Goal: Task Accomplishment & Management: Manage account settings

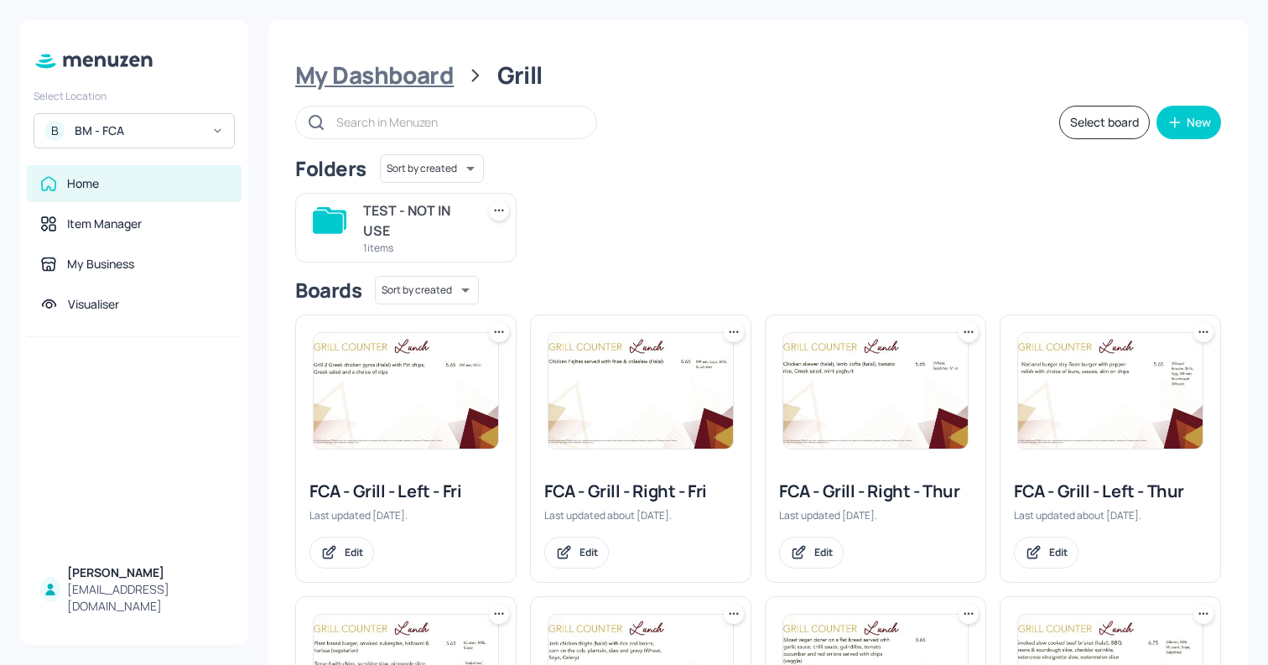
click at [407, 79] on div "My Dashboard" at bounding box center [374, 75] width 159 height 30
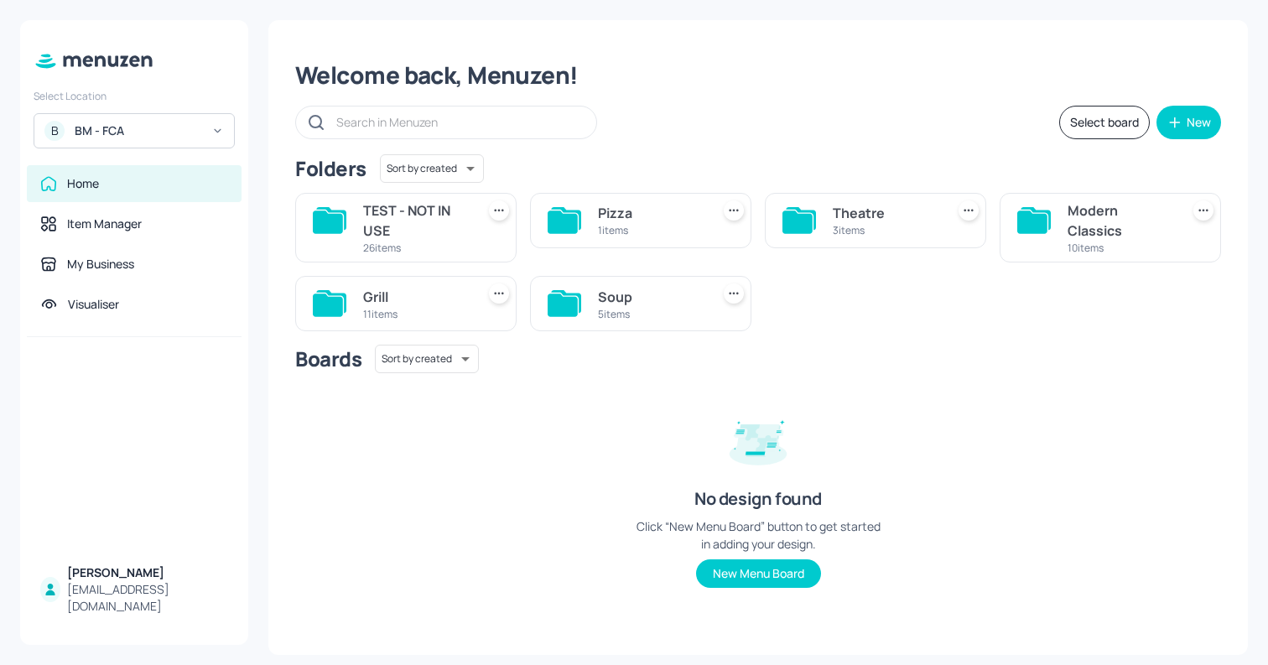
click at [592, 224] on div "Pizza 1 items" at bounding box center [640, 220] width 221 height 55
click at [628, 200] on div "Pizza 1 items" at bounding box center [640, 220] width 221 height 55
click at [625, 219] on div "Pizza" at bounding box center [651, 213] width 106 height 20
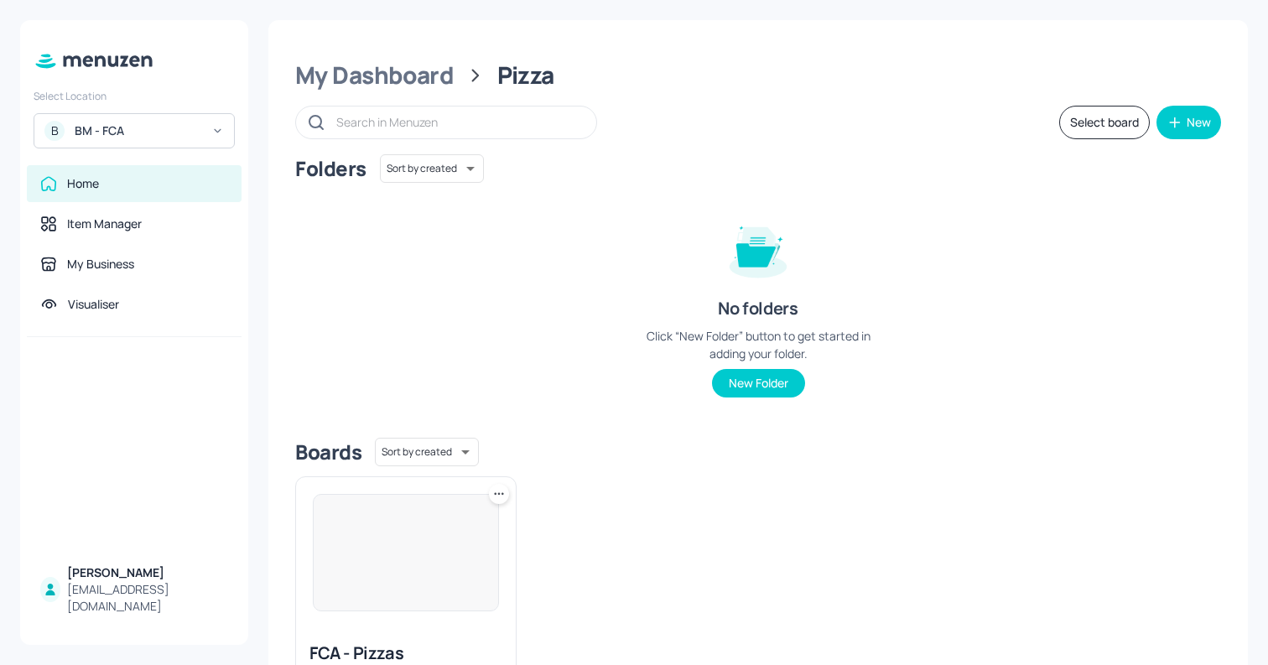
click at [428, 562] on img at bounding box center [406, 553] width 185 height 116
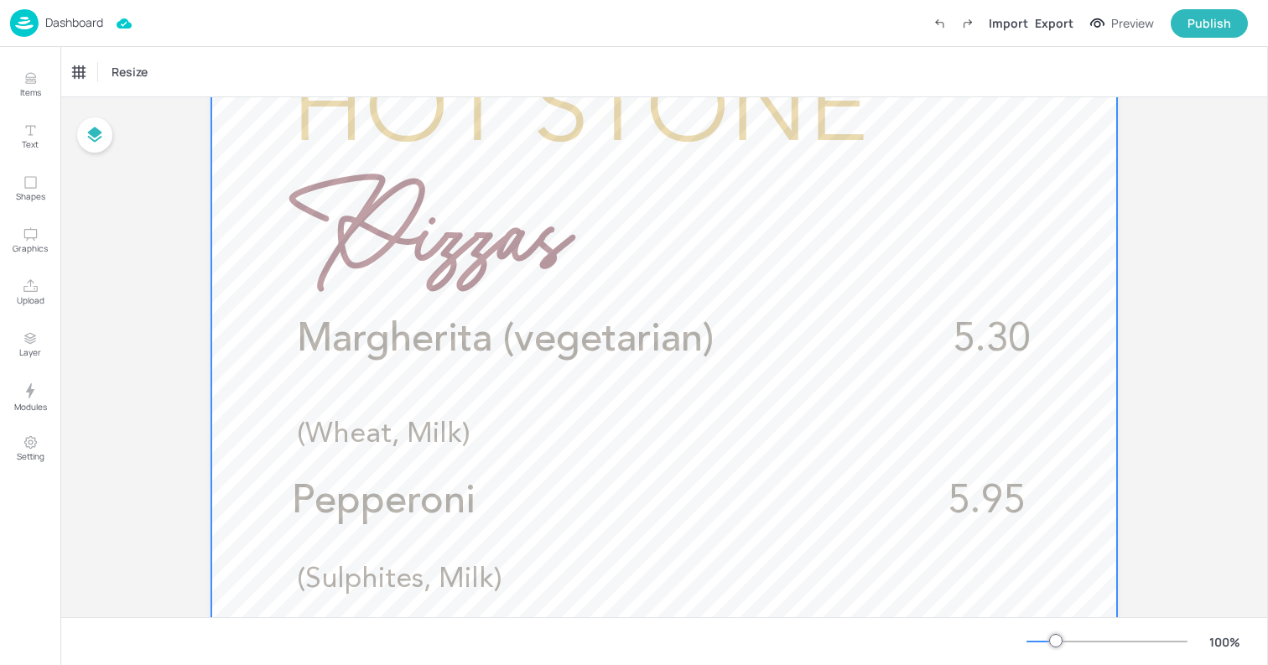
scroll to position [379, 0]
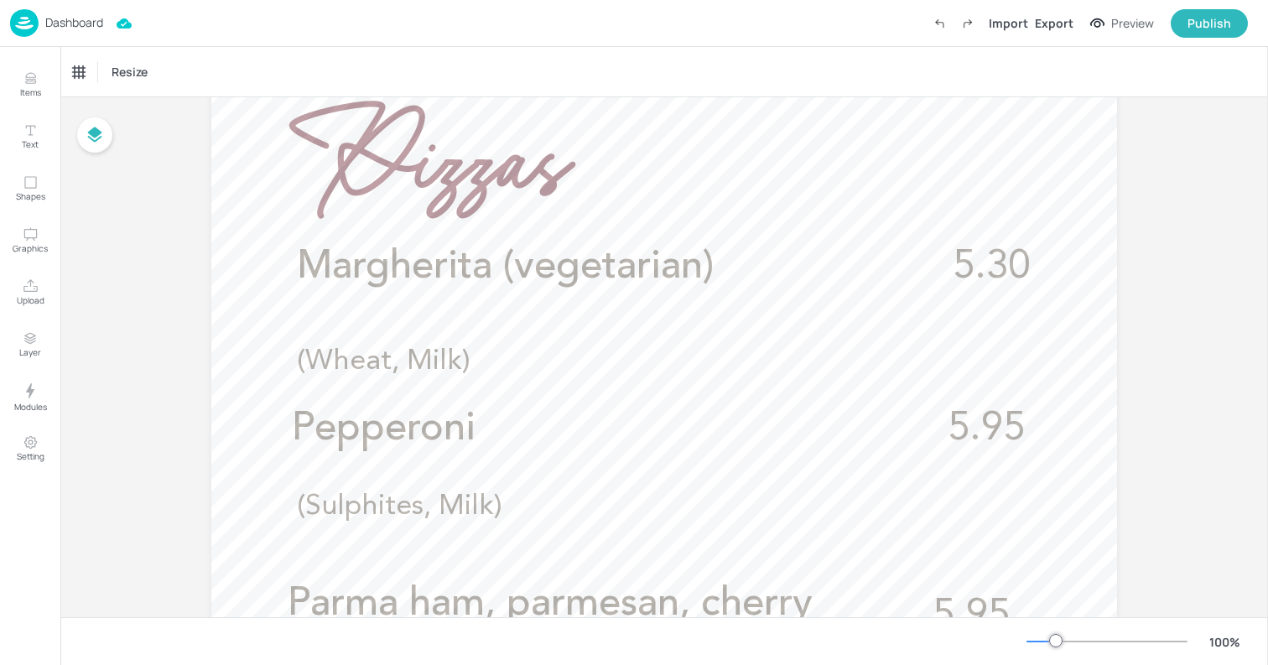
click at [78, 27] on p "Dashboard" at bounding box center [74, 23] width 58 height 12
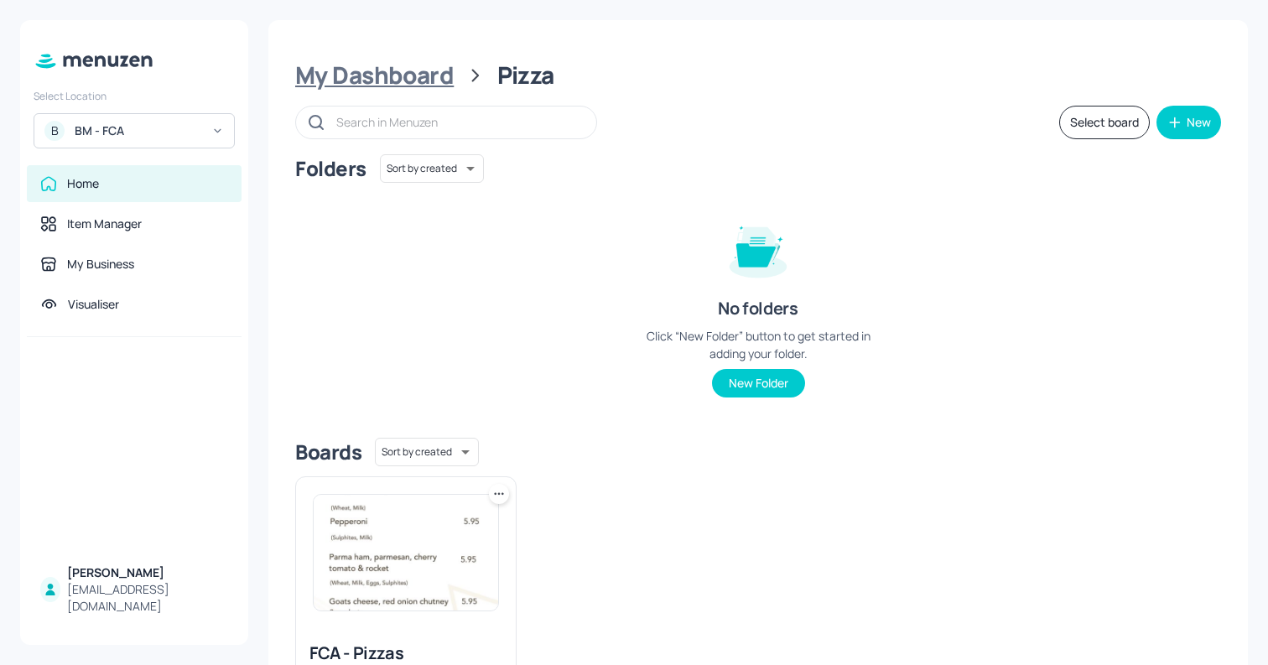
click at [408, 85] on div "My Dashboard" at bounding box center [374, 75] width 159 height 30
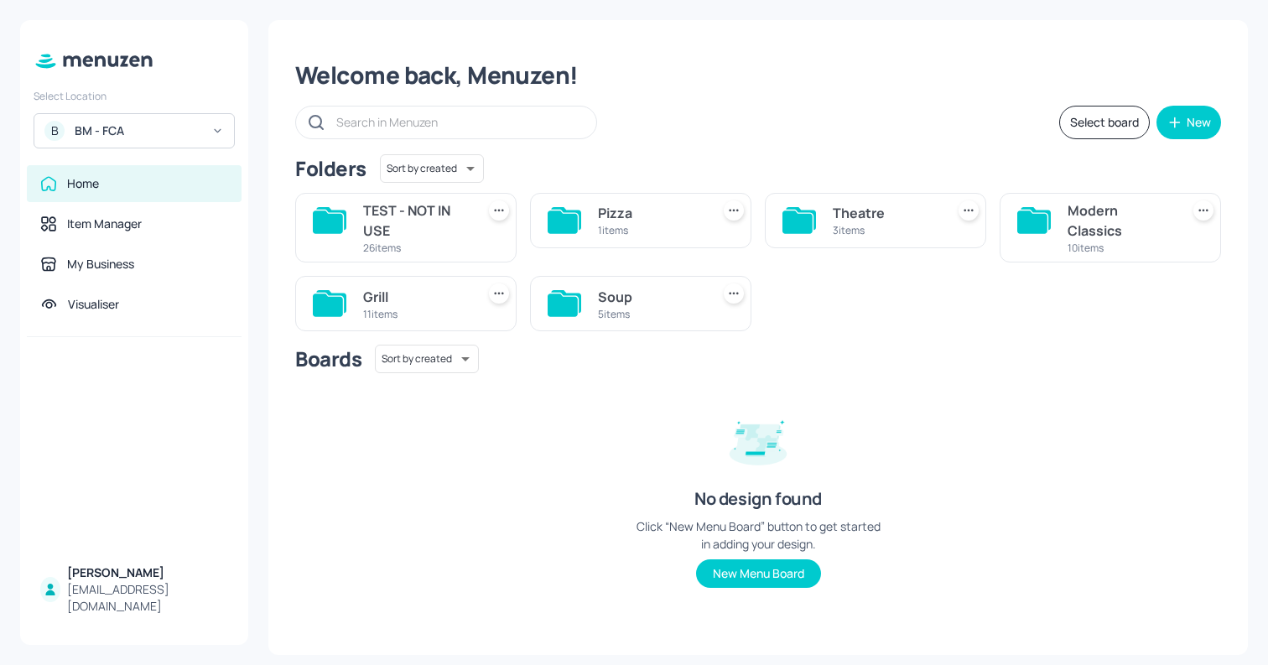
click at [876, 217] on div "Theatre" at bounding box center [886, 213] width 106 height 20
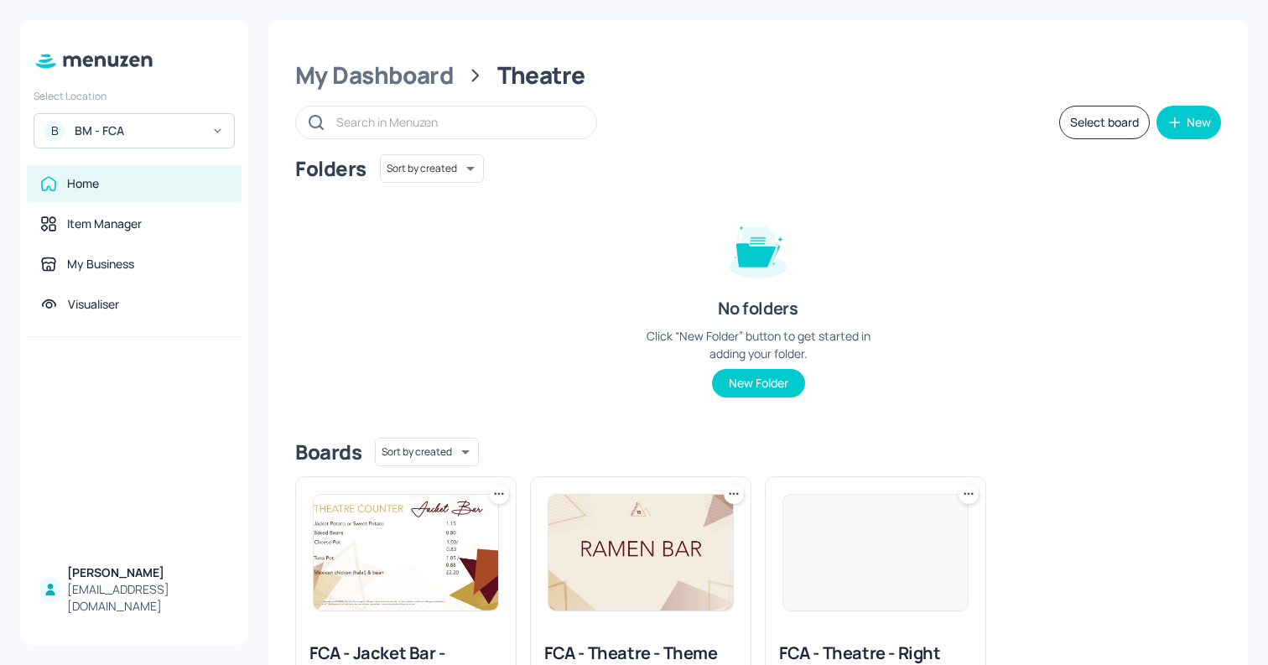
click at [858, 530] on img at bounding box center [876, 553] width 185 height 116
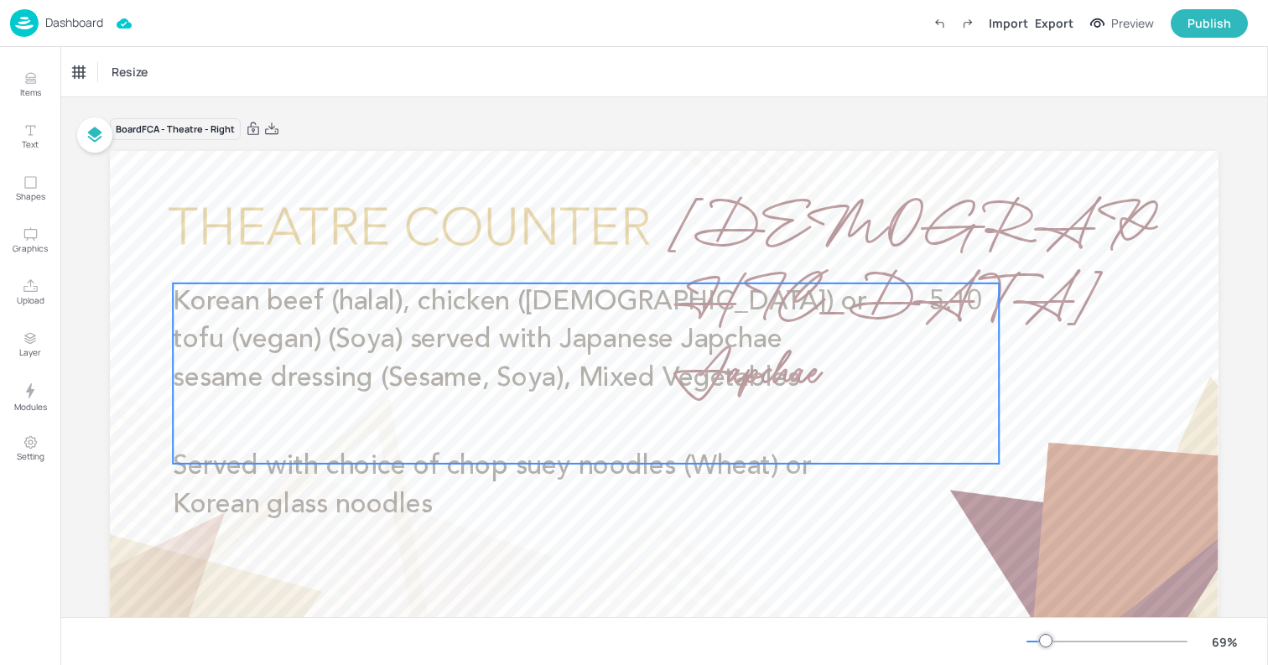
click at [482, 318] on p "Korean beef (halal), chicken ([DEMOGRAPHIC_DATA]) or tofu (vegan) (Soya) served…" at bounding box center [524, 341] width 703 height 114
click at [580, 256] on div "Edit Item" at bounding box center [575, 255] width 22 height 22
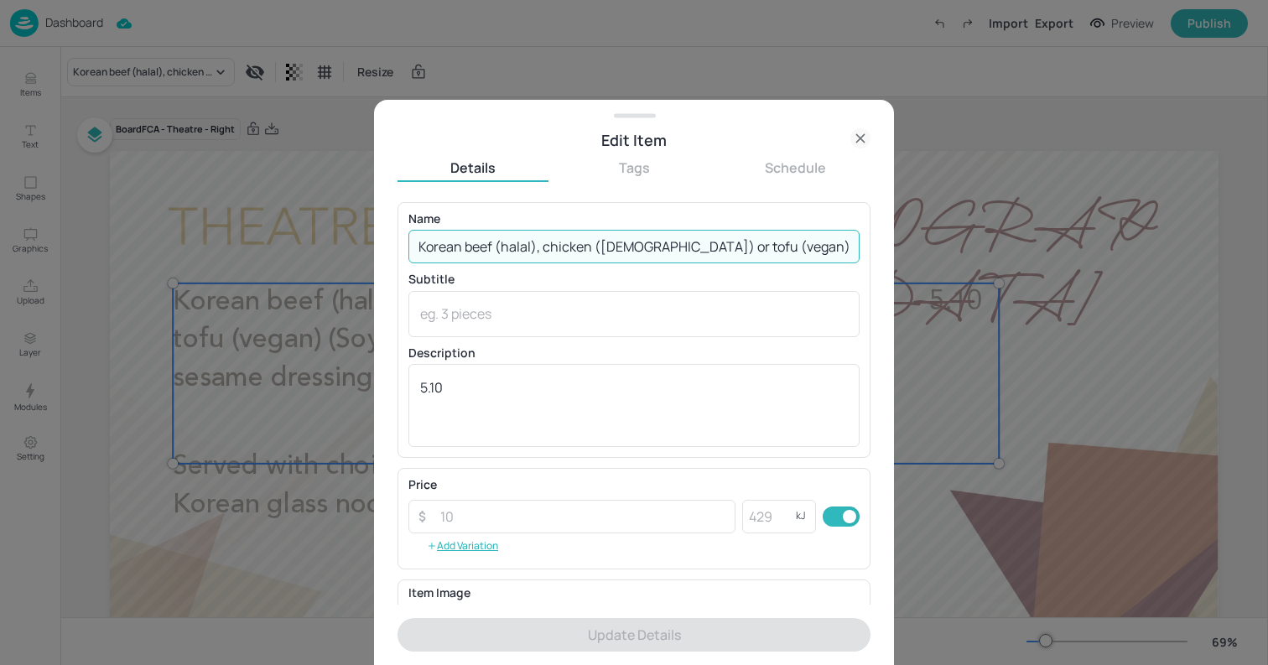
drag, startPoint x: 732, startPoint y: 245, endPoint x: 772, endPoint y: 253, distance: 40.1
click at [772, 253] on input "Korean beef (halal), chicken ([DEMOGRAPHIC_DATA]) or tofu (vegan) (Soya) served…" at bounding box center [634, 247] width 451 height 34
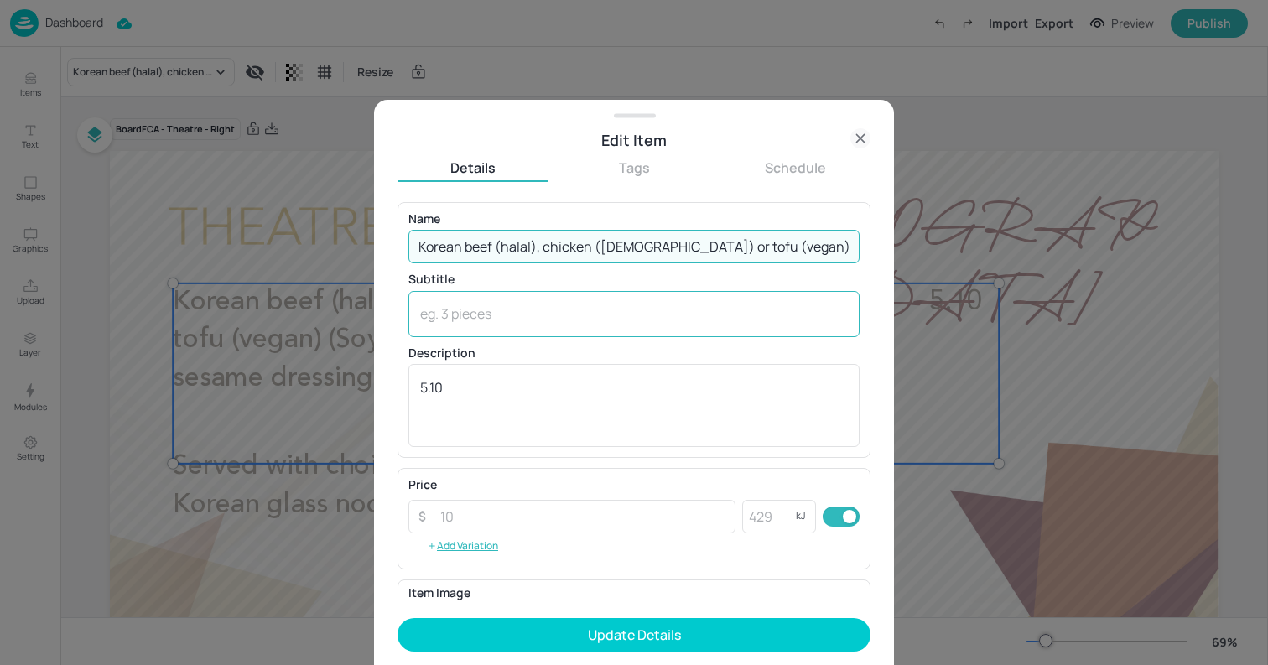
type input "Korean beef (halal), chicken ([DEMOGRAPHIC_DATA]) or tofu (vegan) served with […"
click at [655, 308] on textarea at bounding box center [634, 314] width 428 height 18
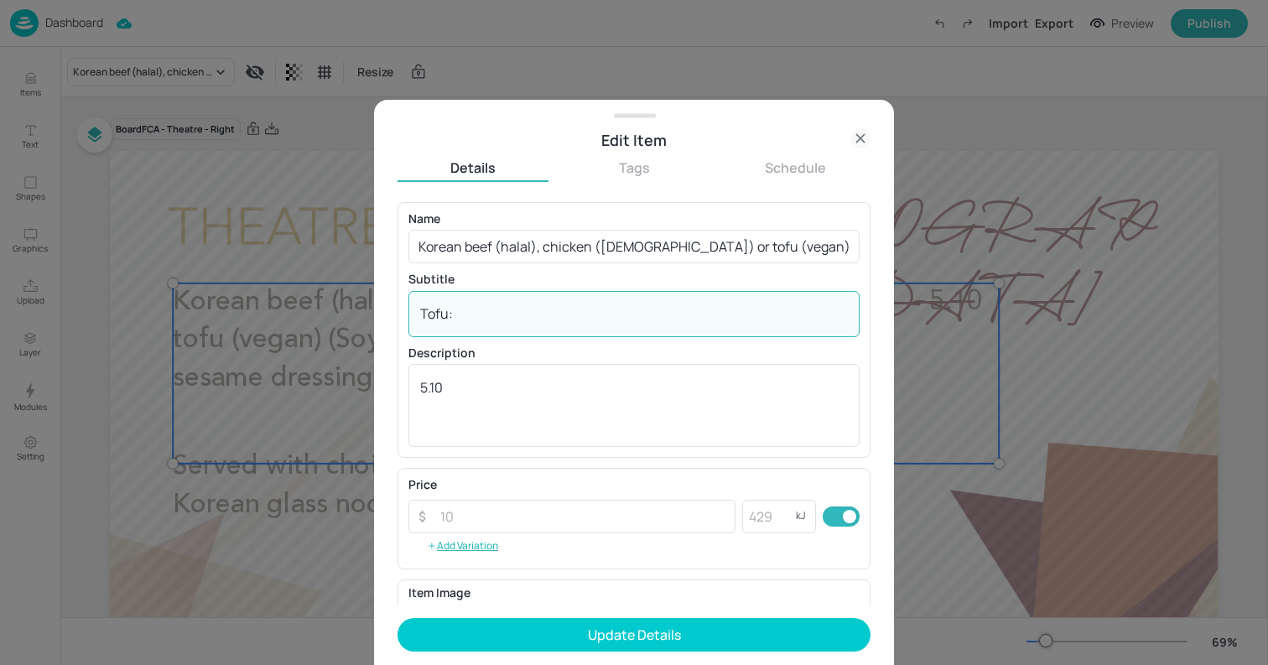
paste textarea "(Soya)"
click at [461, 311] on textarea "Tofu: (Soya)" at bounding box center [634, 314] width 428 height 18
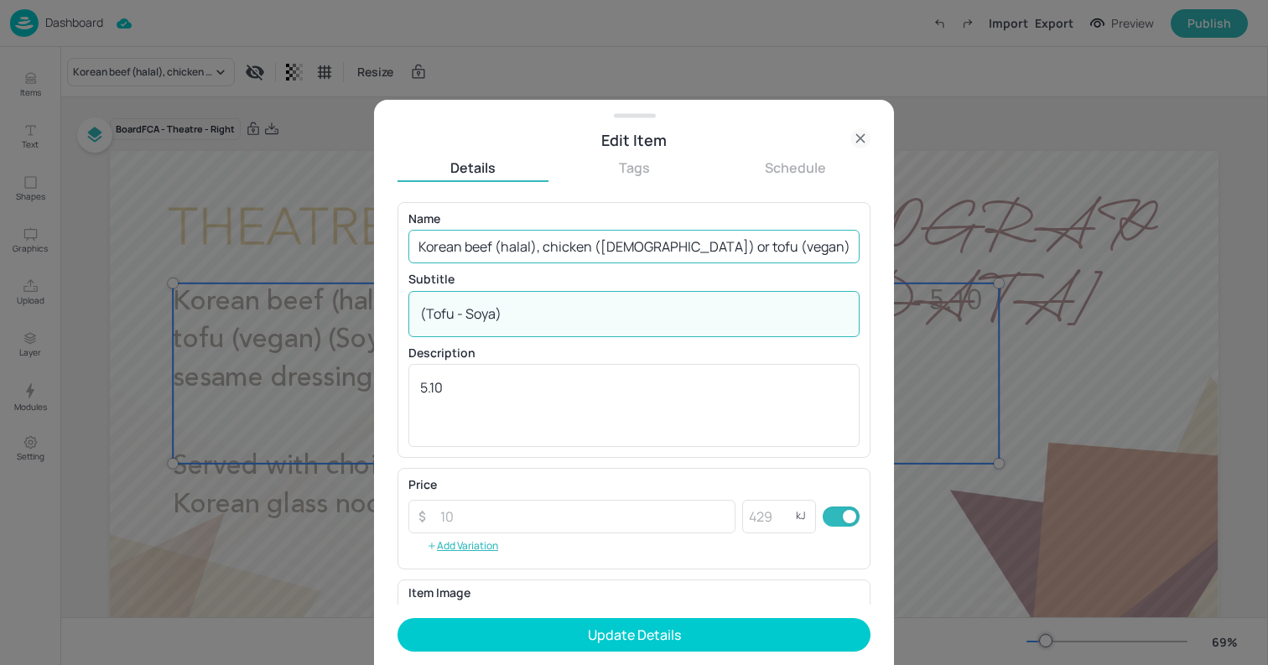
type textarea "(Tofu - Soya)"
click at [772, 252] on input "Korean beef (halal), chicken ([DEMOGRAPHIC_DATA]) or tofu (vegan) served with […" at bounding box center [634, 247] width 451 height 34
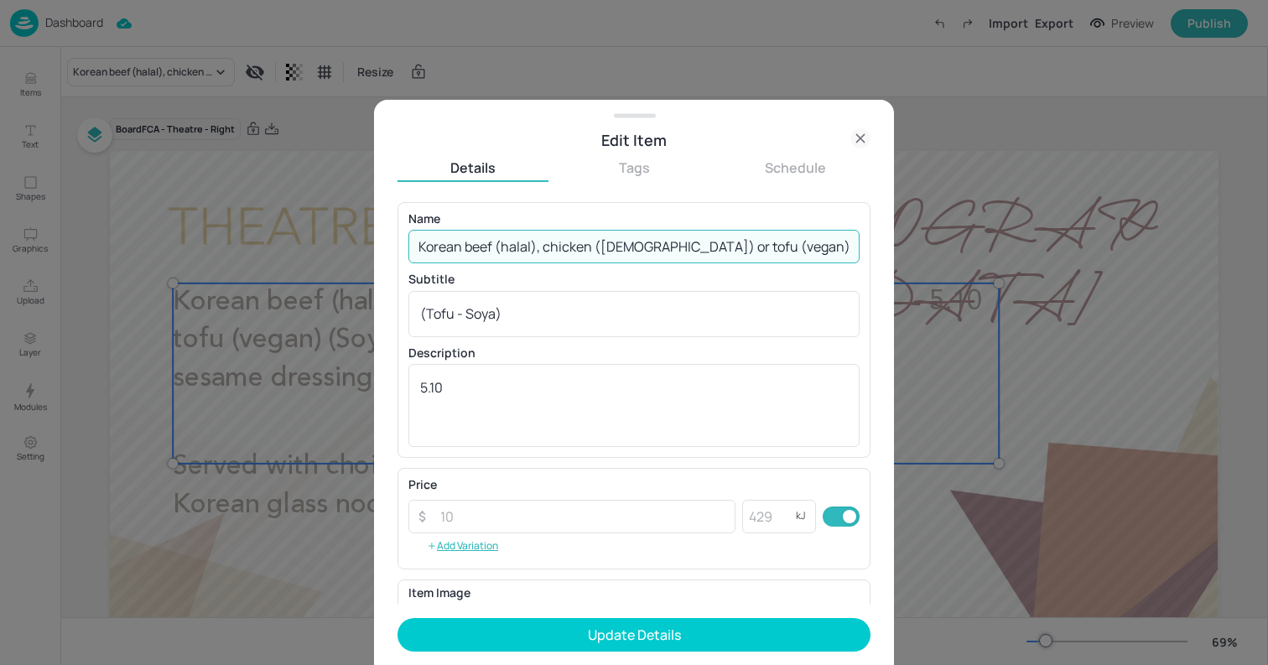
scroll to position [0, 398]
drag, startPoint x: 633, startPoint y: 247, endPoint x: 730, endPoint y: 258, distance: 97.0
click at [730, 258] on input "Korean beef (halal), chicken ([DEMOGRAPHIC_DATA]) or tofu (vegan) served with […" at bounding box center [634, 247] width 451 height 34
type input "Korean beef (halal), chicken ([DEMOGRAPHIC_DATA]) or tofu (vegan) served with J…"
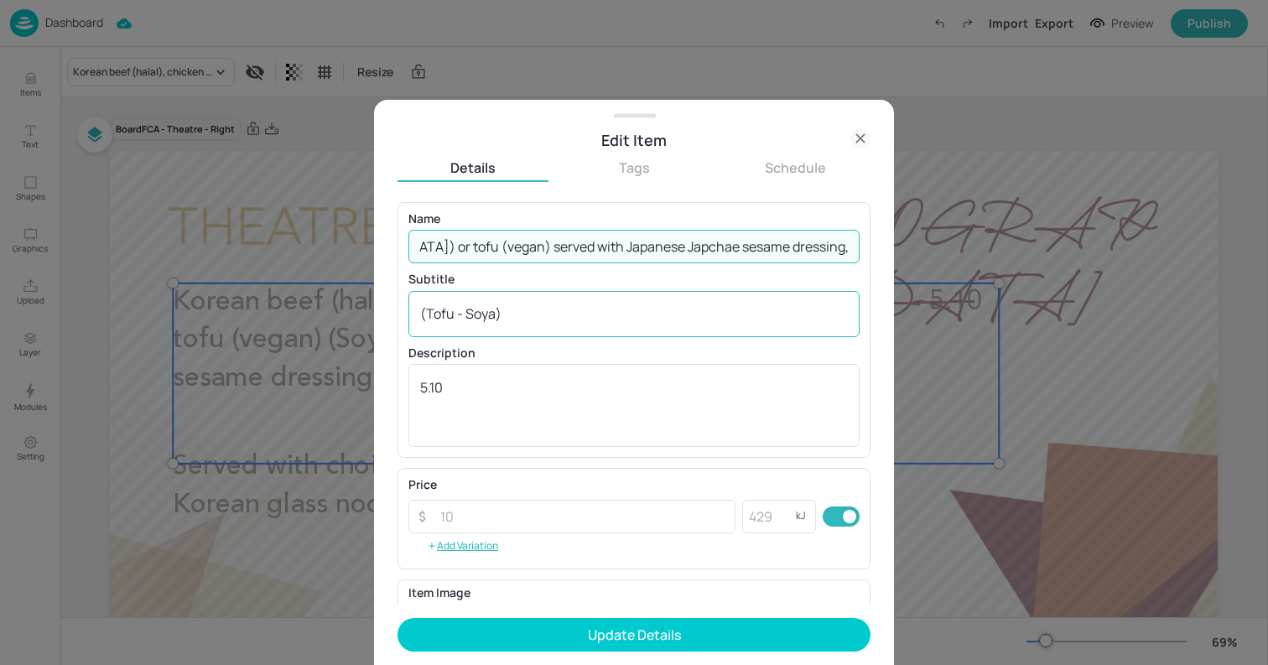
click at [529, 316] on textarea "(Tofu - Soya)" at bounding box center [634, 314] width 428 height 18
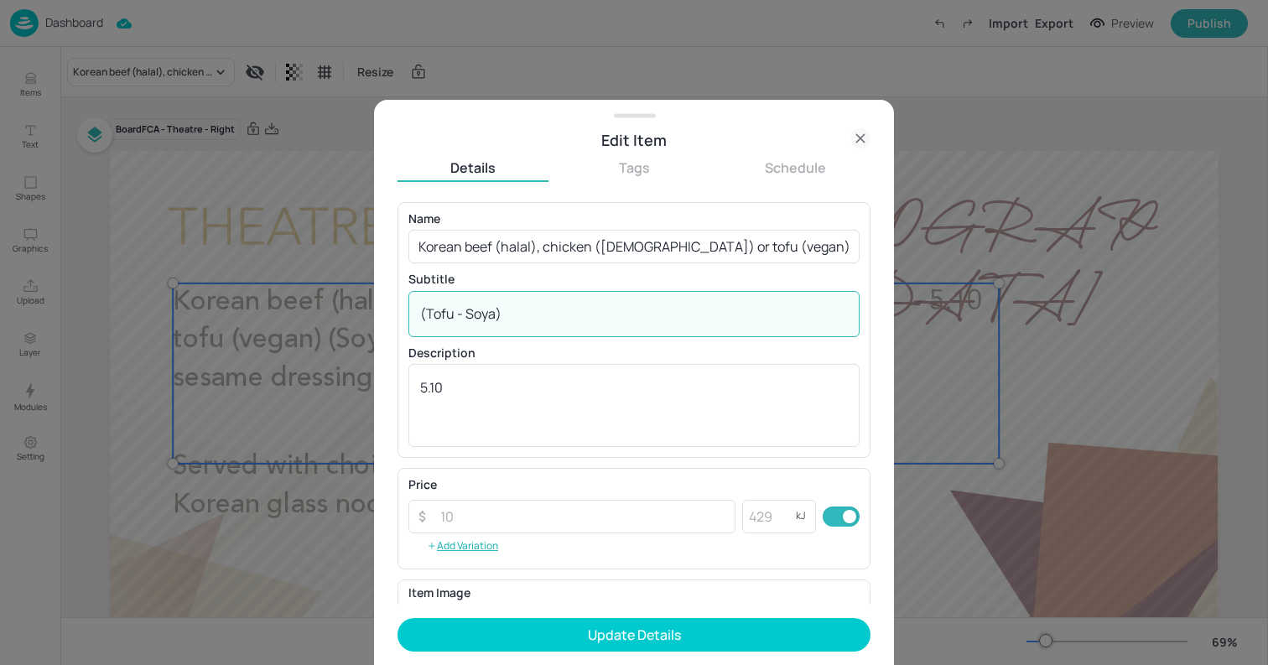
paste textarea "(Sesame, Soya)"
click at [508, 312] on textarea "(Tofu - Soya) (Sesame, Soya)" at bounding box center [634, 314] width 428 height 18
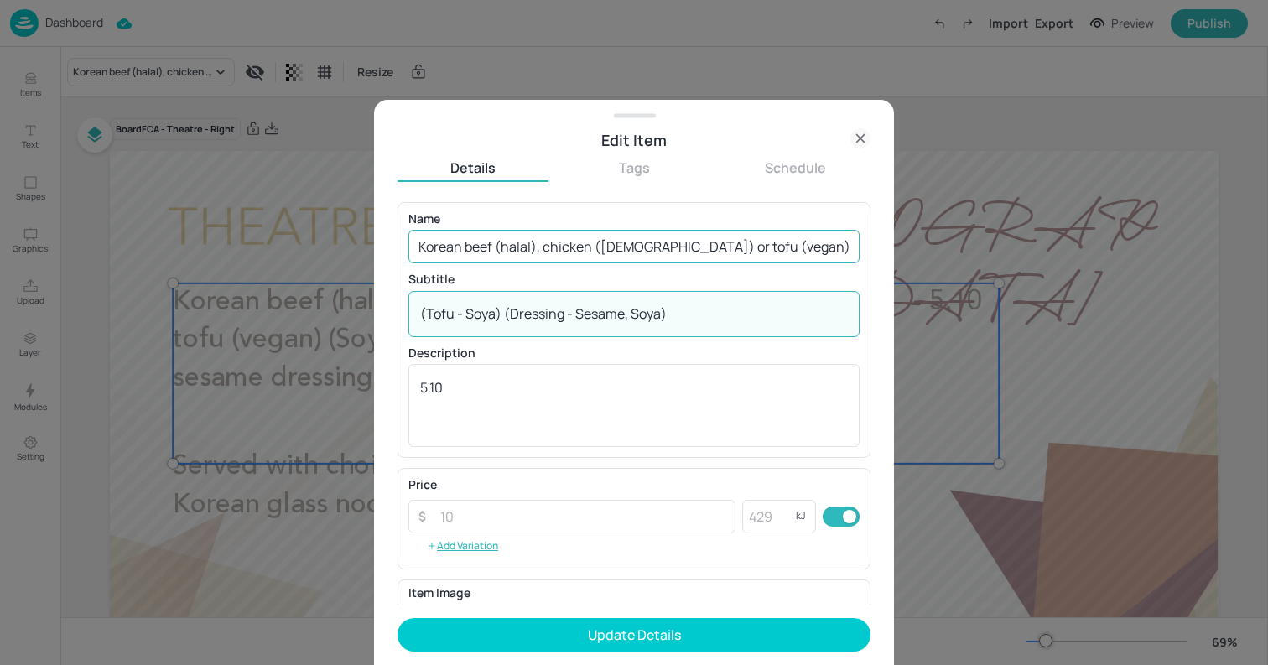
type textarea "(Tofu - Soya) (Dressing - Sesame, Soya)"
click at [683, 239] on input "Korean beef (halal), chicken ([DEMOGRAPHIC_DATA]) or tofu (vegan) served with J…" at bounding box center [634, 247] width 451 height 34
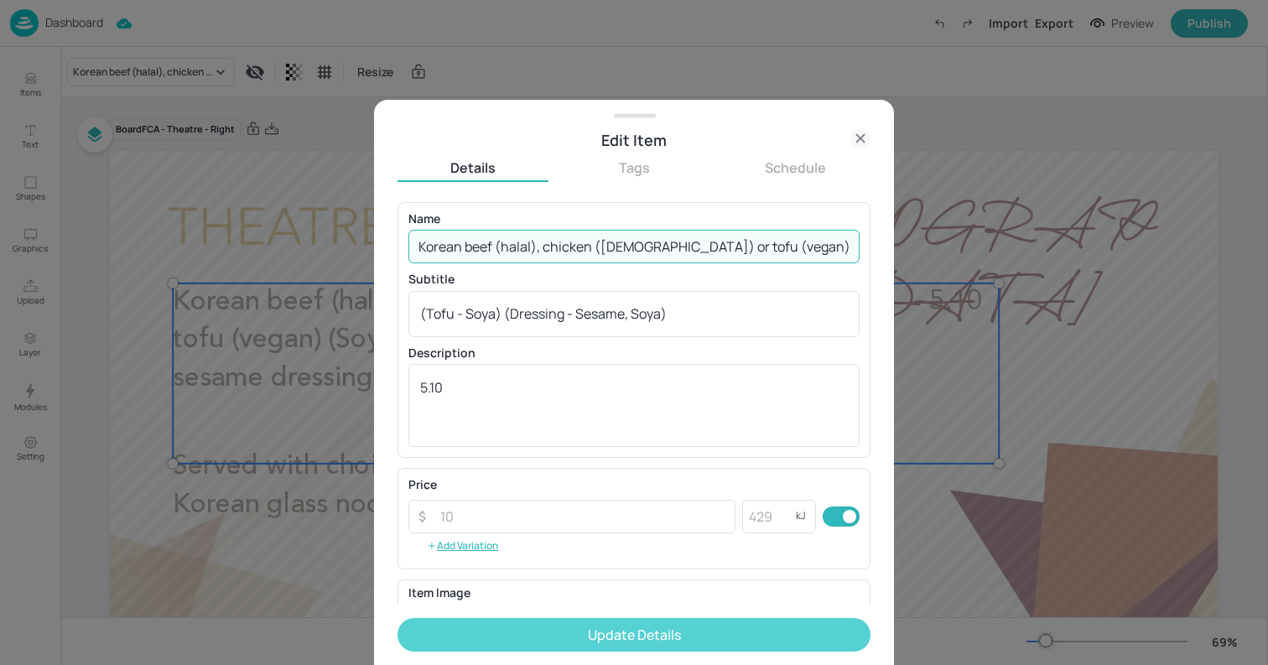
click at [779, 645] on button "Update Details" at bounding box center [634, 635] width 473 height 34
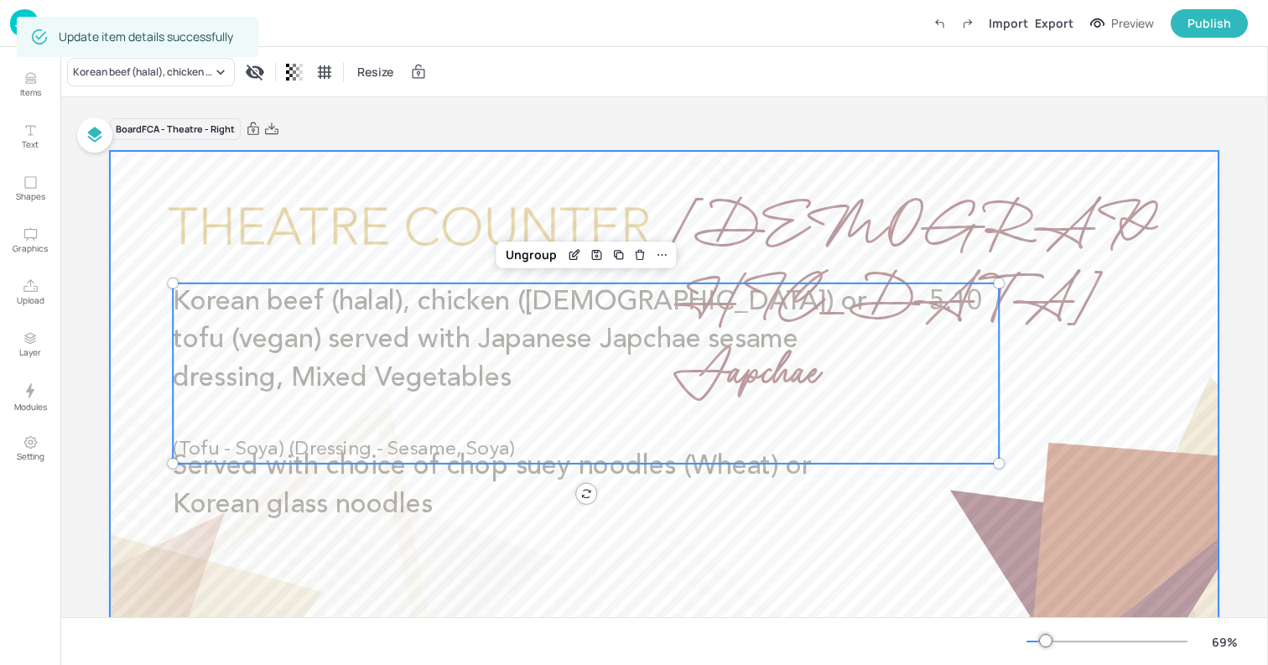
click at [132, 391] on div at bounding box center [664, 463] width 1109 height 624
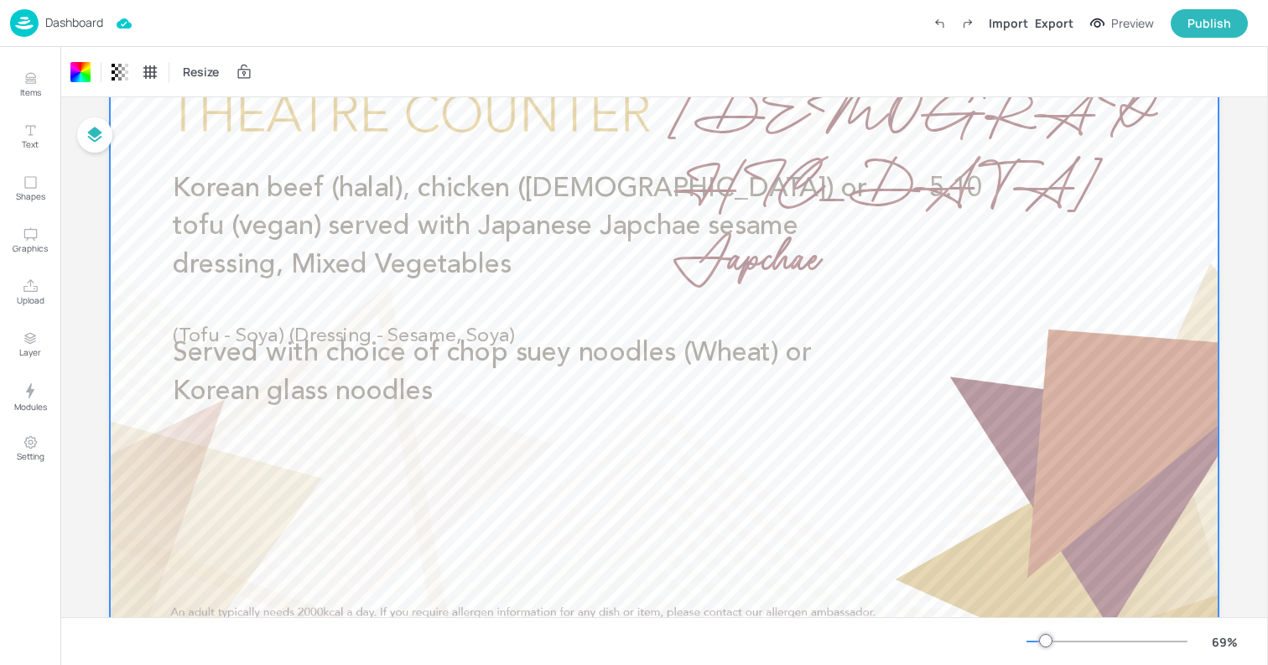
scroll to position [137, 0]
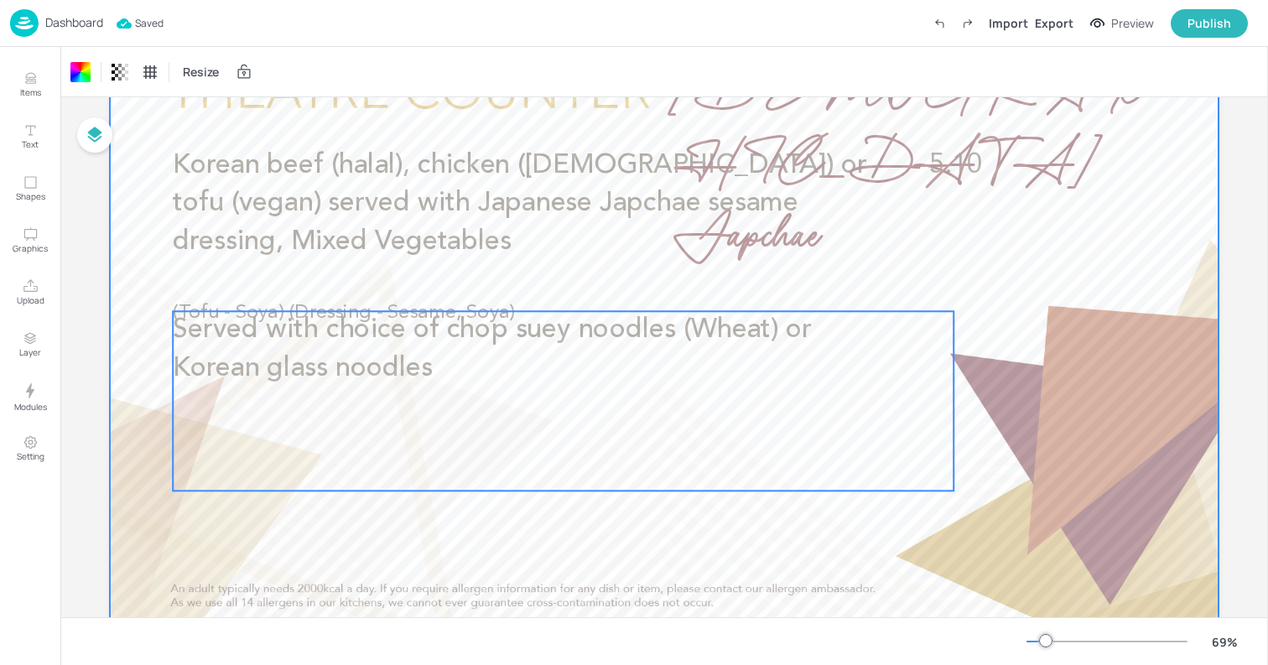
click at [354, 341] on span "Served with choice of chop suey noodles (Wheat) or Korean glass noodles" at bounding box center [492, 349] width 639 height 65
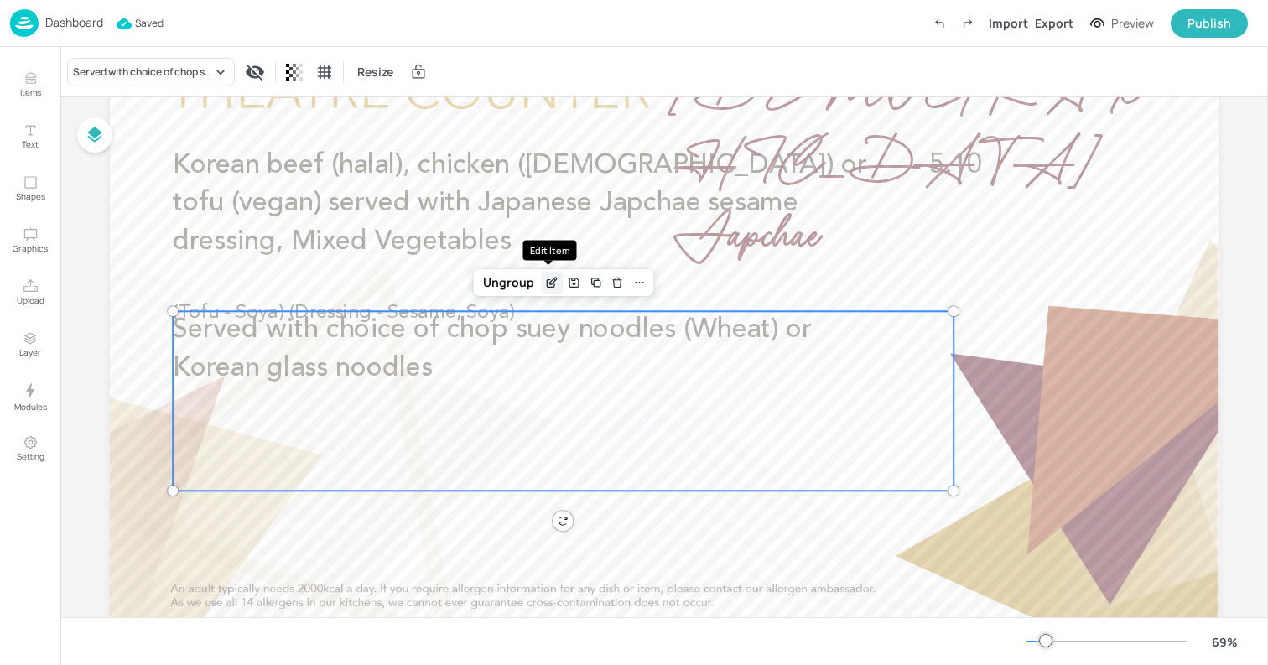
click at [555, 279] on icon "Edit Item" at bounding box center [552, 282] width 14 height 13
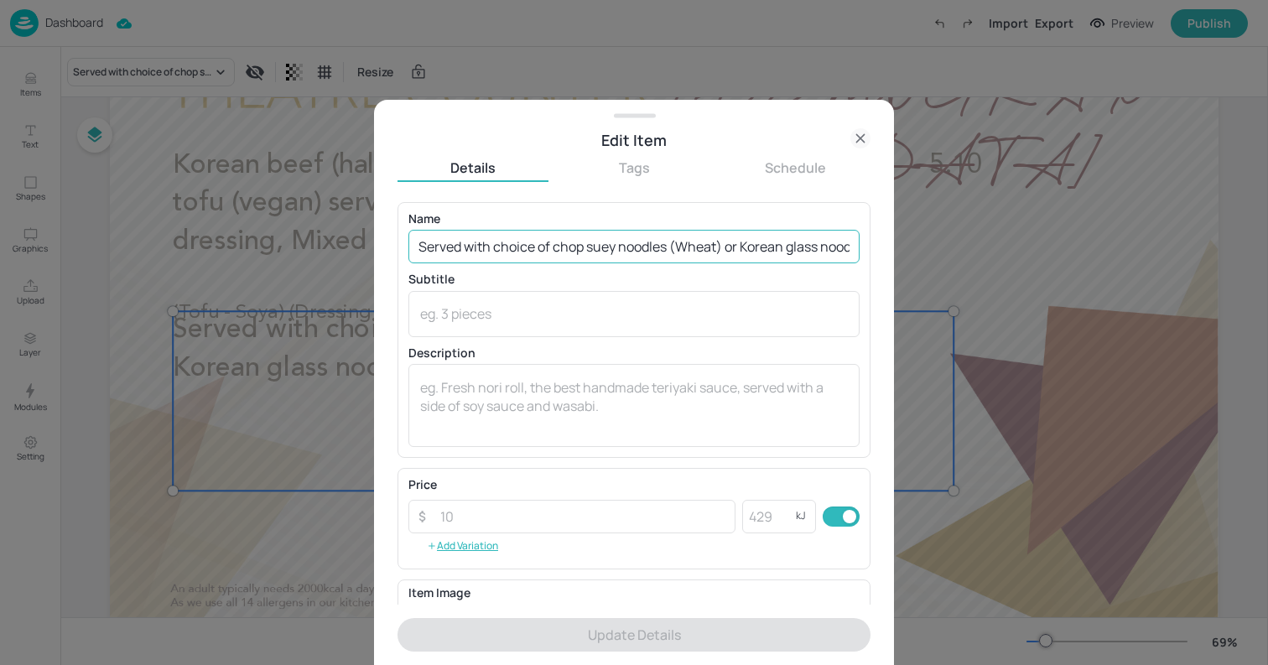
click at [701, 242] on input "Served with choice of chop suey noodles (Wheat) or Korean glass noodles" at bounding box center [634, 247] width 451 height 34
drag, startPoint x: 677, startPoint y: 247, endPoint x: 728, endPoint y: 254, distance: 51.6
click at [728, 254] on input "Served with choice of chop suey noodles (Wheat) or Korean glass noodles" at bounding box center [634, 247] width 451 height 34
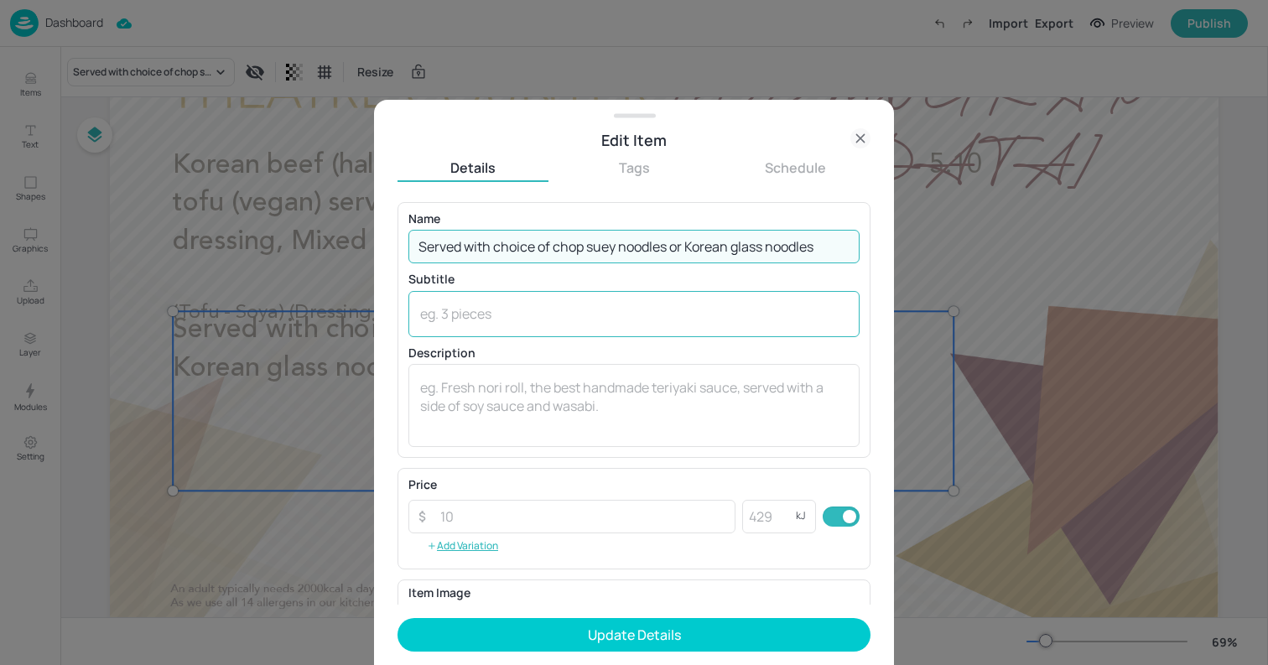
type input "Served with choice of chop suey noodles or Korean glass noodles"
click at [681, 310] on textarea at bounding box center [634, 314] width 428 height 18
paste textarea "(Wheat)"
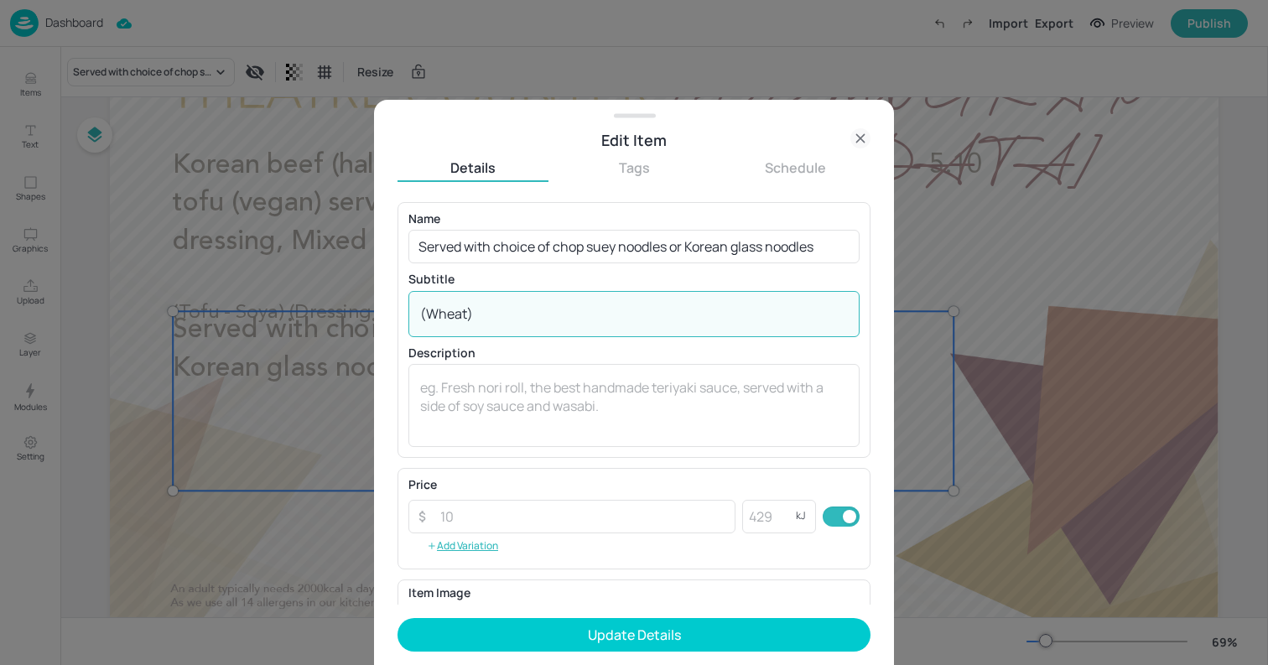
click at [429, 313] on textarea "(Wheat)" at bounding box center [634, 314] width 428 height 18
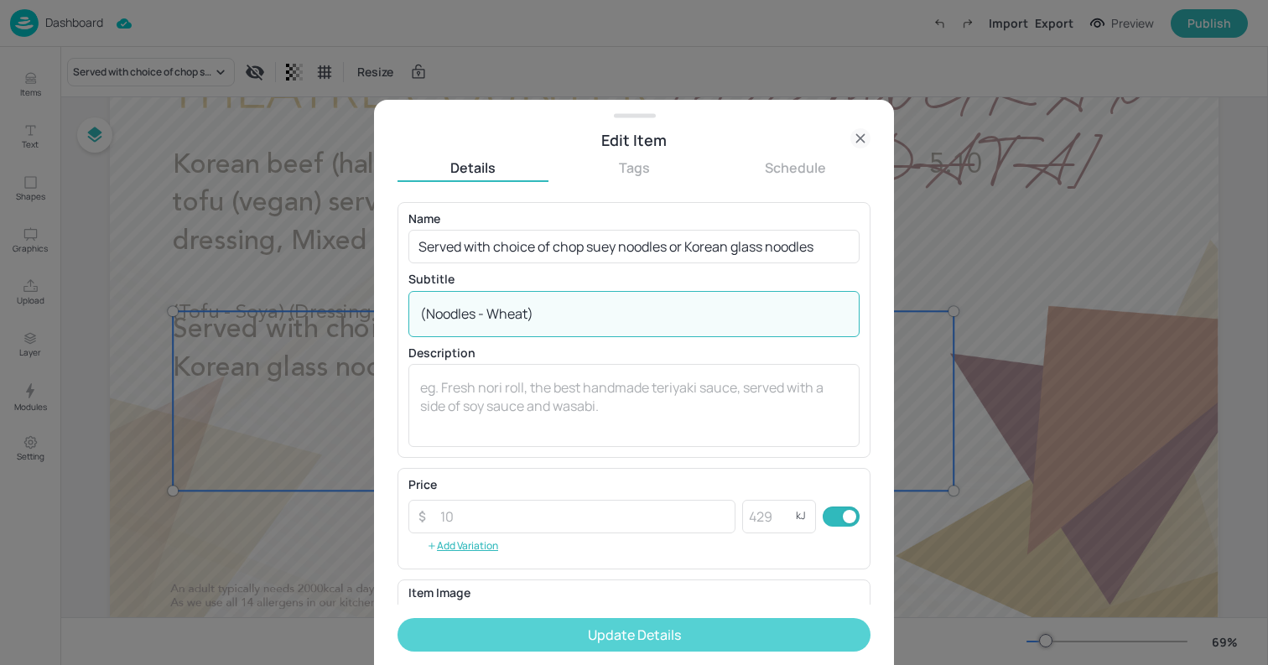
type textarea "(Noodles - Wheat)"
click at [586, 637] on button "Update Details" at bounding box center [634, 635] width 473 height 34
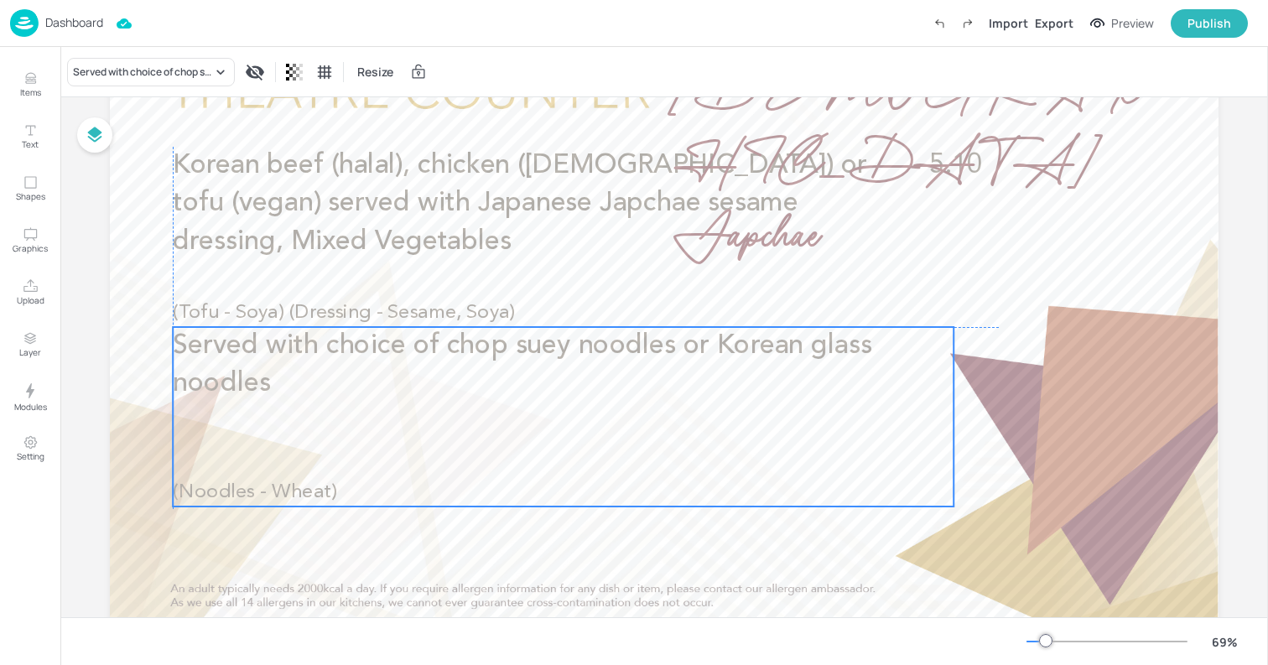
drag, startPoint x: 476, startPoint y: 412, endPoint x: 478, endPoint y: 430, distance: 18.6
click at [478, 430] on div "Served with choice of chop suey noodles or Korean glass noodles (Noodles - Whea…" at bounding box center [563, 417] width 781 height 180
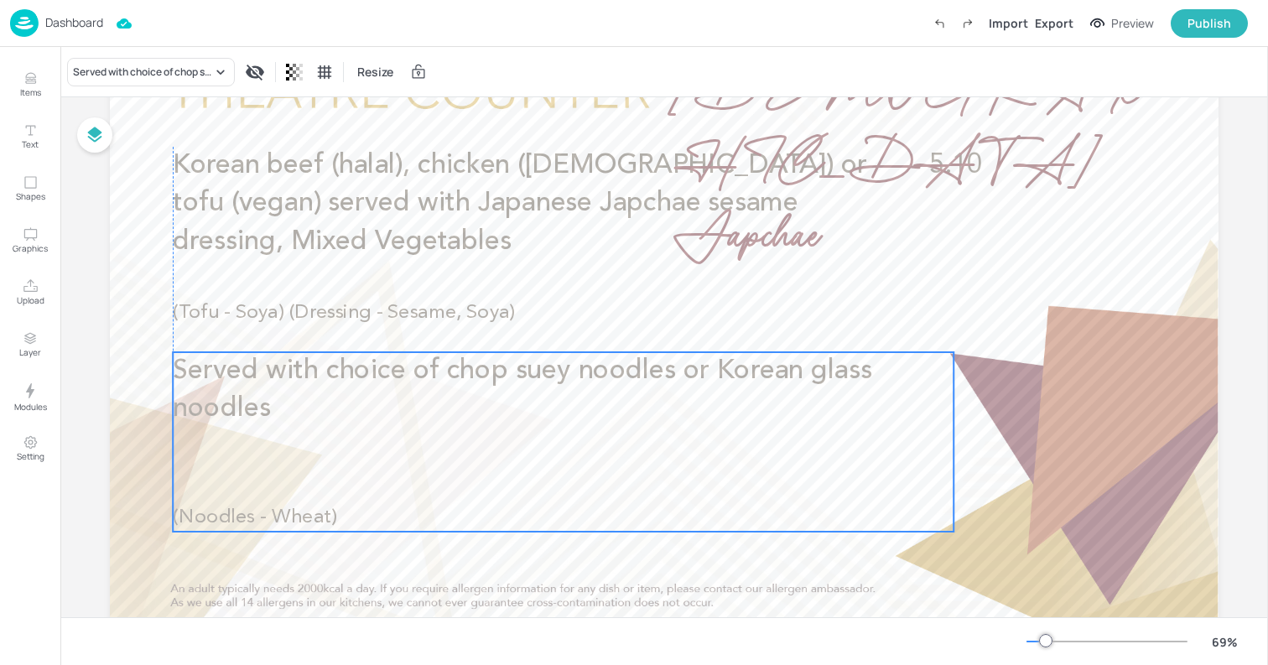
drag, startPoint x: 478, startPoint y: 430, endPoint x: 479, endPoint y: 456, distance: 25.2
click at [479, 456] on div "Served with choice of chop suey noodles or Korean glass noodles (Noodles - Whea…" at bounding box center [563, 442] width 781 height 180
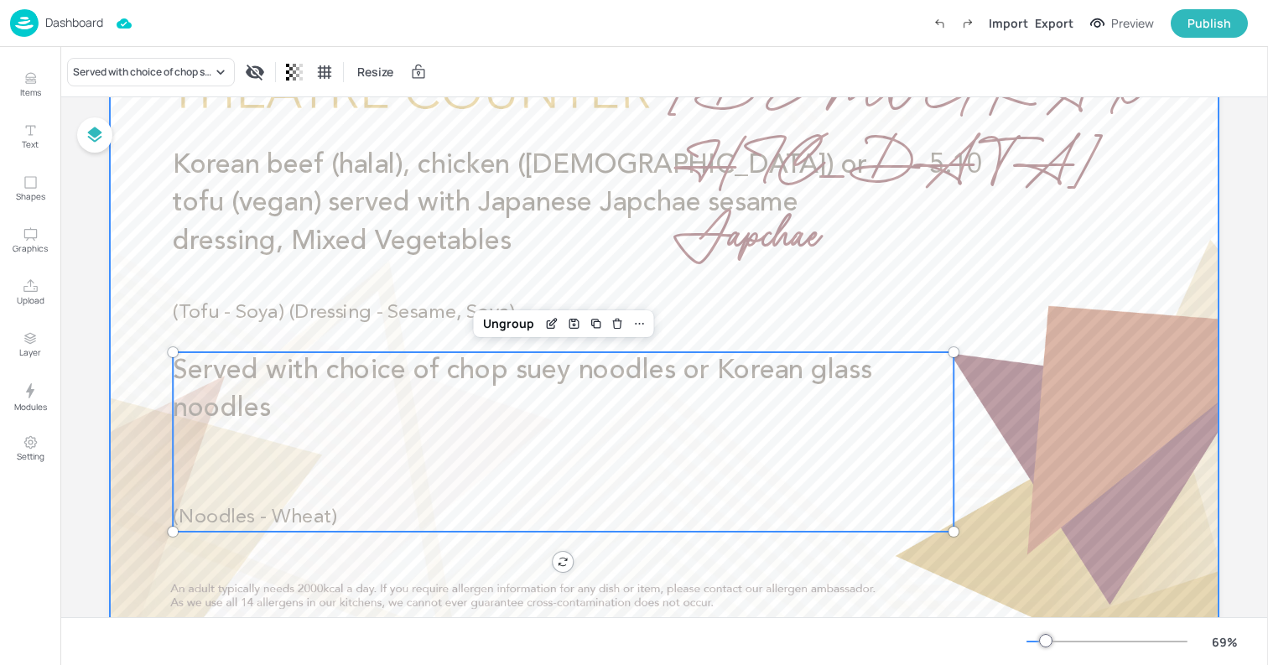
click at [118, 288] on div at bounding box center [664, 326] width 1109 height 624
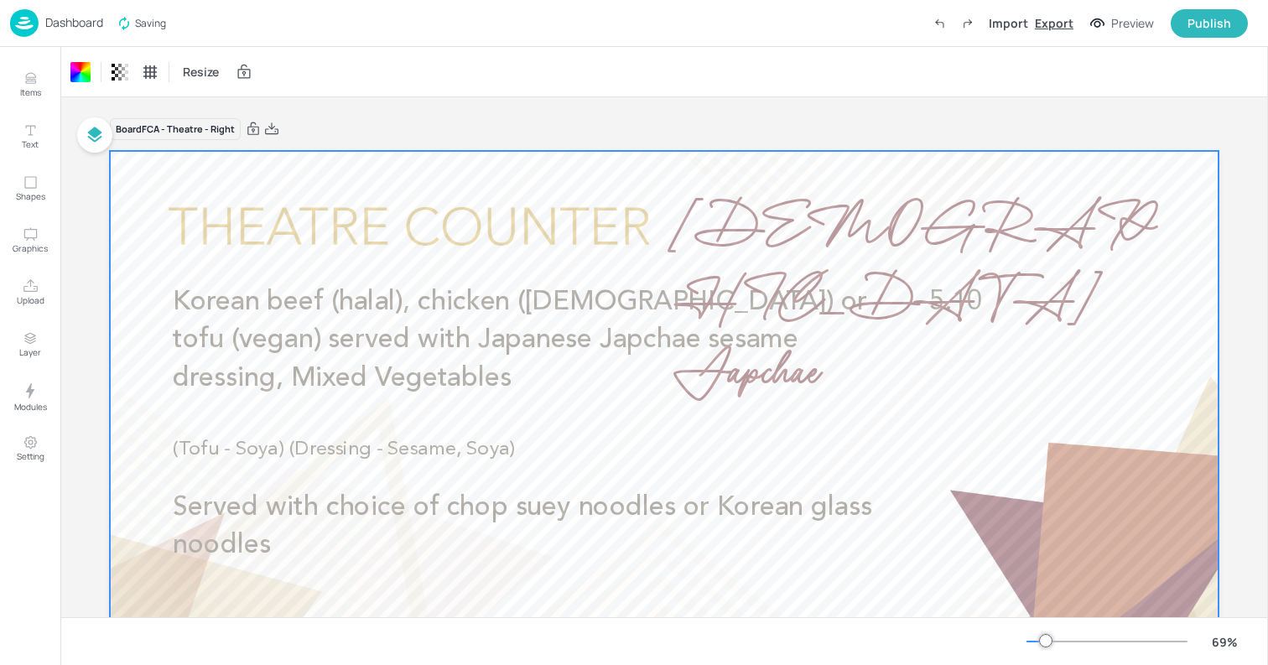
click at [1062, 23] on div "Export" at bounding box center [1054, 23] width 39 height 18
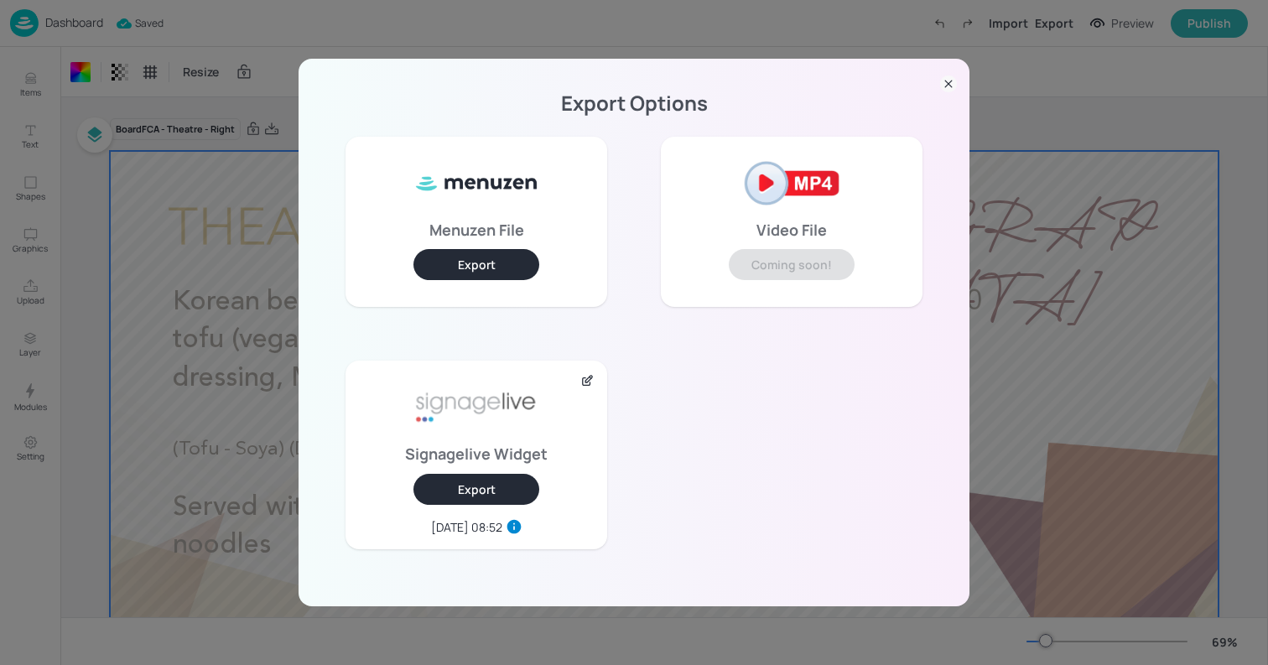
click at [504, 492] on button "Export" at bounding box center [477, 489] width 126 height 31
click at [955, 81] on icon at bounding box center [948, 84] width 17 height 17
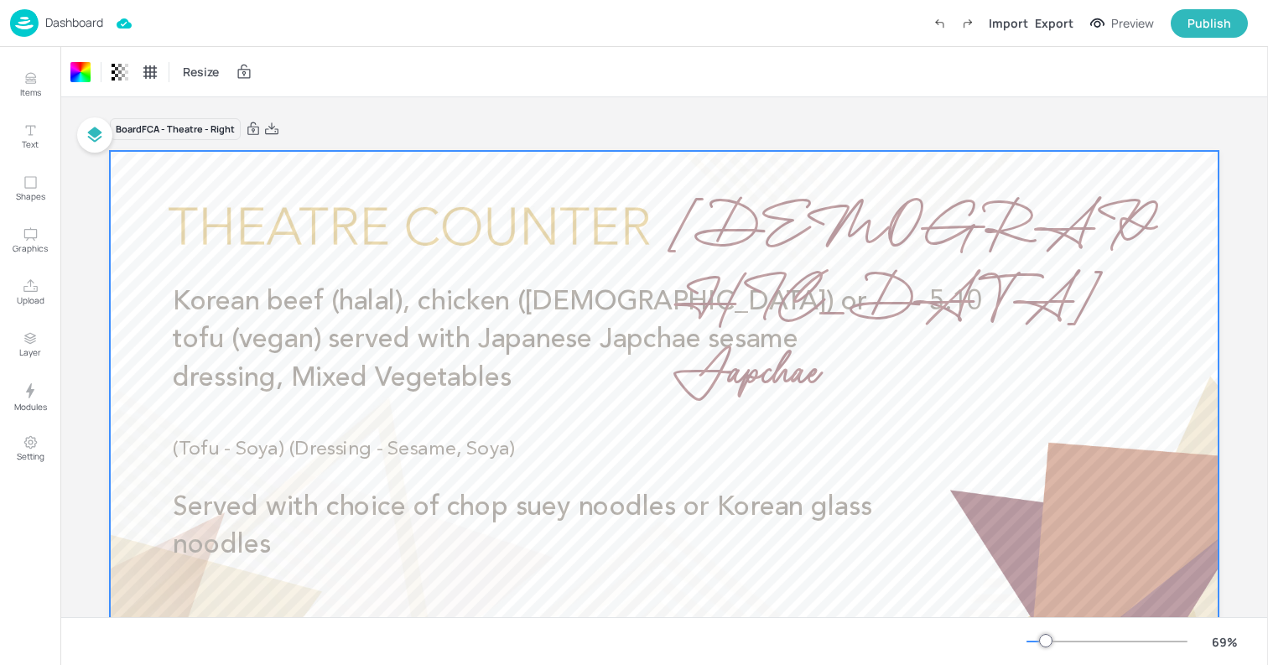
click at [91, 25] on p "Dashboard" at bounding box center [74, 23] width 58 height 12
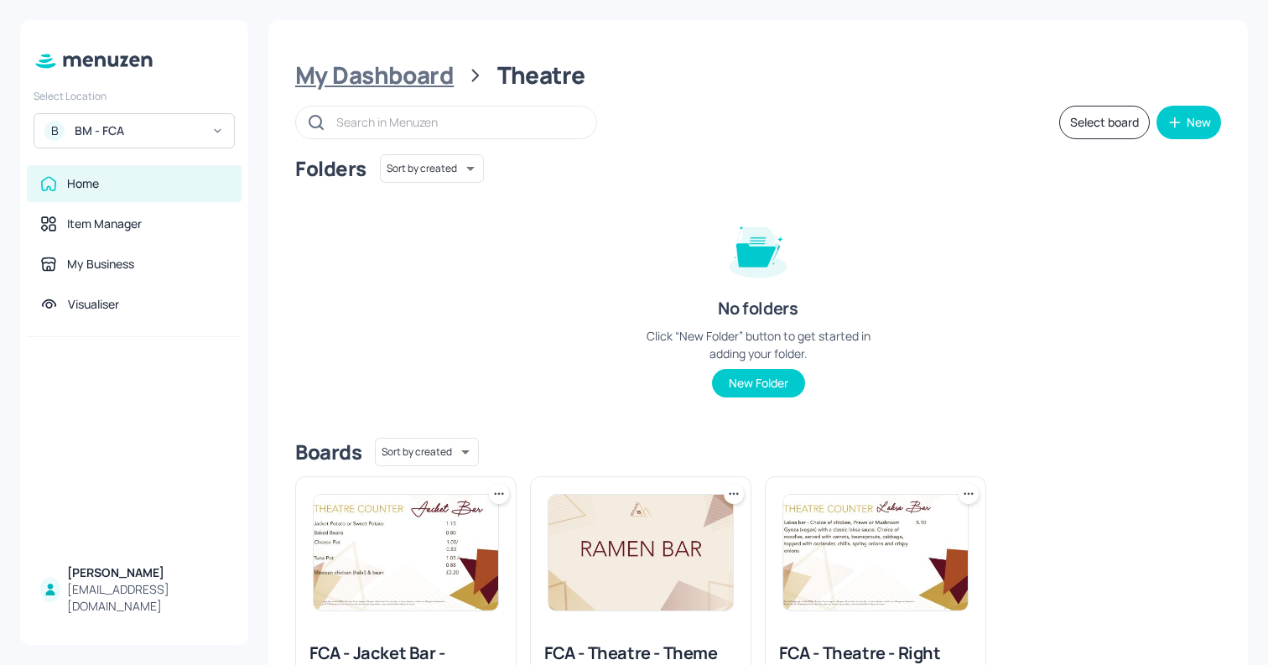
click at [397, 91] on div "My Dashboard" at bounding box center [374, 75] width 159 height 30
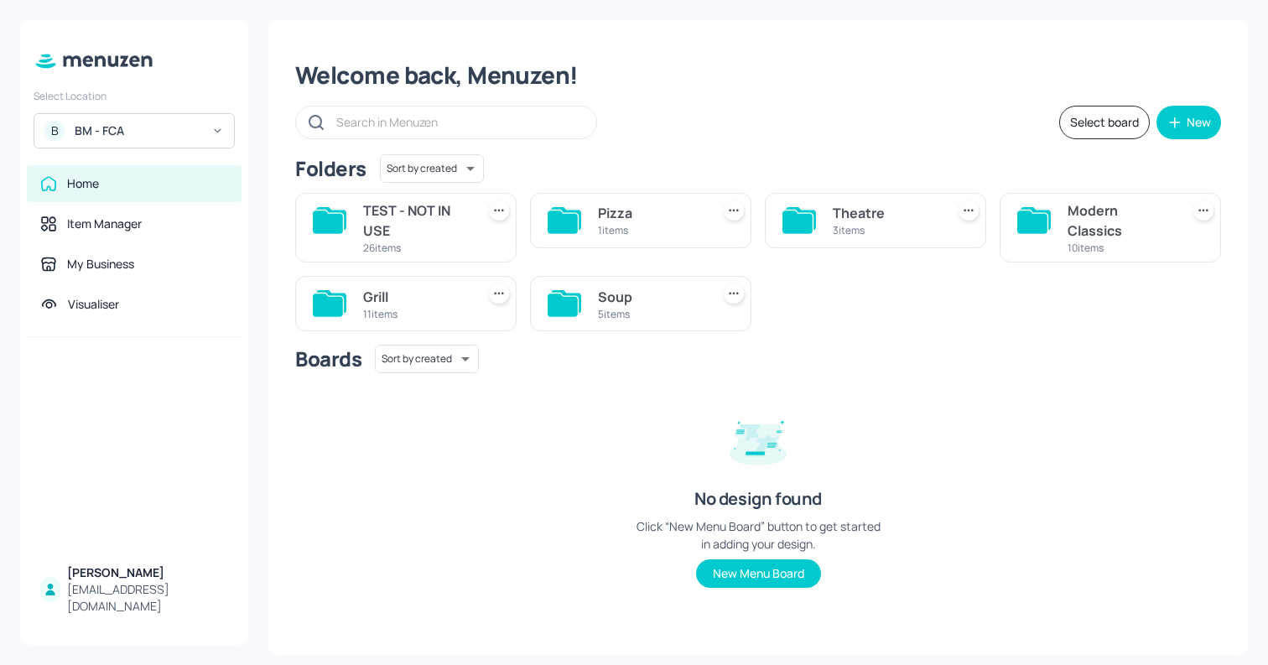
click at [1127, 215] on div "Modern Classics" at bounding box center [1121, 221] width 106 height 40
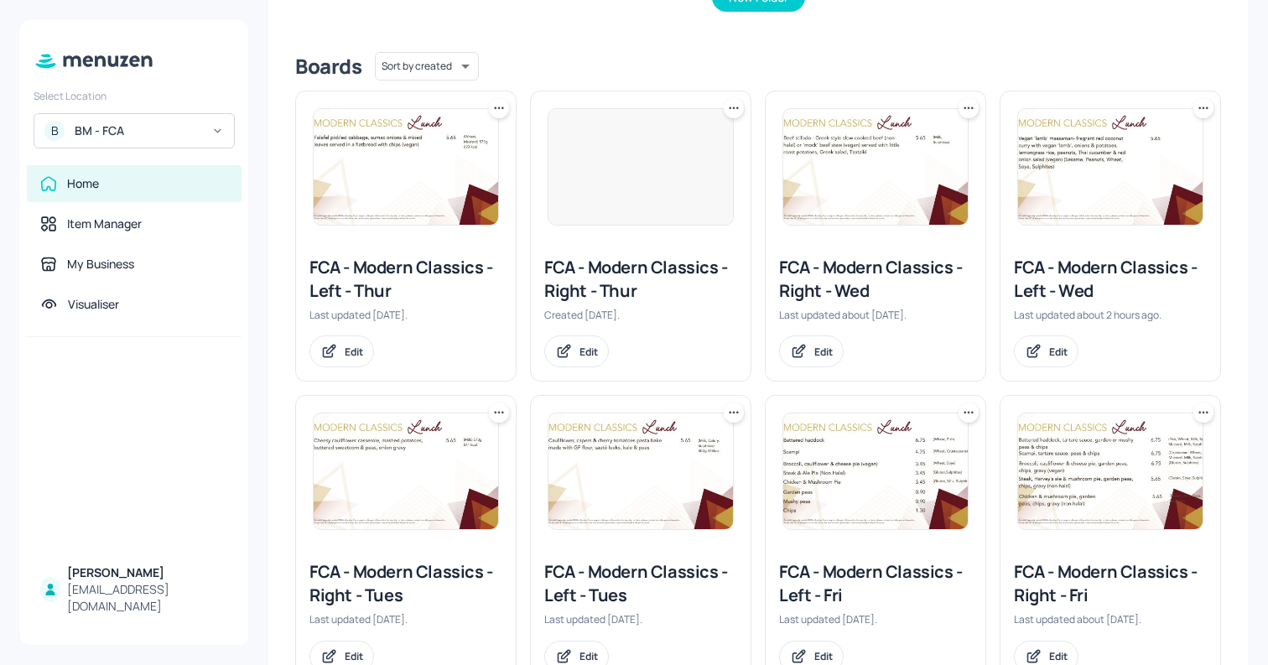
scroll to position [395, 0]
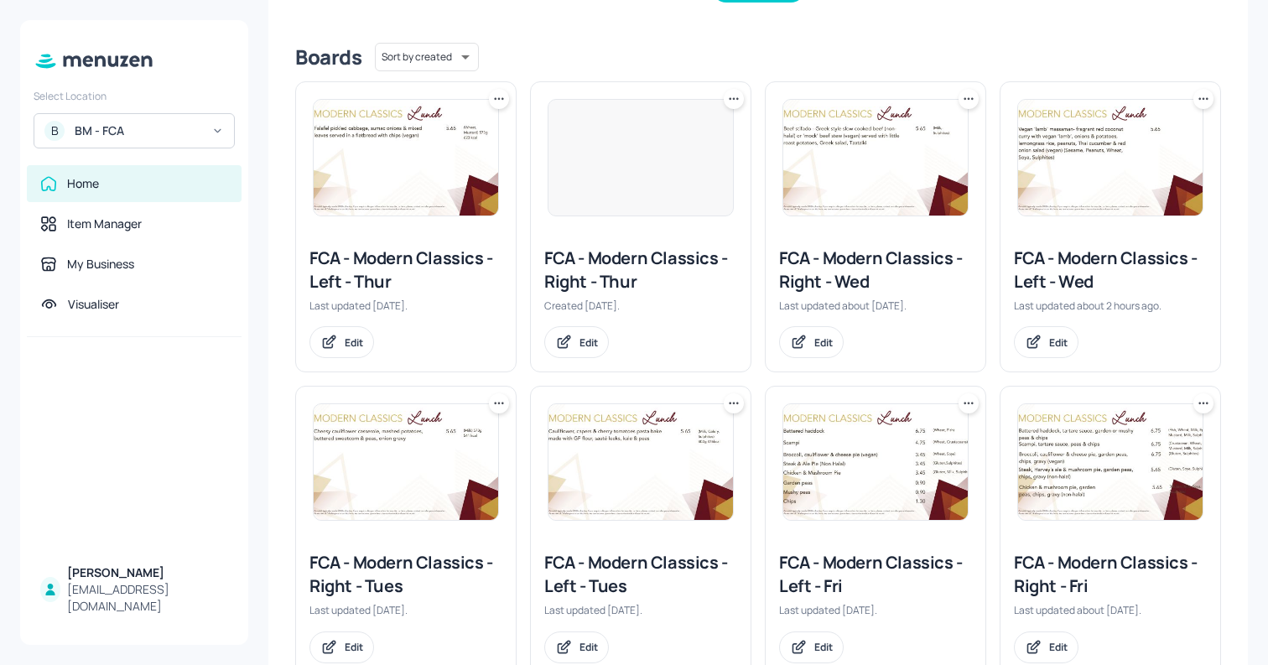
click at [895, 176] on img at bounding box center [876, 158] width 185 height 116
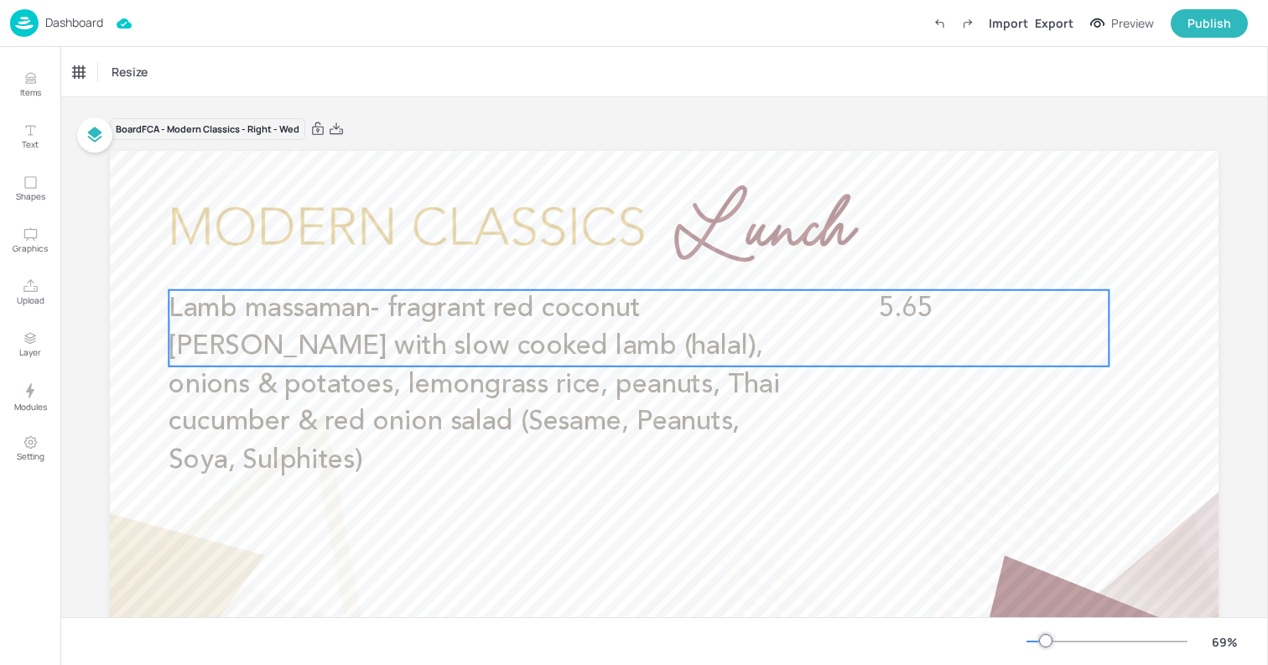
click at [727, 367] on p "Lamb massaman- fragrant red coconut [PERSON_NAME] with slow cooked lamb (halal)…" at bounding box center [483, 385] width 628 height 190
click at [624, 258] on icon "Edit Item" at bounding box center [628, 261] width 14 height 13
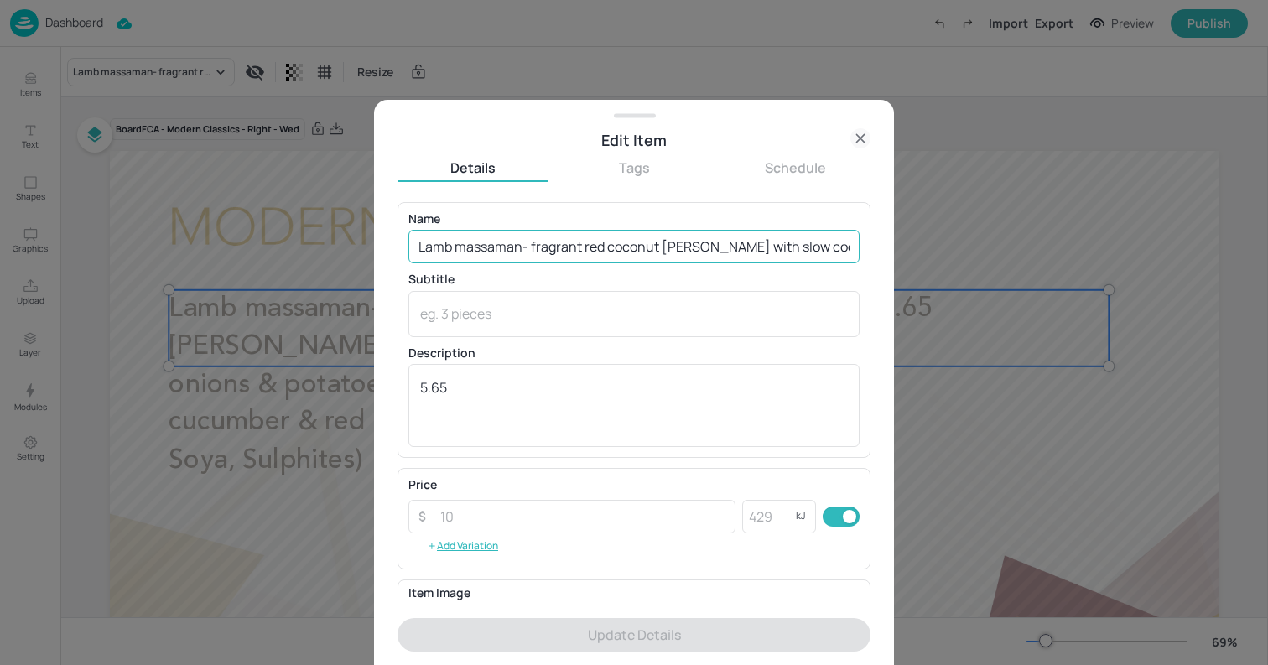
click at [585, 247] on input "Lamb massaman- fragrant red coconut [PERSON_NAME] with slow cooked lamb (halal)…" at bounding box center [634, 247] width 451 height 34
click at [826, 242] on input "Lamb massaman- fragrant red coconut [PERSON_NAME] with slow cooked lamb (halal)…" at bounding box center [634, 247] width 451 height 34
drag, startPoint x: 628, startPoint y: 243, endPoint x: 856, endPoint y: 261, distance: 228.9
click at [856, 261] on div "Name Lamb massaman- fragrant red coconut [PERSON_NAME] with slow cooked lamb (h…" at bounding box center [634, 330] width 473 height 256
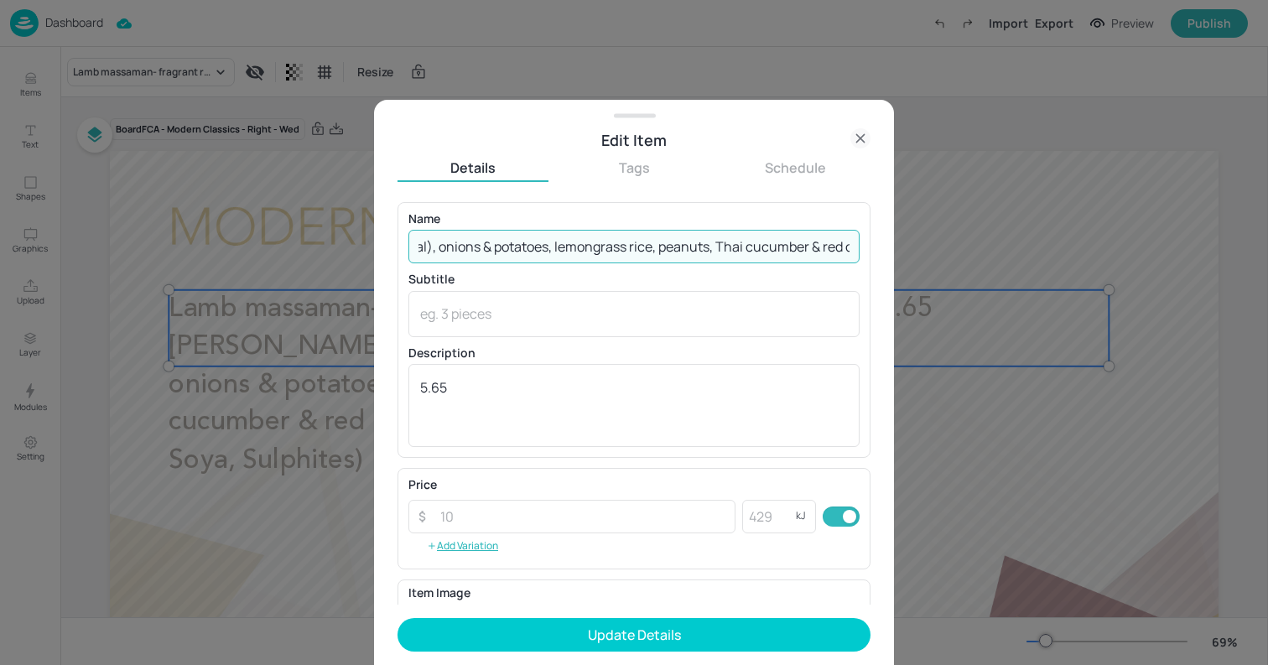
scroll to position [0, 519]
type input "Lamb massaman- fragrant red coconut [PERSON_NAME] with slow cooked lamb (halal)…"
click at [709, 310] on textarea at bounding box center [634, 314] width 428 height 18
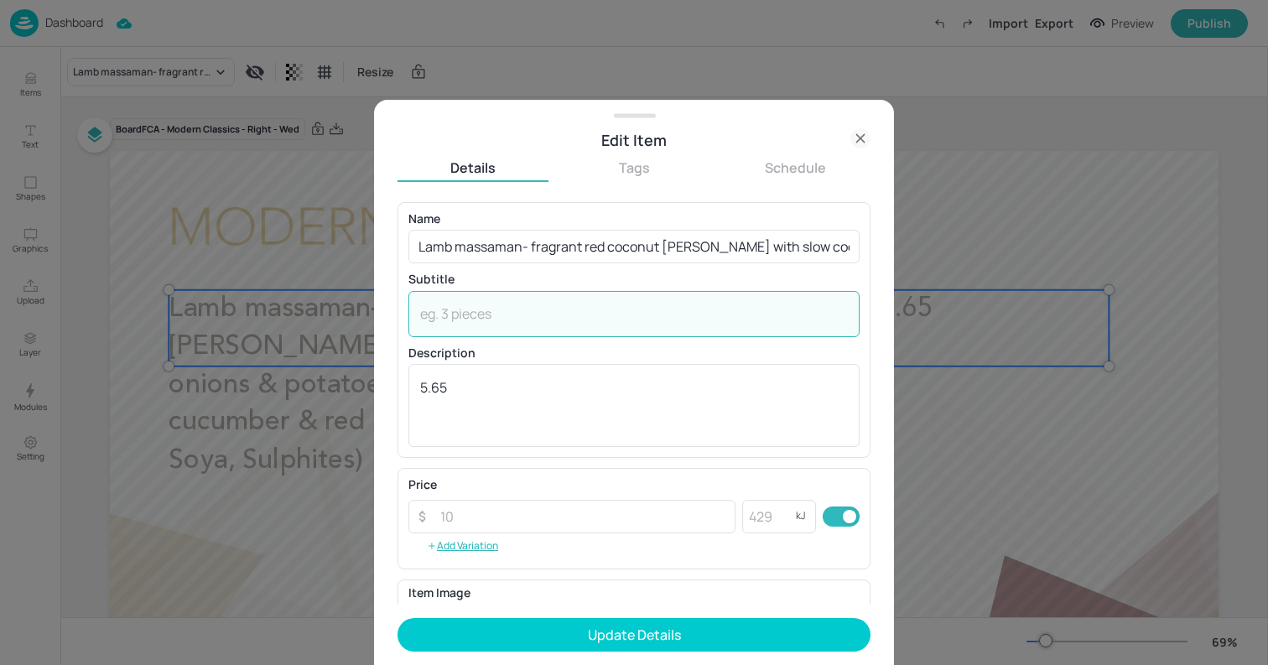
paste textarea "(Sesame, Peanuts, Soya, Sulphites)"
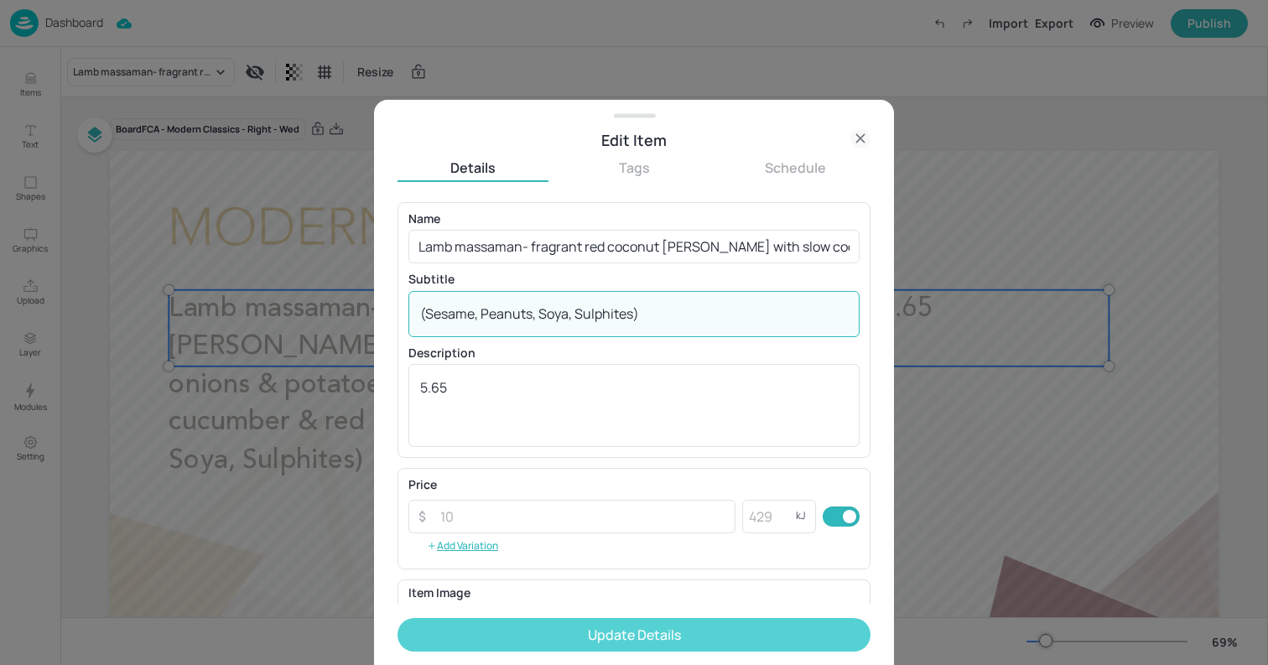
type textarea "(Sesame, Peanuts, Soya, Sulphites)"
click at [732, 634] on button "Update Details" at bounding box center [634, 635] width 473 height 34
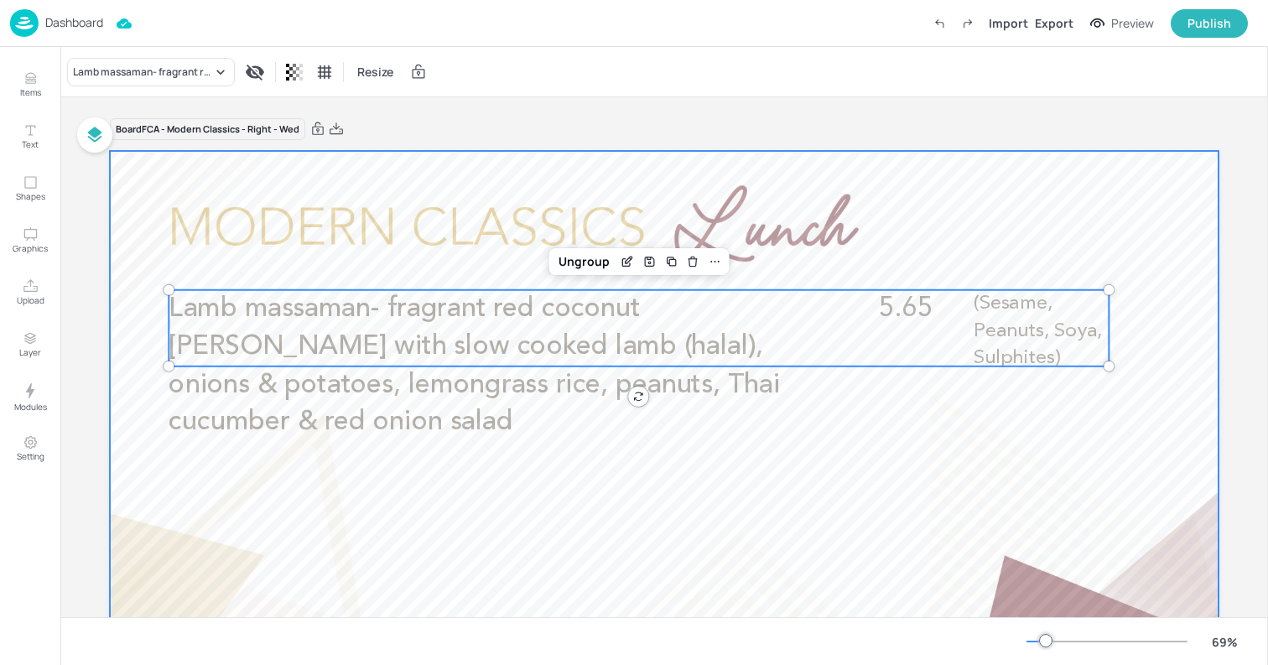
click at [122, 183] on div at bounding box center [664, 463] width 1109 height 624
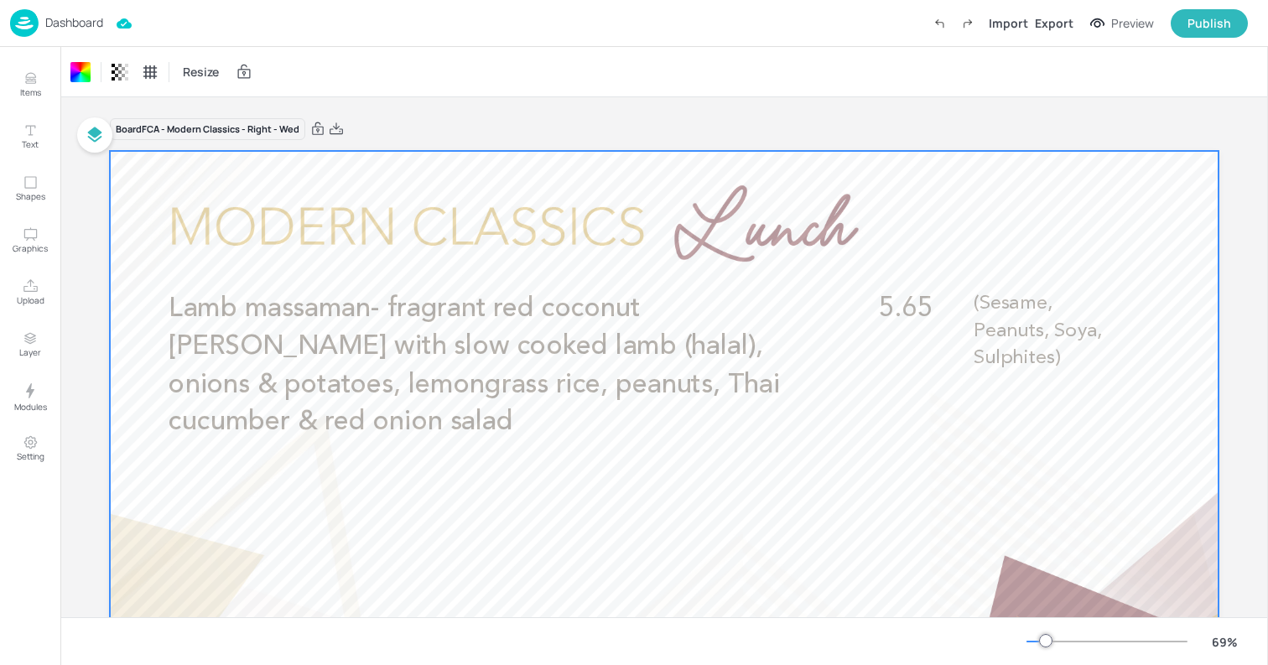
click at [70, 23] on p "Dashboard" at bounding box center [74, 23] width 58 height 12
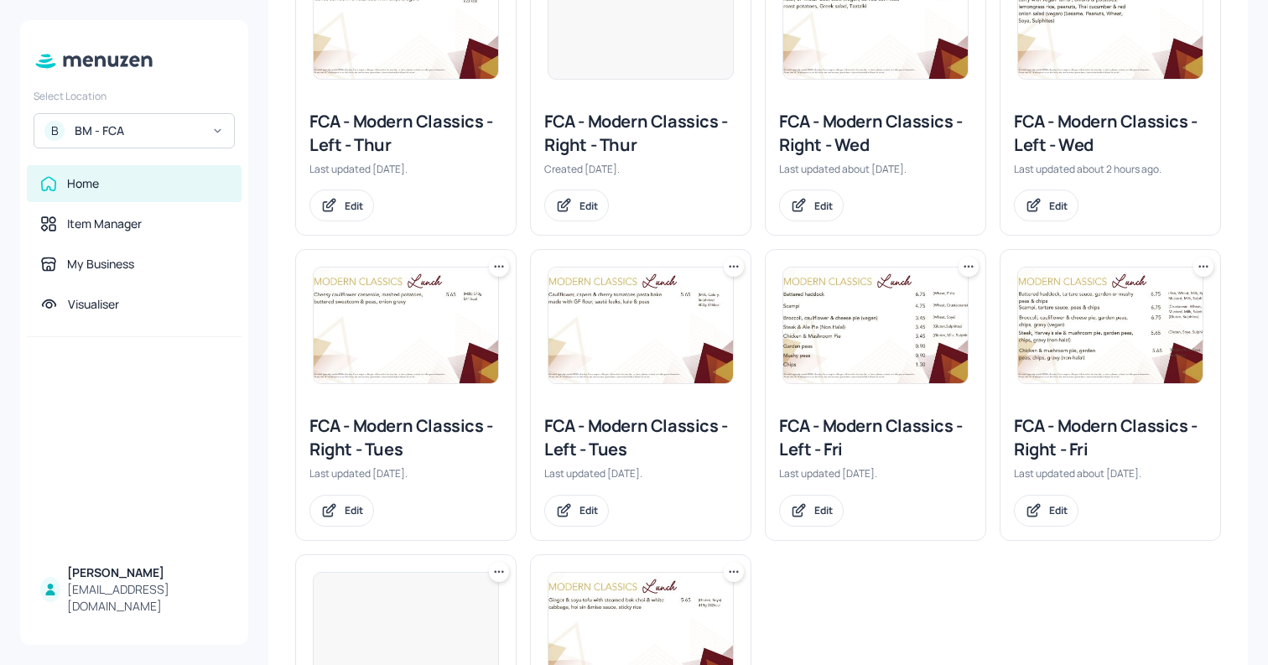
scroll to position [540, 0]
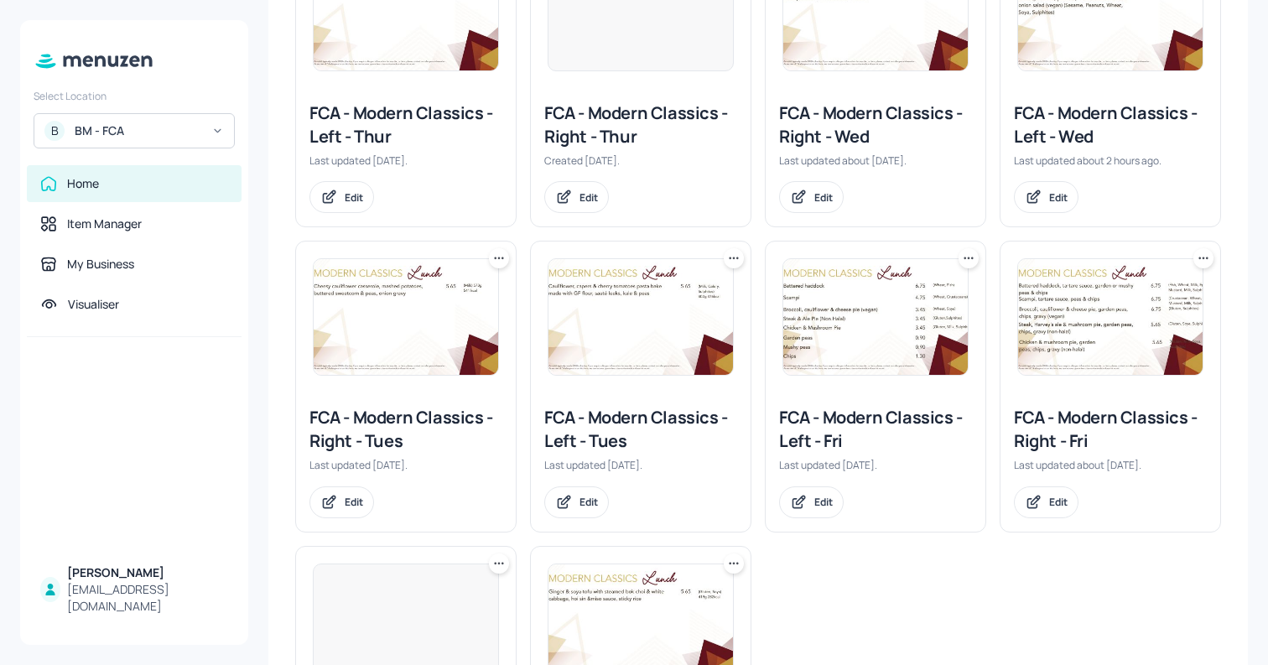
click at [1058, 58] on img at bounding box center [1110, 13] width 185 height 116
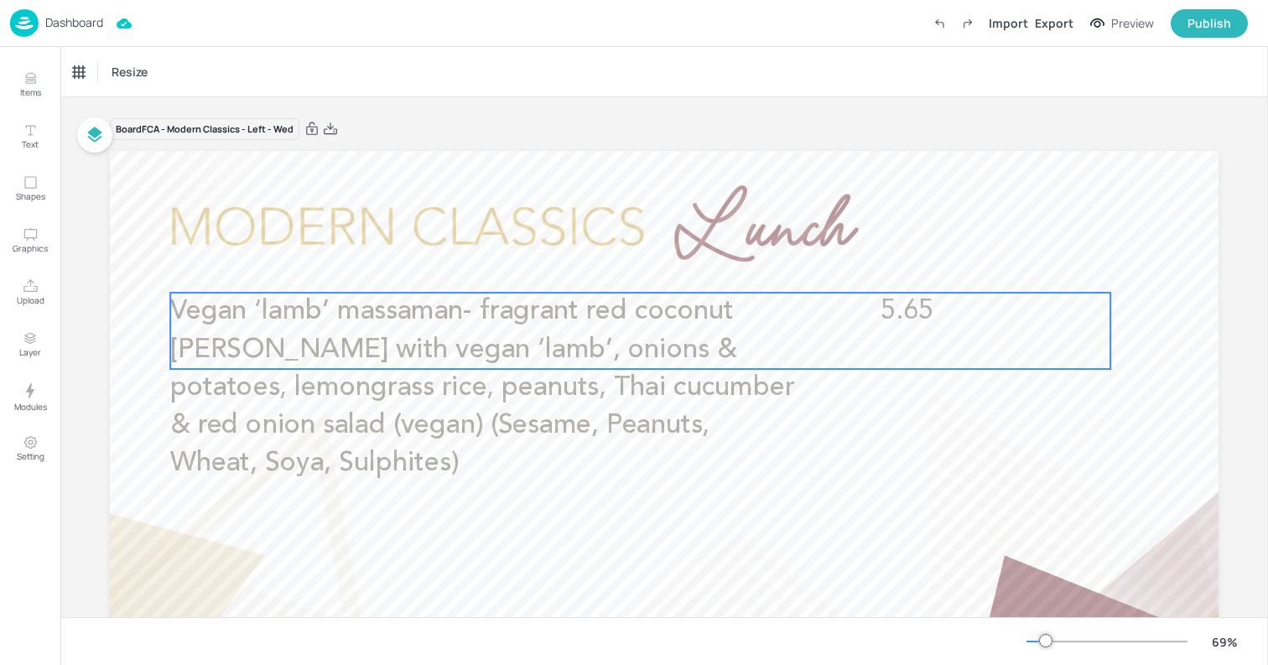
click at [695, 374] on span "Vegan ‘lamb’ massaman- fragrant red coconut [PERSON_NAME] with vegan ‘lamb’, on…" at bounding box center [482, 388] width 624 height 180
click at [622, 263] on icon "Edit Item" at bounding box center [629, 264] width 14 height 13
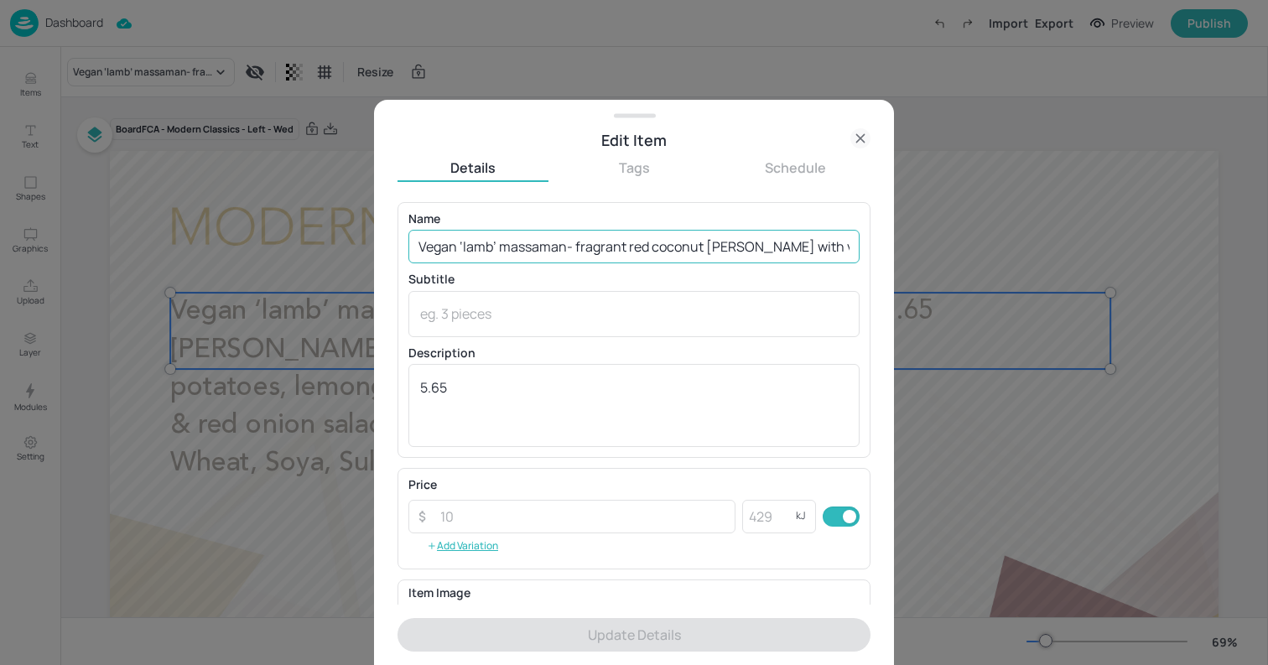
click at [663, 243] on input "Vegan ‘lamb’ massaman- fragrant red coconut [PERSON_NAME] with vegan ‘lamb’, on…" at bounding box center [634, 247] width 451 height 34
drag, startPoint x: 580, startPoint y: 247, endPoint x: 907, endPoint y: 284, distance: 329.3
click at [907, 284] on div "Edit Item Details Tags Schedule Name Vegan ‘lamb’ massaman- fragrant red coconu…" at bounding box center [634, 332] width 1268 height 665
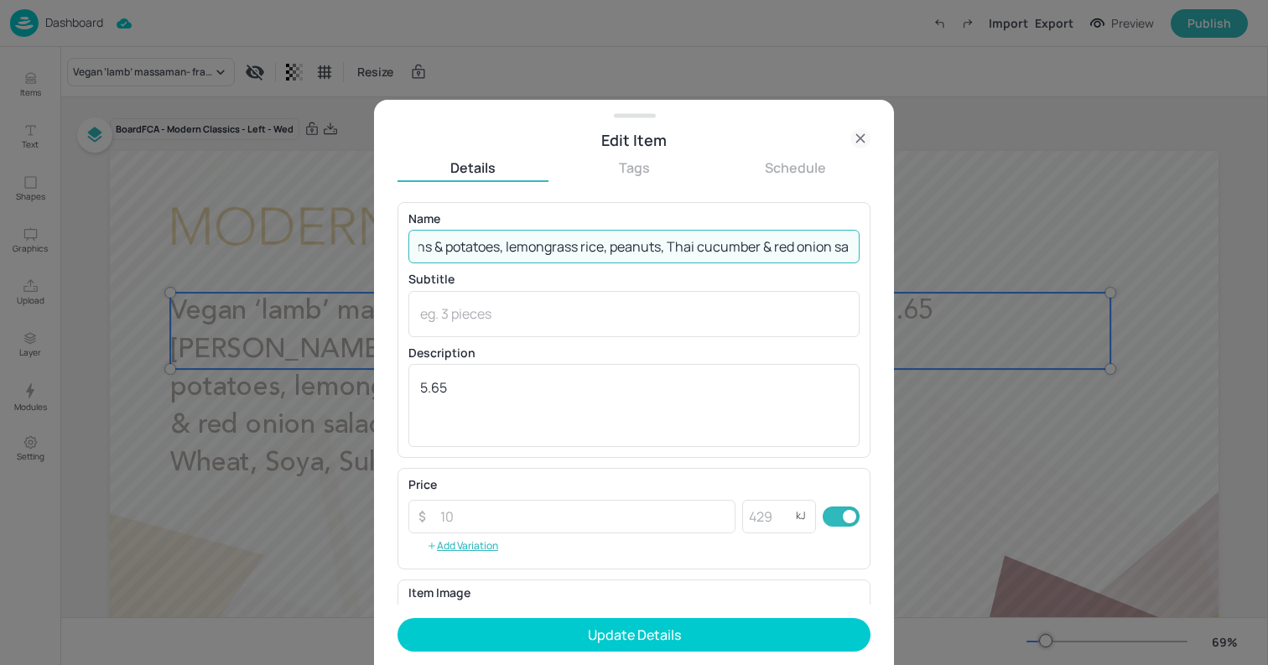
scroll to position [0, 538]
type input "Vegan ‘lamb’ massaman- fragrant red coconut [PERSON_NAME] with vegan ‘lamb’, on…"
click at [741, 329] on div "x ​" at bounding box center [634, 314] width 451 height 46
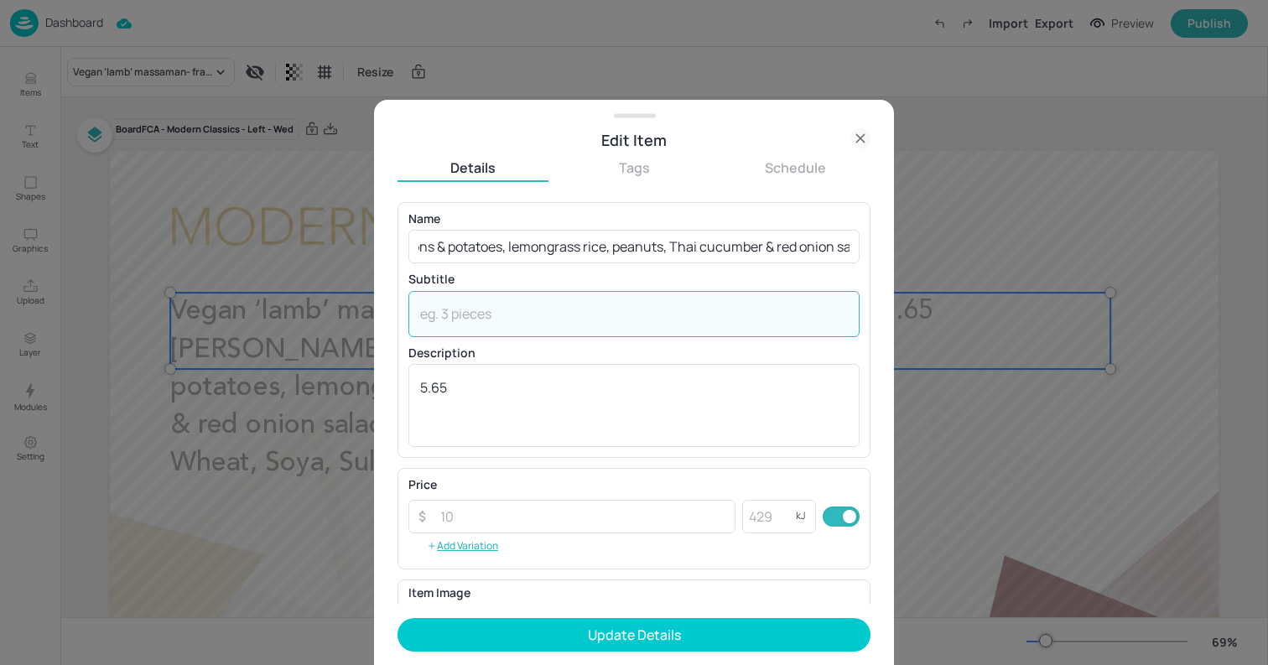
scroll to position [0, 0]
paste textarea "(Sesame, Peanuts, Wheat, Soya, Sulphites)"
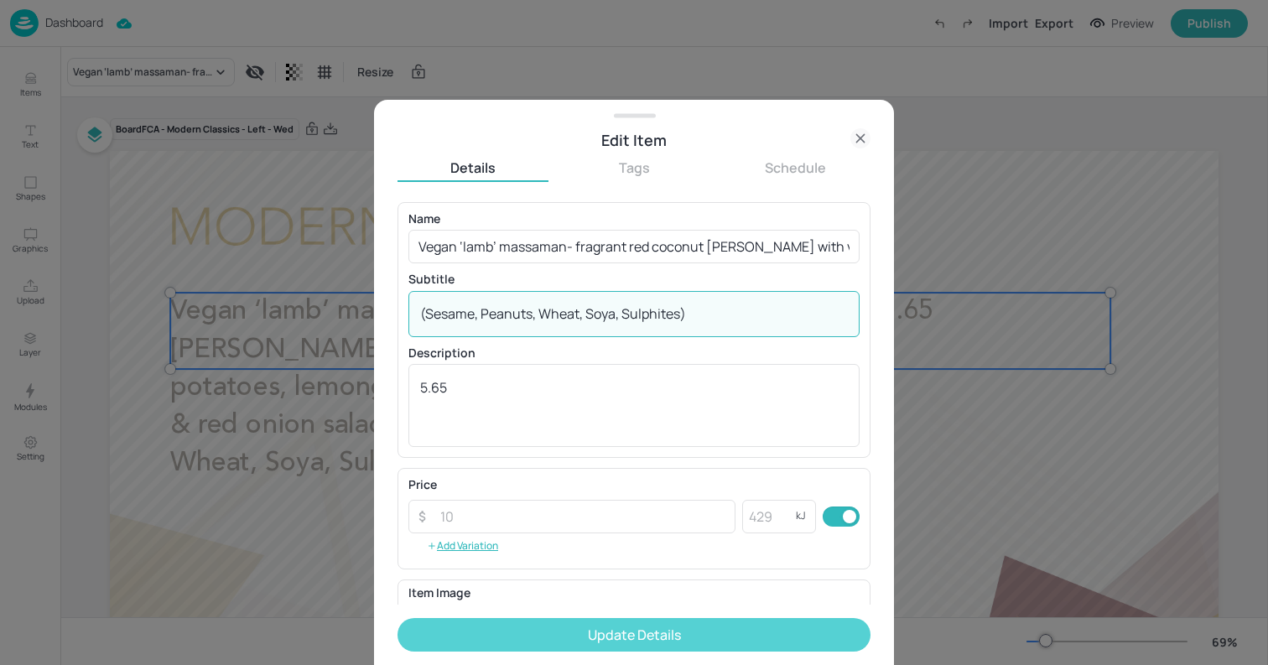
type textarea "(Sesame, Peanuts, Wheat, Soya, Sulphites)"
click at [724, 628] on button "Update Details" at bounding box center [634, 635] width 473 height 34
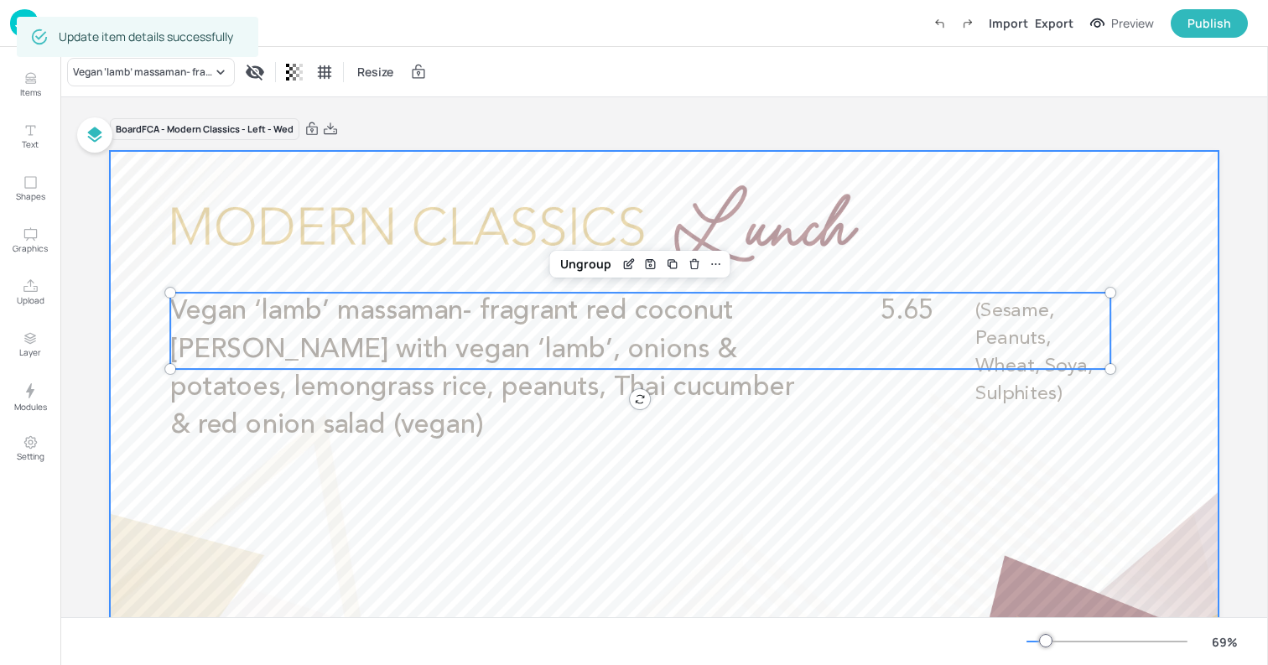
click at [149, 216] on div at bounding box center [664, 463] width 1109 height 624
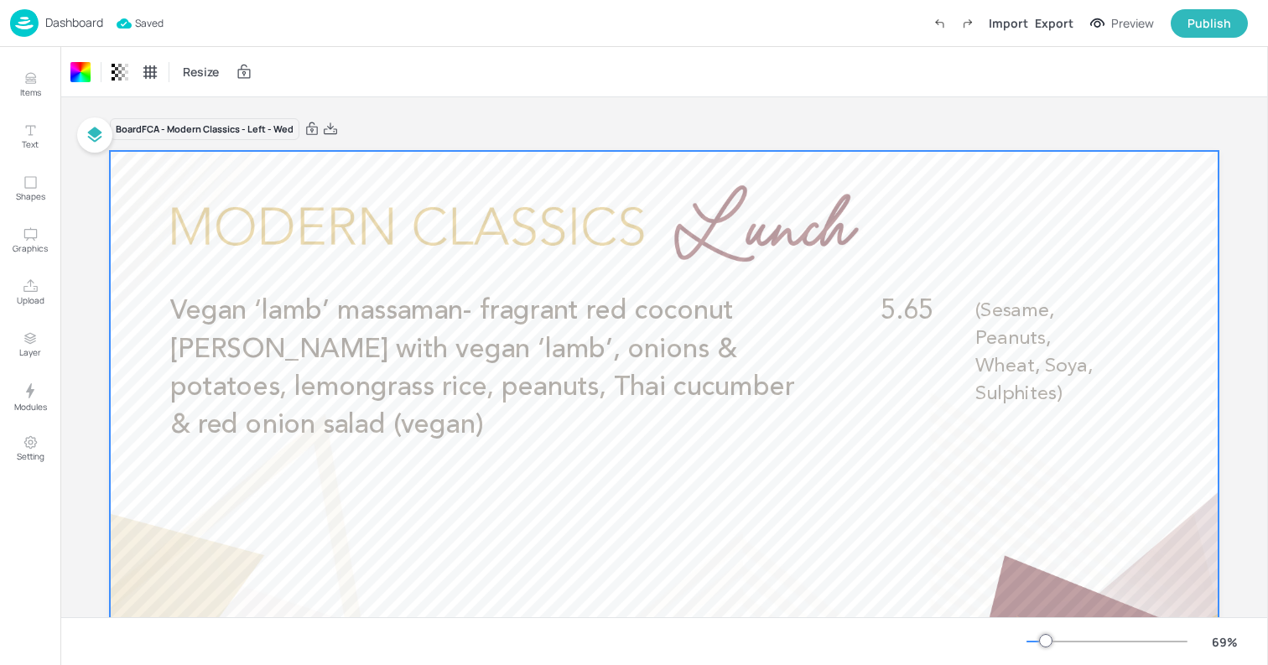
click at [417, 172] on div at bounding box center [664, 463] width 1109 height 624
click at [70, 26] on p "Dashboard" at bounding box center [74, 23] width 58 height 12
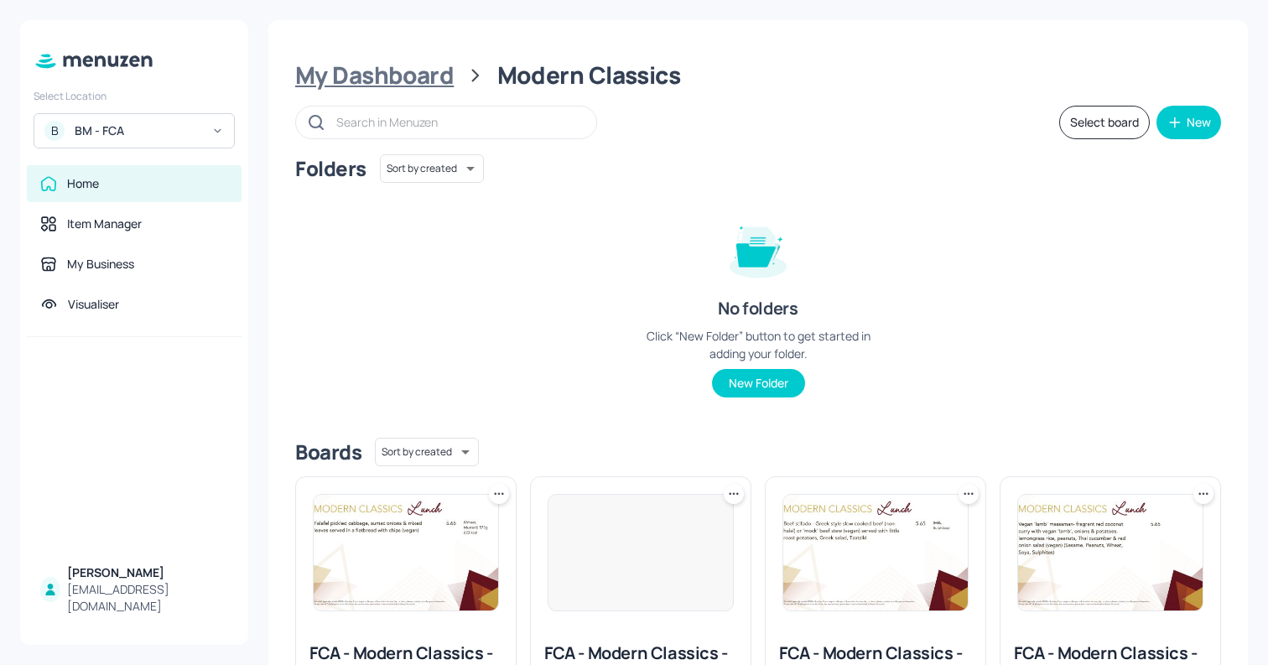
click at [439, 81] on div "My Dashboard" at bounding box center [374, 75] width 159 height 30
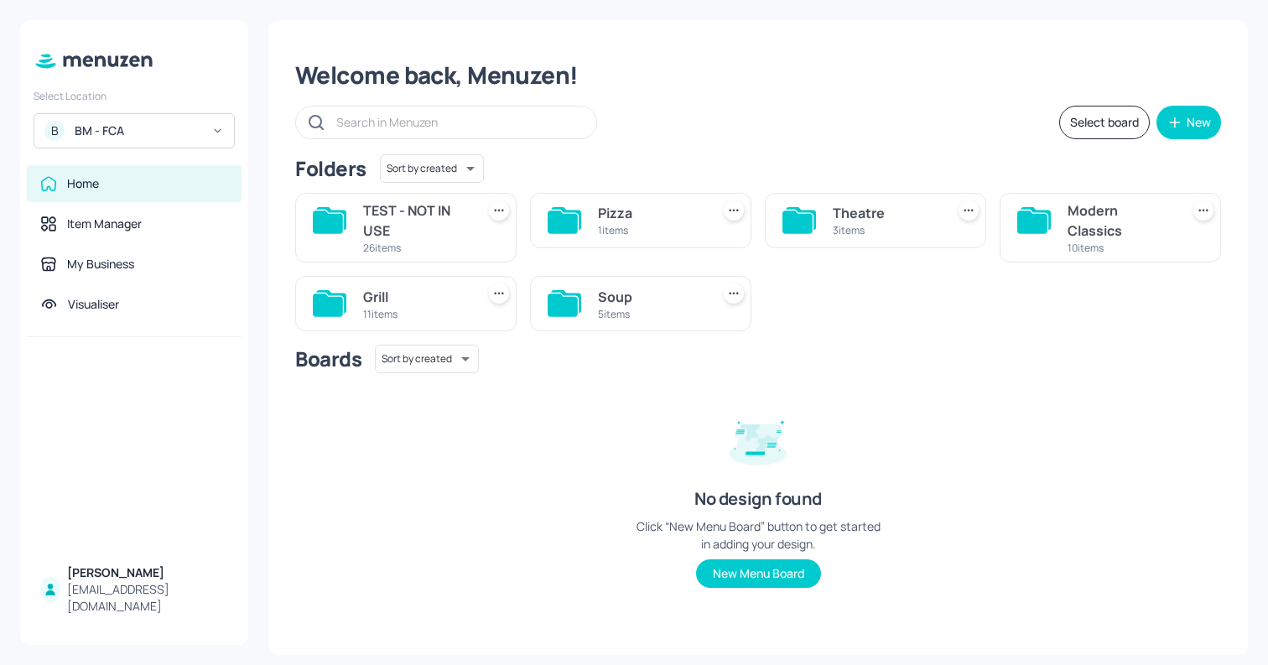
click at [399, 302] on div "Grill" at bounding box center [416, 297] width 106 height 20
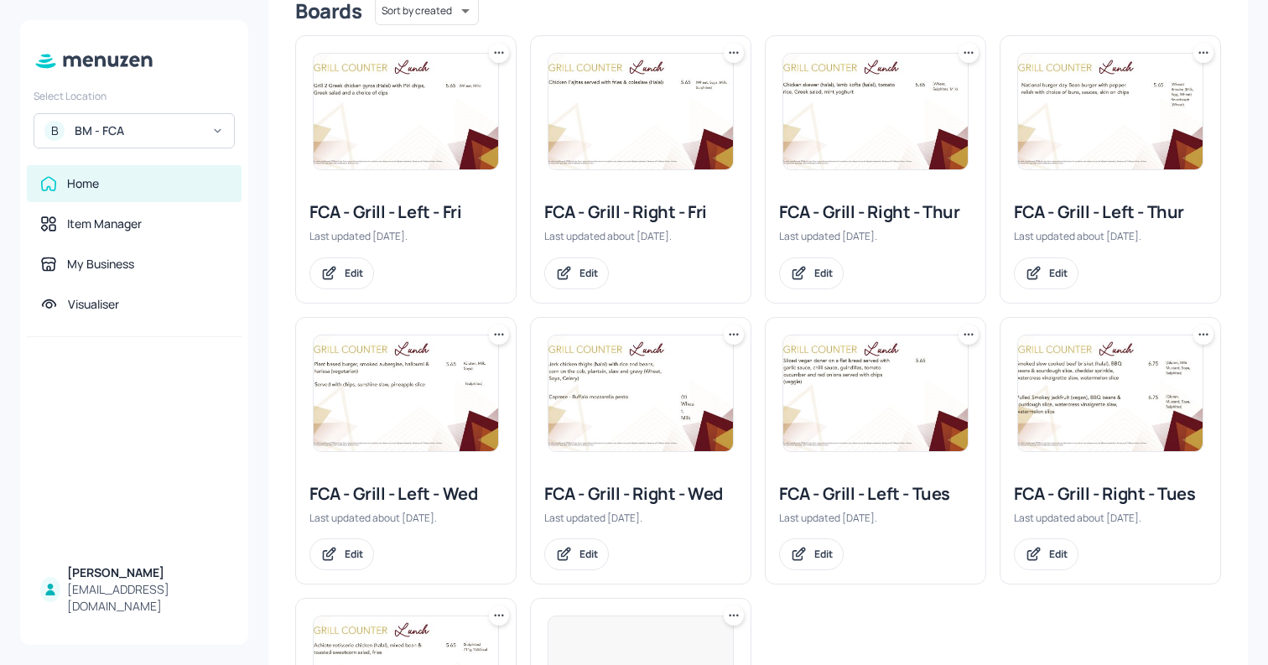
scroll to position [284, 0]
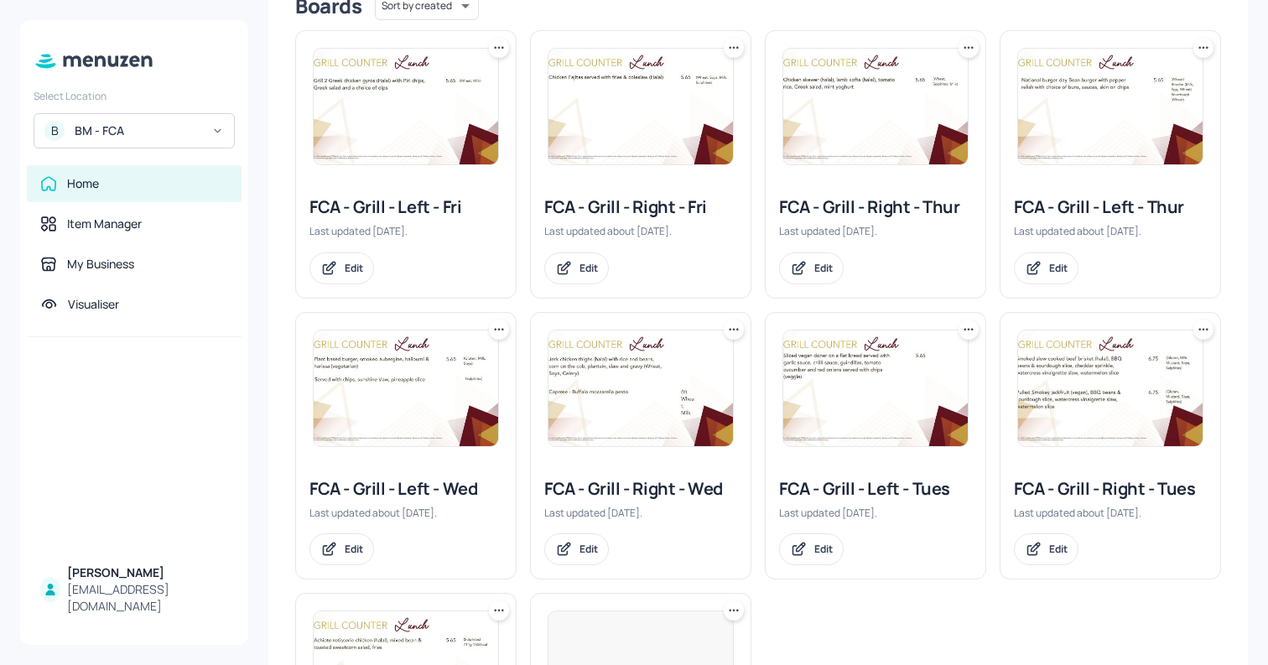
click at [640, 359] on img at bounding box center [641, 389] width 185 height 116
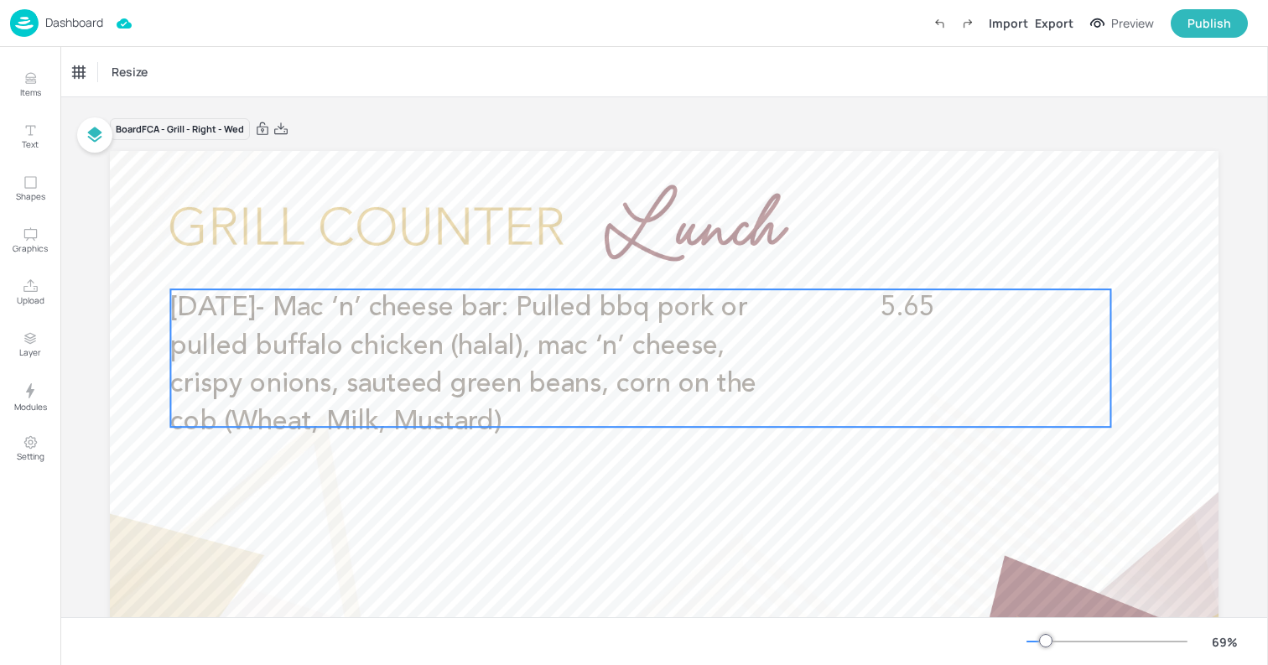
click at [693, 394] on span "[DATE]- Mac ‘n’ cheese bar: Pulled bbq pork or pulled buffalo chicken (halal), …" at bounding box center [463, 364] width 586 height 141
click at [625, 265] on icon "Edit Item" at bounding box center [629, 262] width 8 height 8
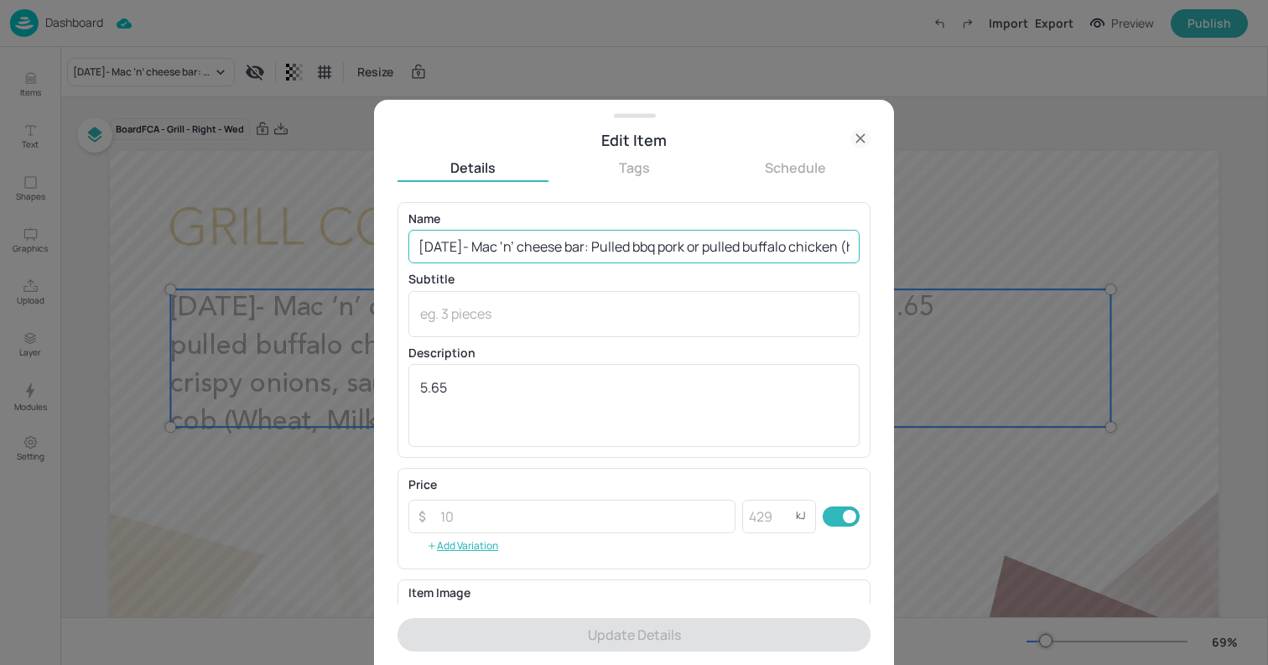
click at [632, 237] on input "[DATE]- Mac ‘n’ cheese bar: Pulled bbq pork or pulled buffalo chicken (halal), …" at bounding box center [634, 247] width 451 height 34
drag, startPoint x: 704, startPoint y: 246, endPoint x: 860, endPoint y: 263, distance: 157.0
click at [860, 263] on div "Name [DATE]- Mac ‘n’ cheese bar: Pulled bbq pork or pulled buffalo chicken (hal…" at bounding box center [634, 330] width 473 height 256
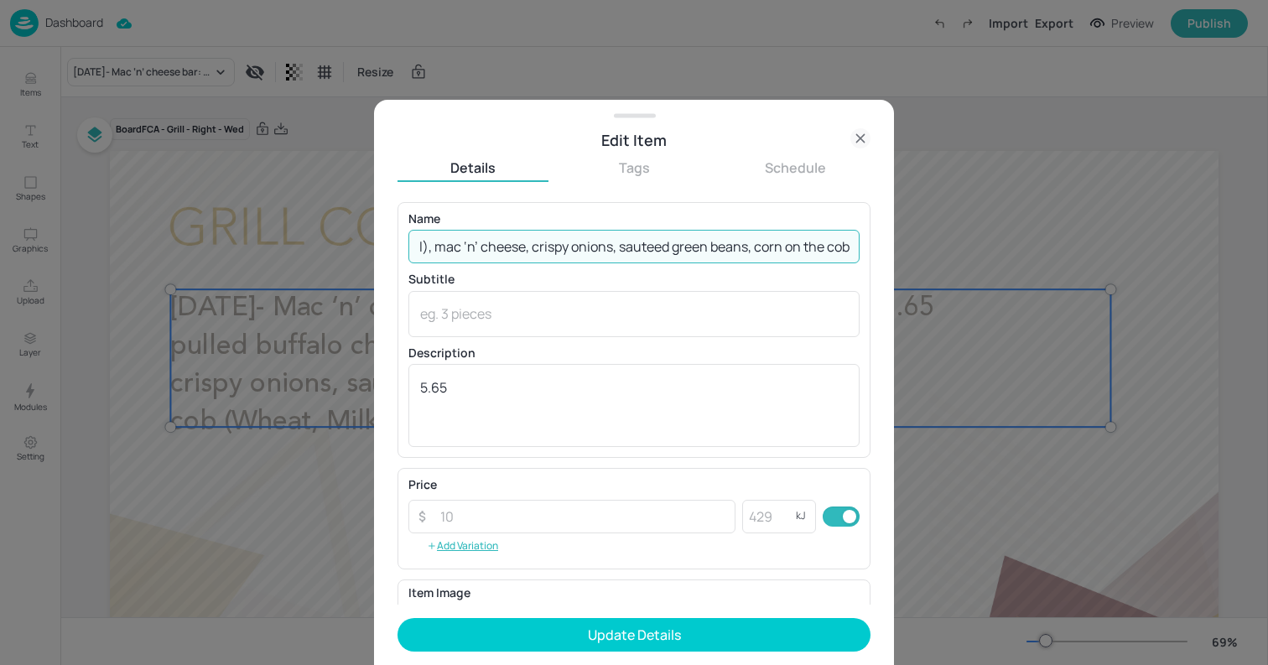
scroll to position [0, 540]
type input "[DATE]- Mac ‘n’ cheese bar: Pulled bbq pork or pulled buffalo chicken (halal), …"
click at [745, 306] on textarea at bounding box center [634, 314] width 428 height 18
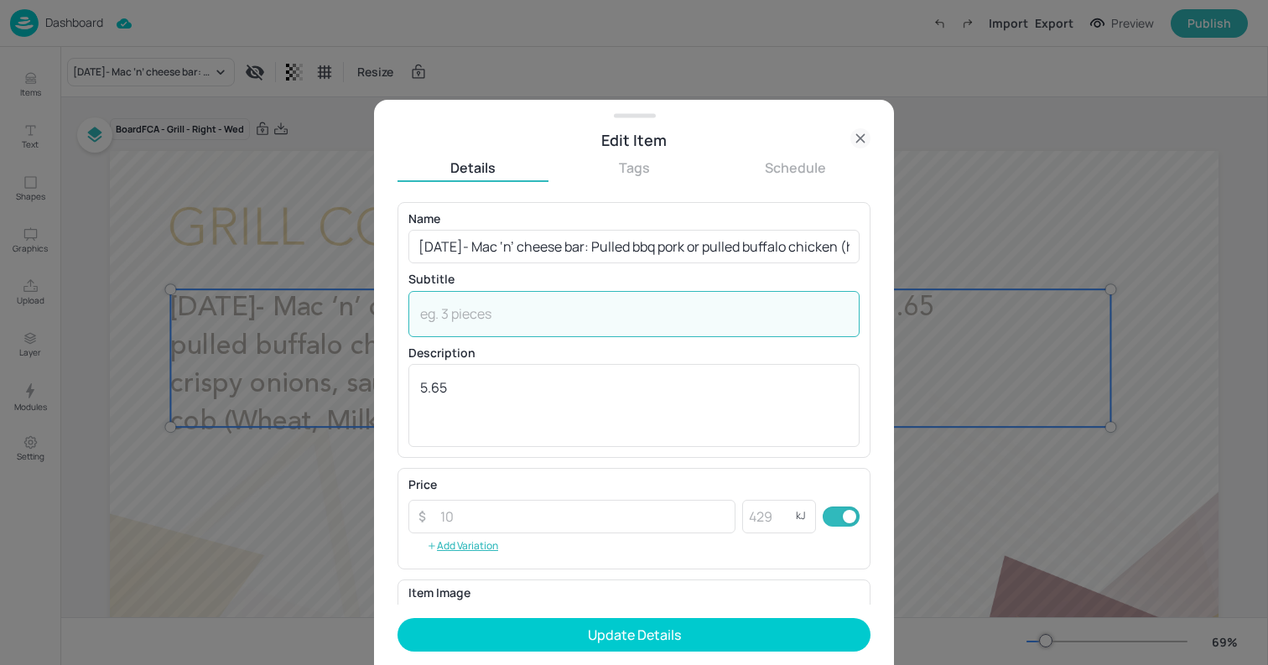
paste textarea "(Wheat, Milk, Mustard)"
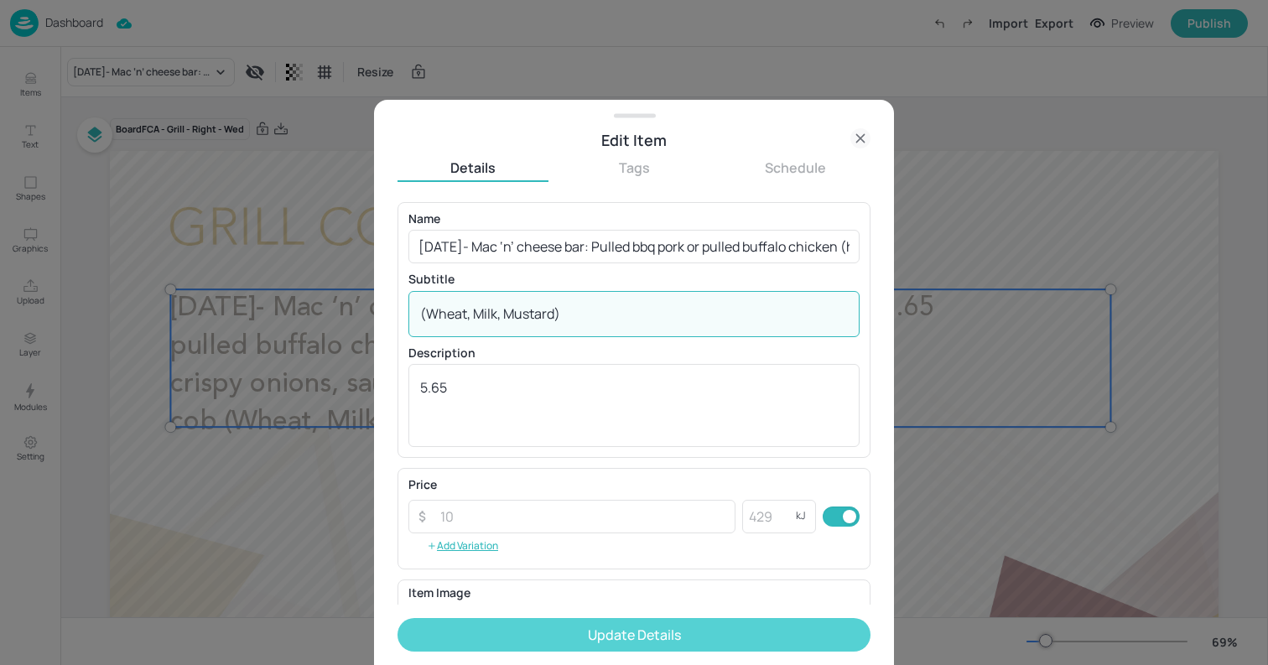
type textarea "(Wheat, Milk, Mustard)"
click at [695, 630] on button "Update Details" at bounding box center [634, 635] width 473 height 34
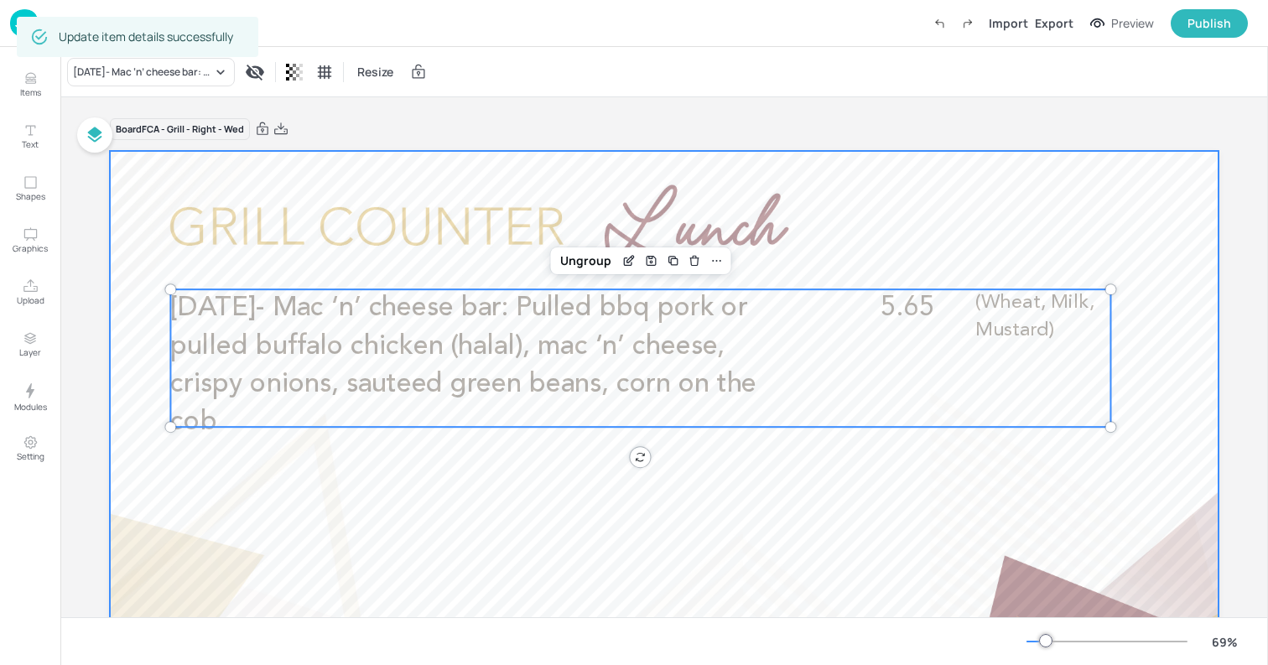
click at [147, 267] on div at bounding box center [664, 463] width 1109 height 624
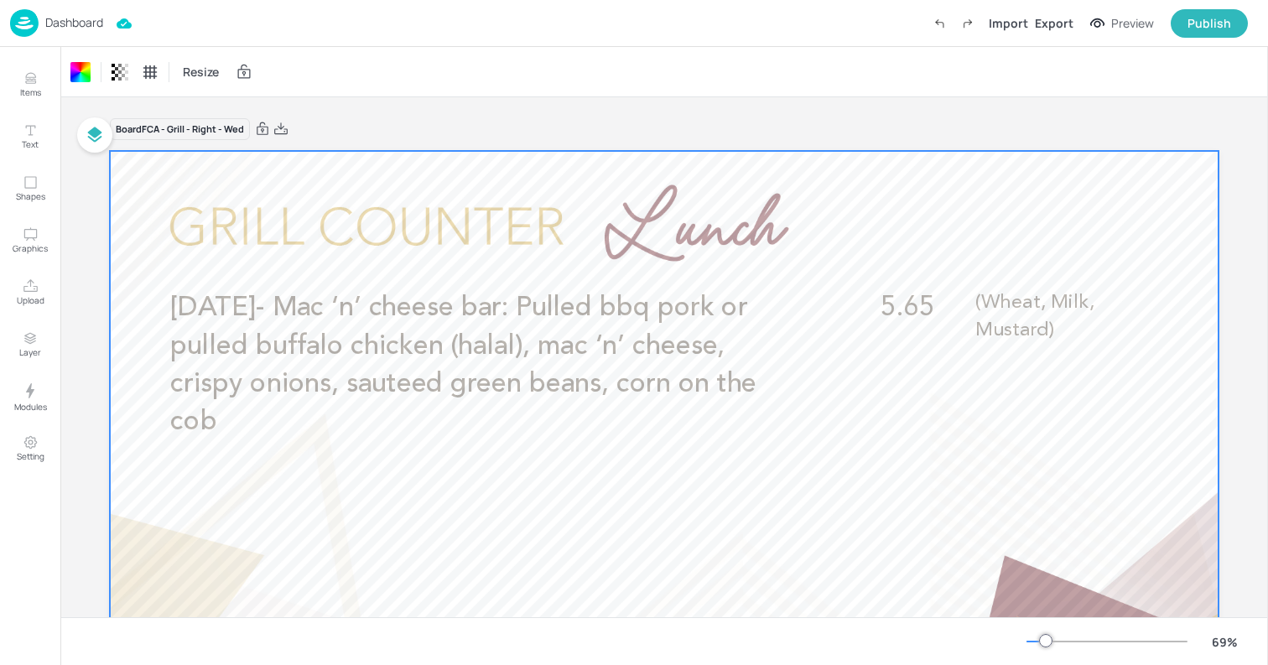
click at [302, 126] on div "Board FCA - Grill - Right - Wed" at bounding box center [664, 128] width 1109 height 23
click at [88, 24] on p "Dashboard" at bounding box center [74, 23] width 58 height 12
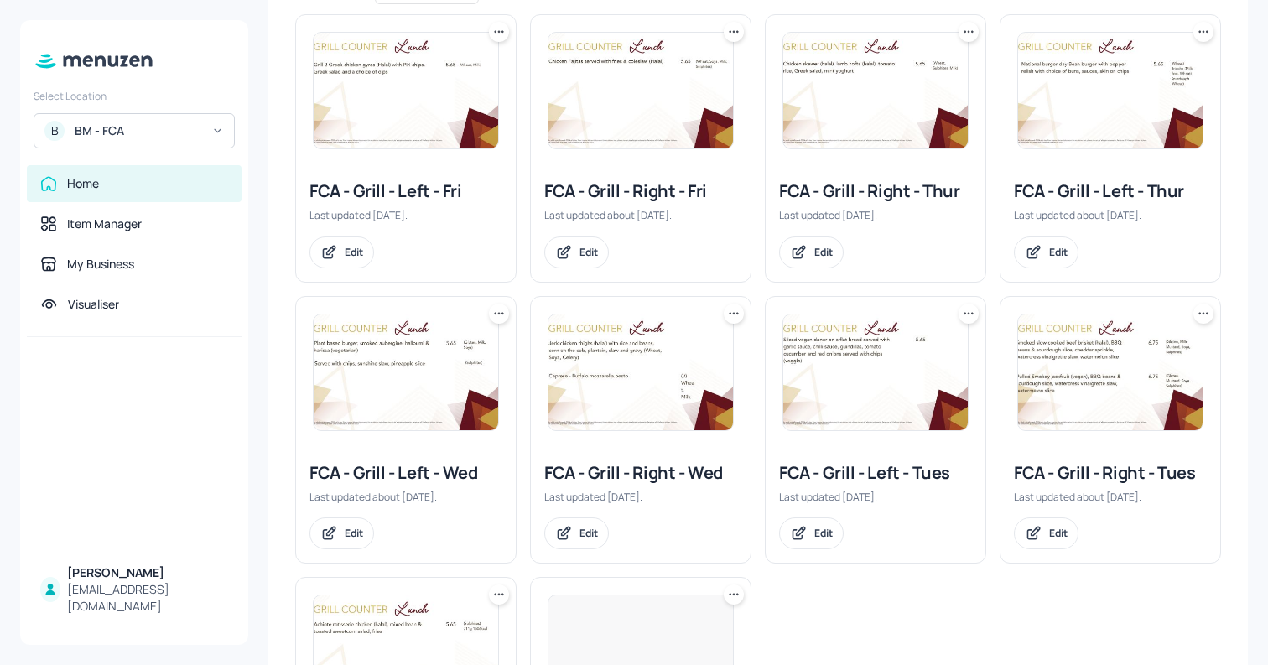
scroll to position [323, 0]
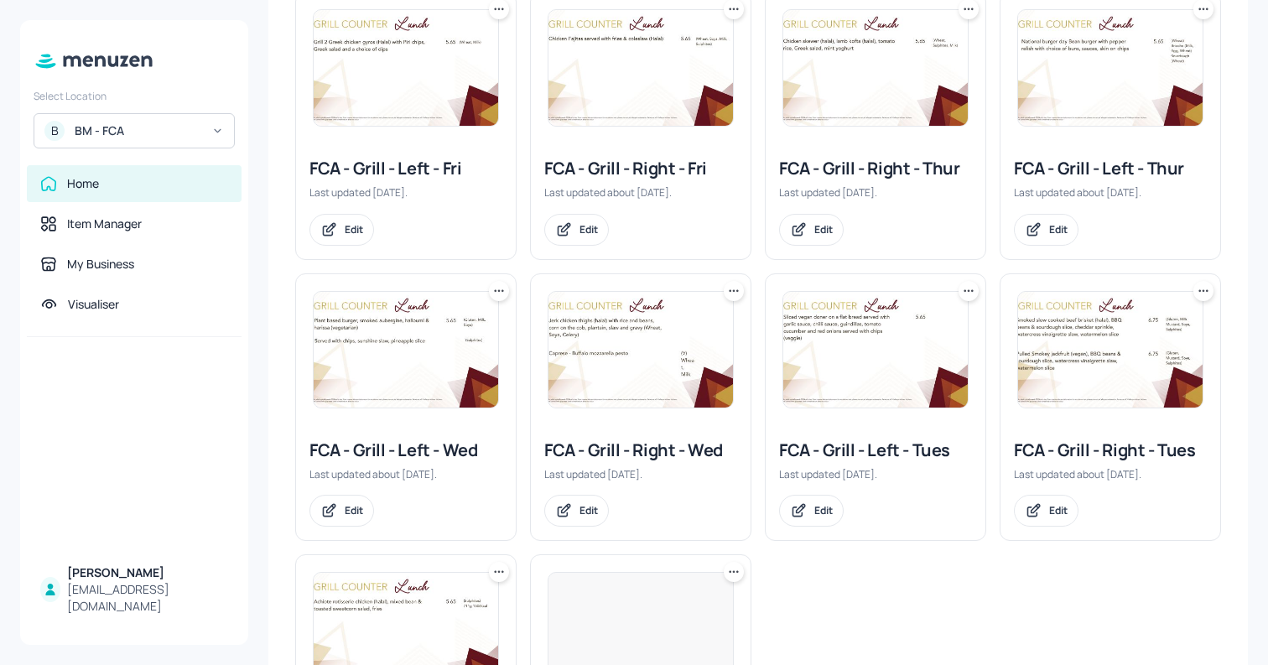
click at [386, 348] on img at bounding box center [406, 350] width 185 height 116
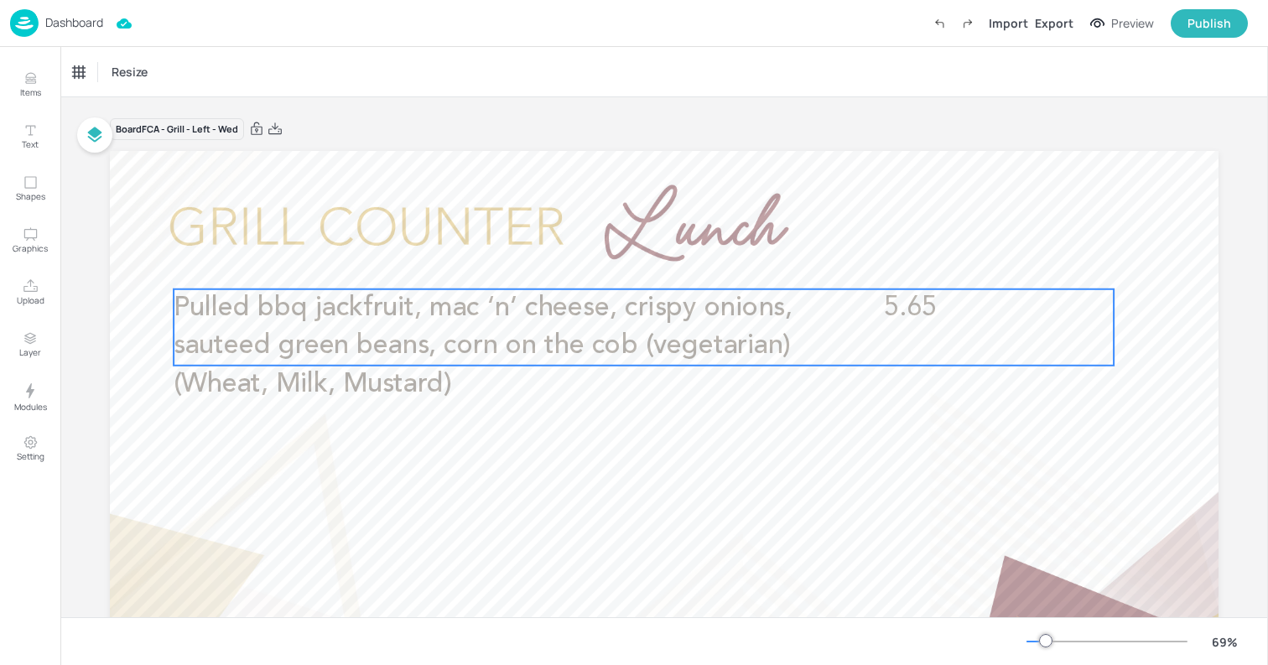
click at [638, 324] on p "Pulled bbq jackfruit, mac ‘n’ cheese, crispy onions, sauteed green beans, corn …" at bounding box center [488, 346] width 628 height 114
click at [628, 257] on icon "Edit Item" at bounding box center [633, 260] width 14 height 13
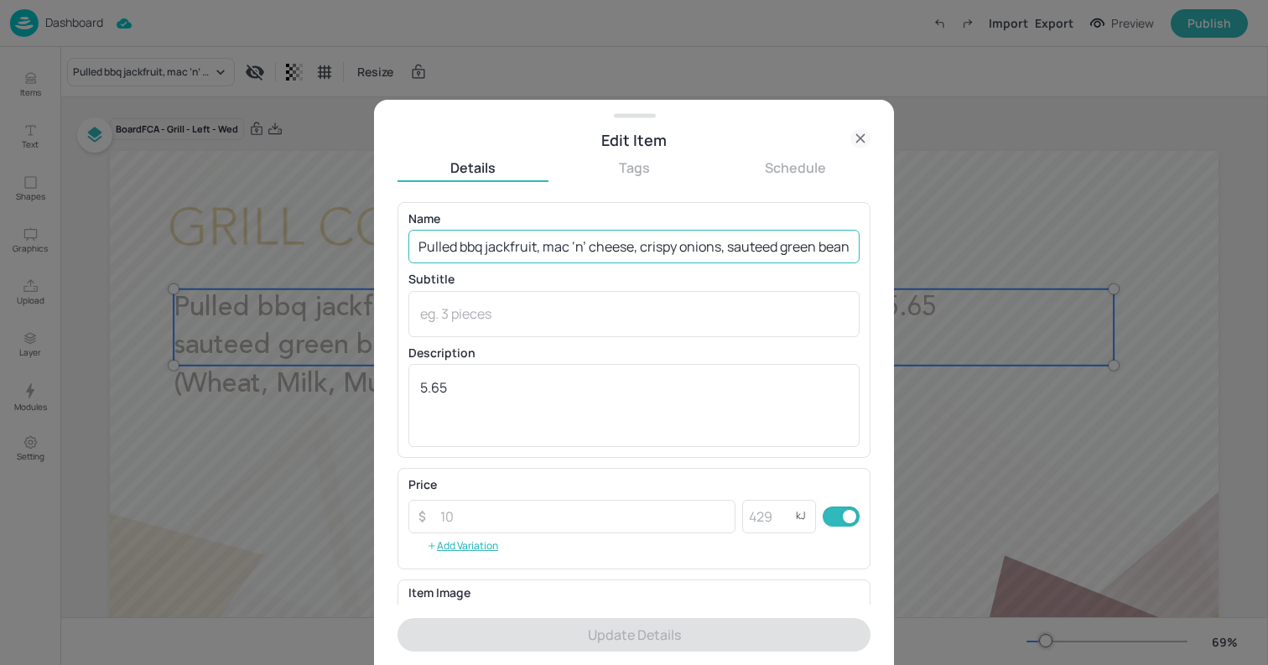
click at [671, 260] on input "Pulled bbq jackfruit, mac ‘n’ cheese, crispy onions, sauteed green beans, corn …" at bounding box center [634, 247] width 451 height 34
drag, startPoint x: 701, startPoint y: 247, endPoint x: 859, endPoint y: 263, distance: 159.4
click at [859, 263] on div "Name Pulled bbq jackfruit, mac ‘n’ cheese, crispy onions, sauteed green beans, …" at bounding box center [634, 330] width 473 height 256
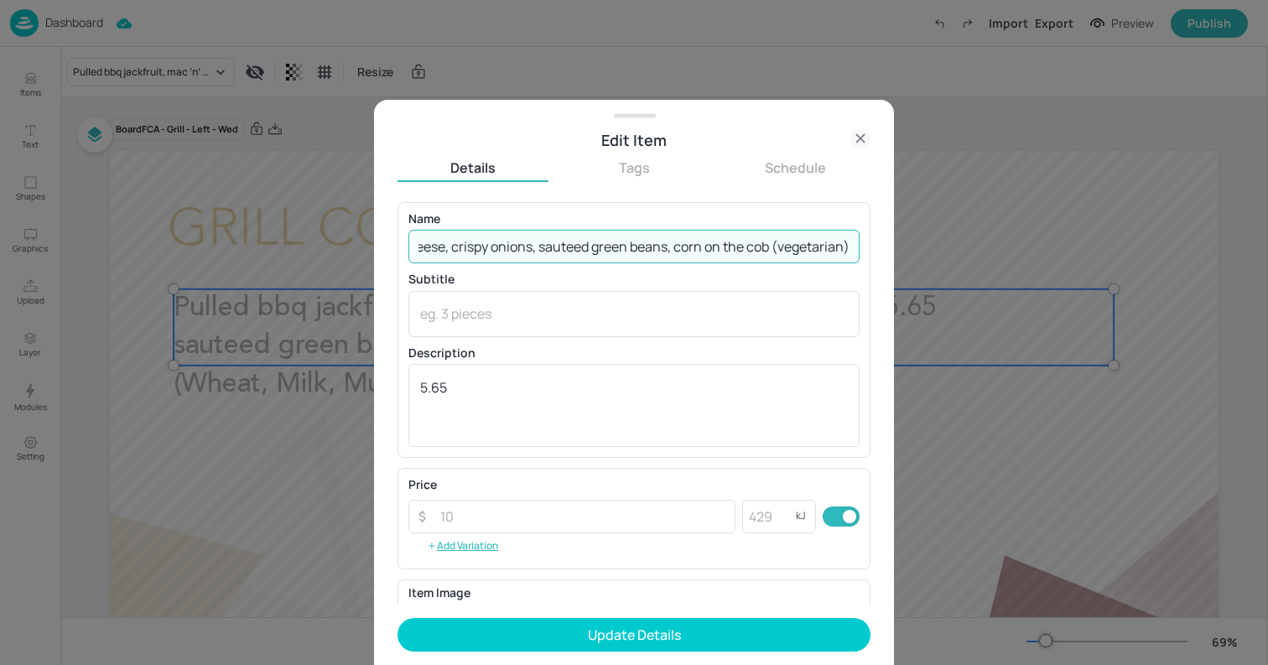
scroll to position [0, 197]
type input "Pulled bbq jackfruit, mac ‘n’ cheese, crispy onions, sauteed green beans, corn …"
click at [817, 310] on textarea at bounding box center [634, 314] width 428 height 18
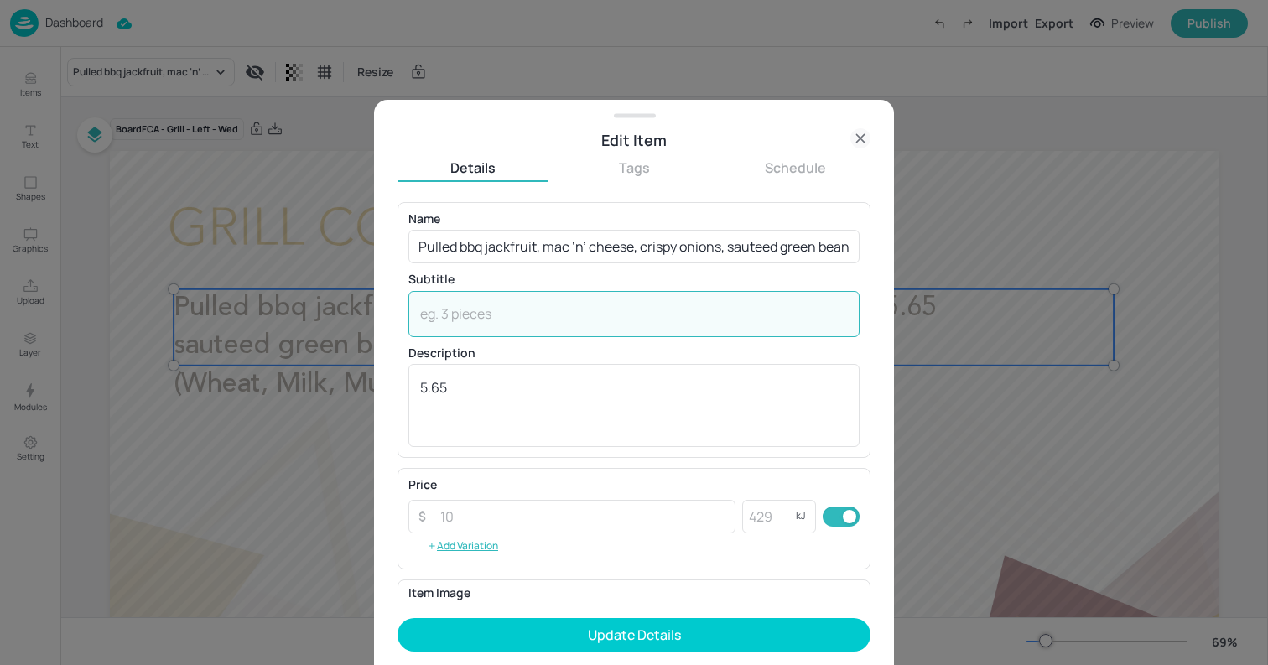
paste textarea "(Wheat, Milk, Mustard)"
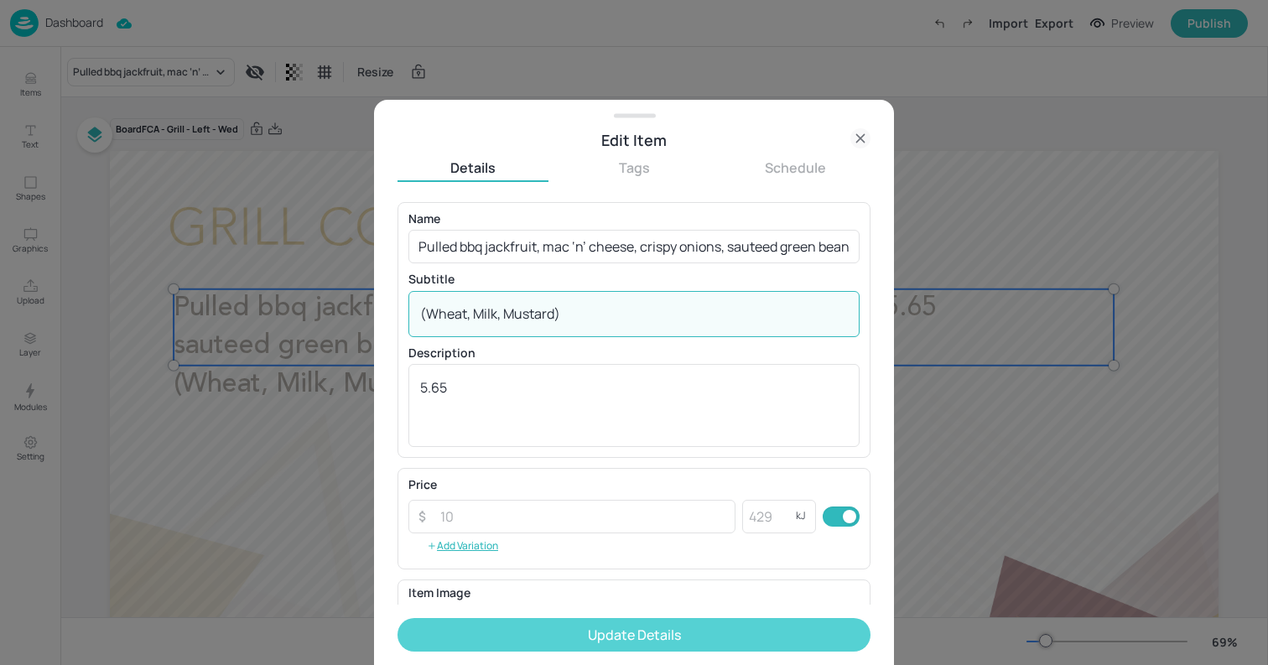
type textarea "(Wheat, Milk, Mustard)"
click at [784, 644] on button "Update Details" at bounding box center [634, 635] width 473 height 34
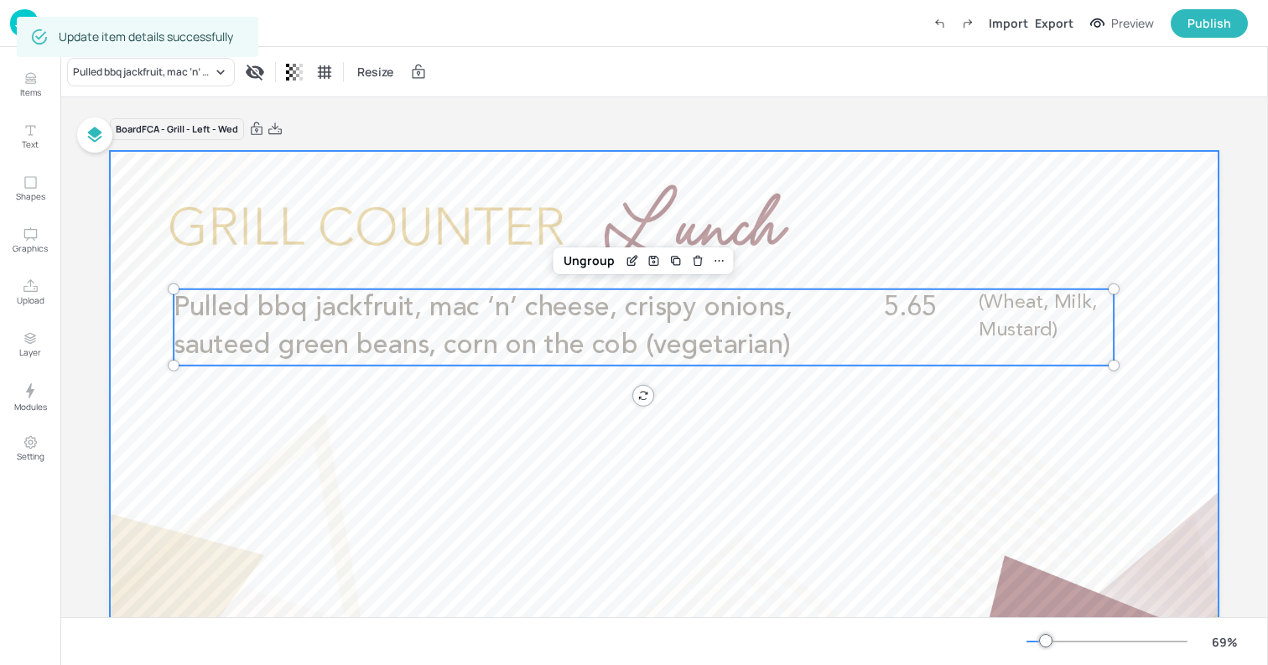
click at [146, 223] on div at bounding box center [664, 463] width 1109 height 624
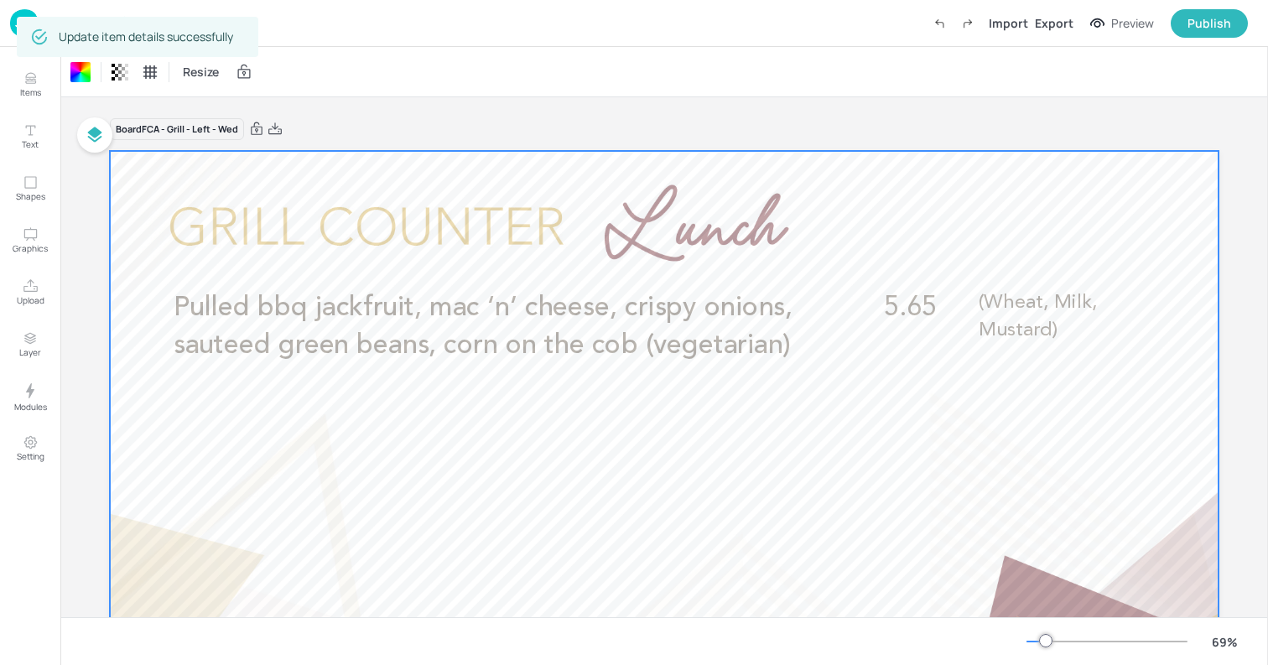
click at [12, 23] on img at bounding box center [24, 23] width 29 height 28
click at [7, 25] on div "Dashboard Saved Import Export Preview Publish" at bounding box center [634, 23] width 1268 height 47
click at [13, 19] on img at bounding box center [24, 23] width 29 height 28
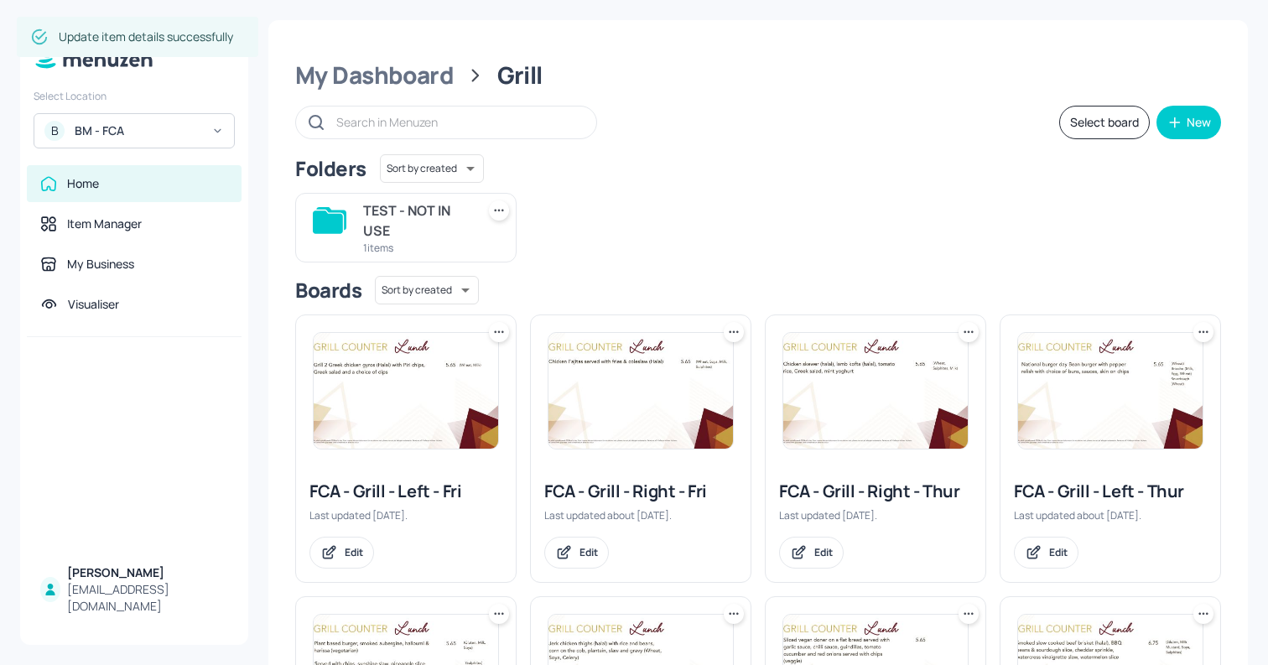
click at [435, 92] on div "My Dashboard Grill Select board New Folders Sort by created id ​ TEST - NOT IN …" at bounding box center [758, 602] width 980 height 1165
click at [433, 88] on div "My Dashboard" at bounding box center [374, 75] width 159 height 30
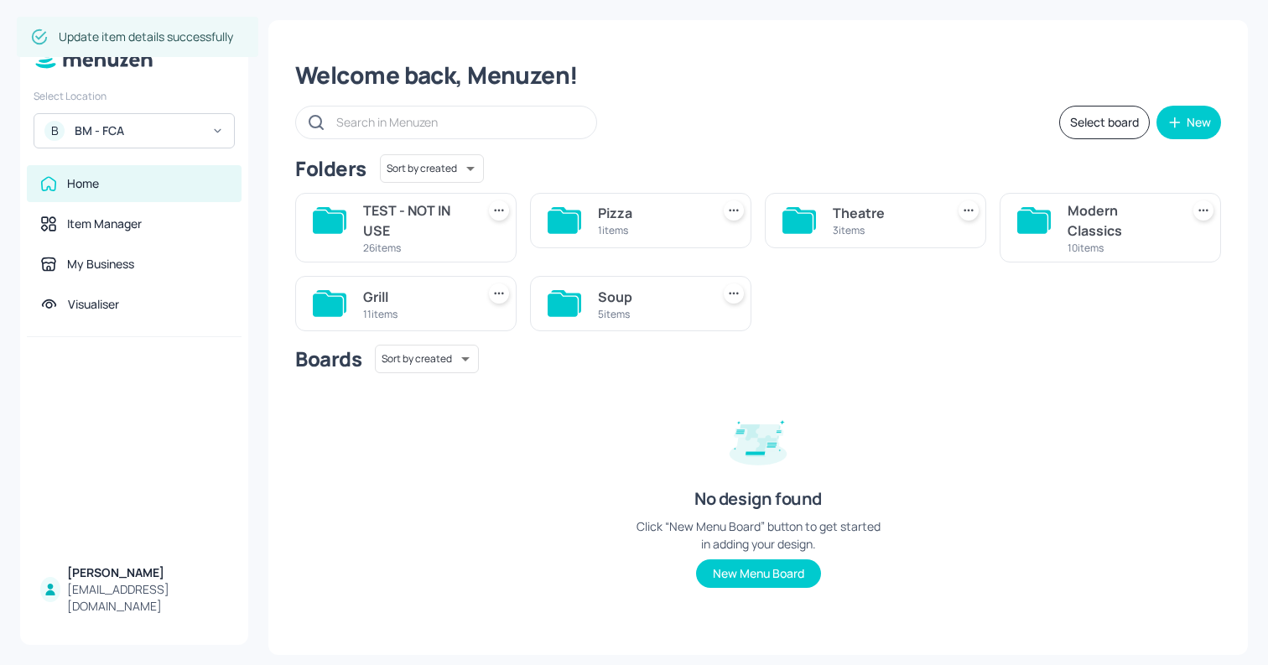
click at [600, 308] on div "5 items" at bounding box center [651, 314] width 106 height 14
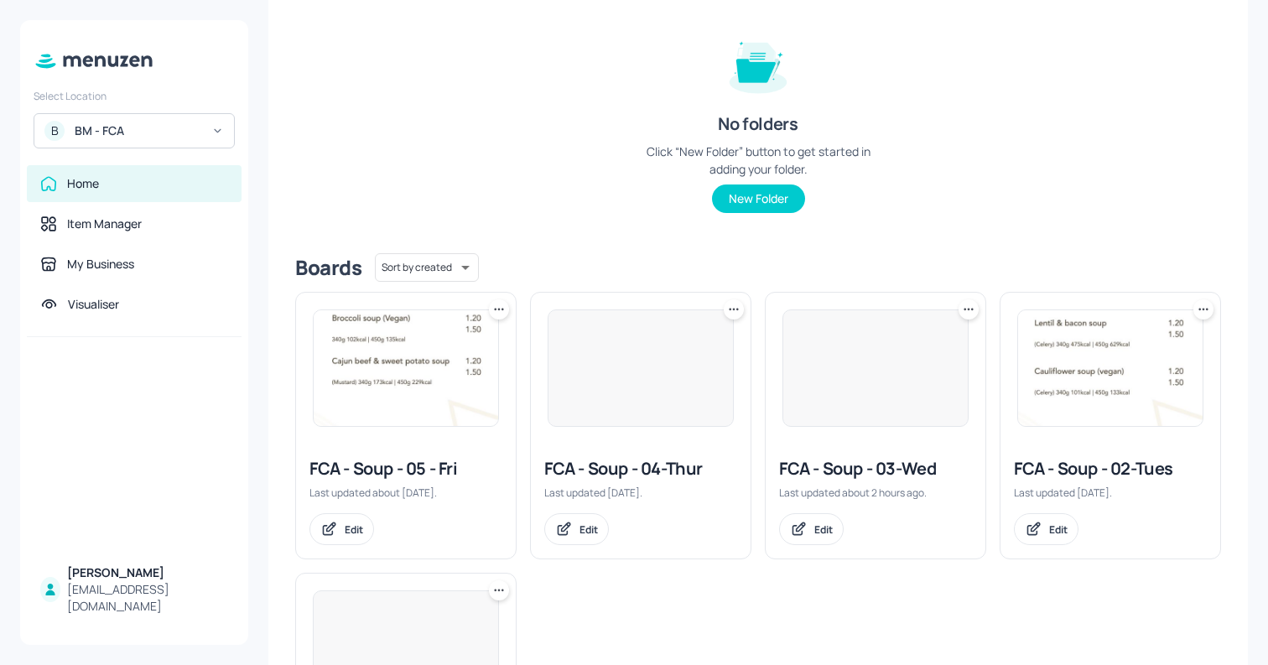
scroll to position [198, 0]
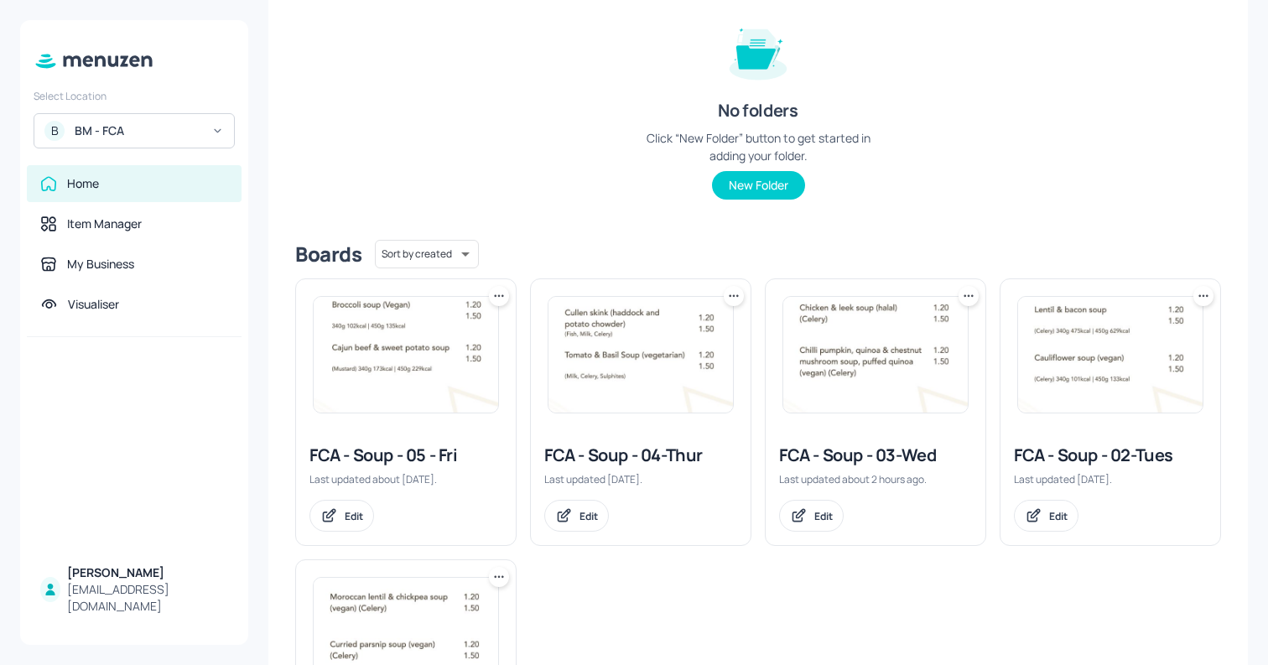
click at [922, 367] on img at bounding box center [876, 355] width 185 height 116
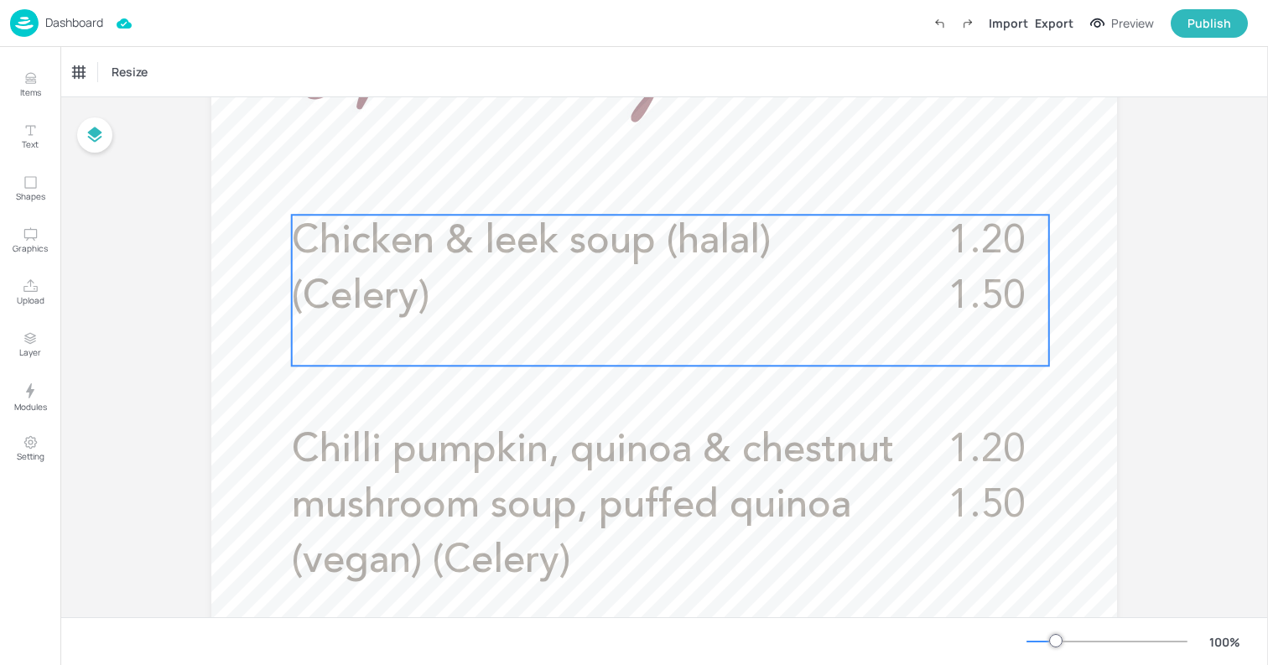
scroll to position [487, 0]
click at [695, 272] on p "Chicken & leek soup (halal) (Celery)" at bounding box center [598, 271] width 613 height 111
click at [652, 192] on icon "Edit Item" at bounding box center [659, 186] width 14 height 13
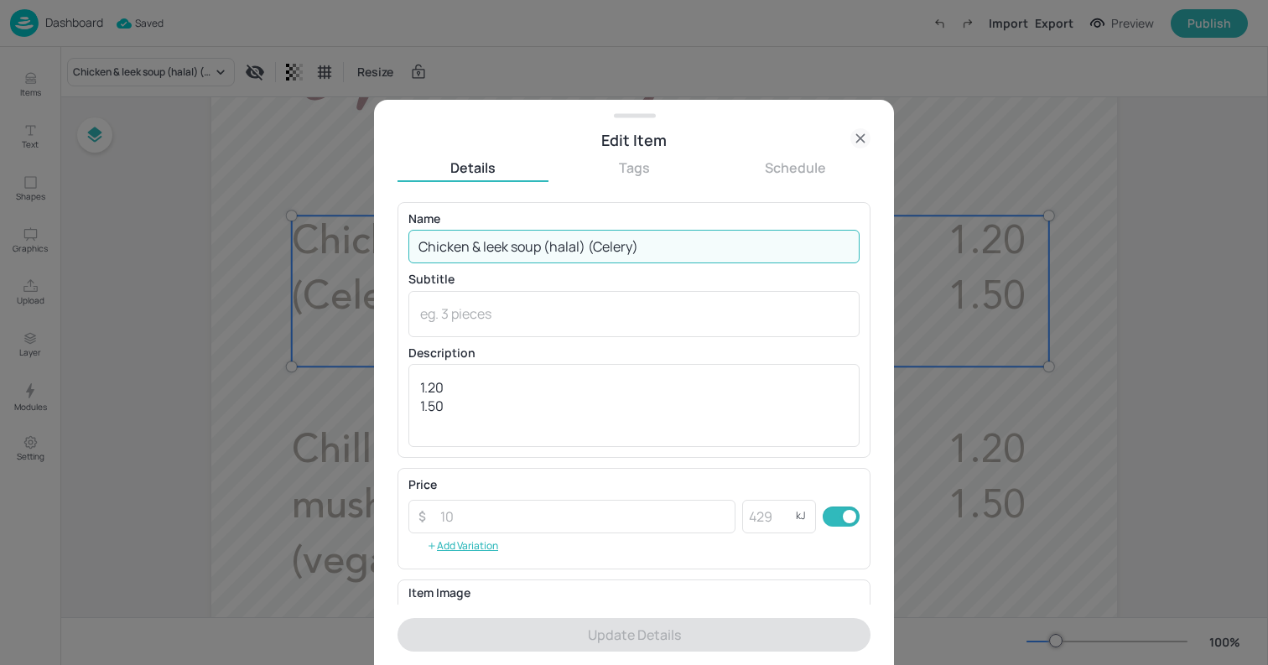
drag, startPoint x: 591, startPoint y: 244, endPoint x: 719, endPoint y: 263, distance: 129.8
click at [719, 263] on div "Name Chicken & leek soup (halal) (Celery) ​ Subtitle x ​ Description 1.20 1.50 …" at bounding box center [634, 330] width 451 height 234
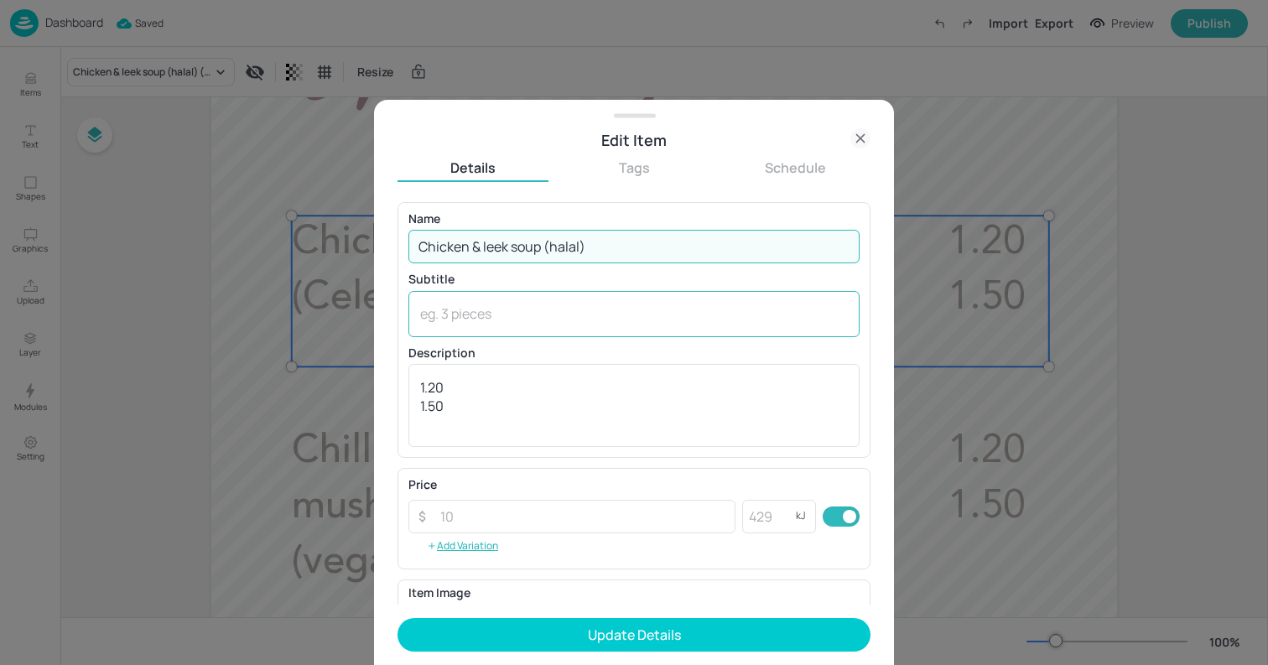
type input "Chicken & leek soup (halal)"
click at [689, 324] on div "x ​" at bounding box center [634, 314] width 451 height 46
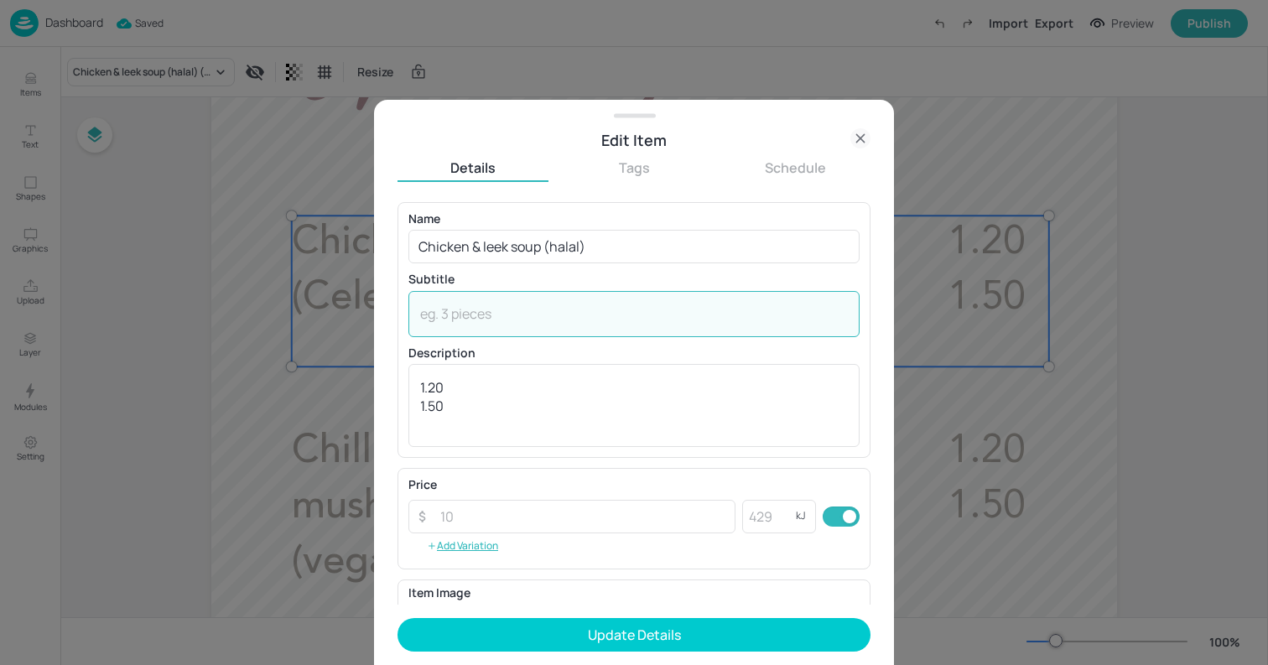
paste textarea "(Celery)"
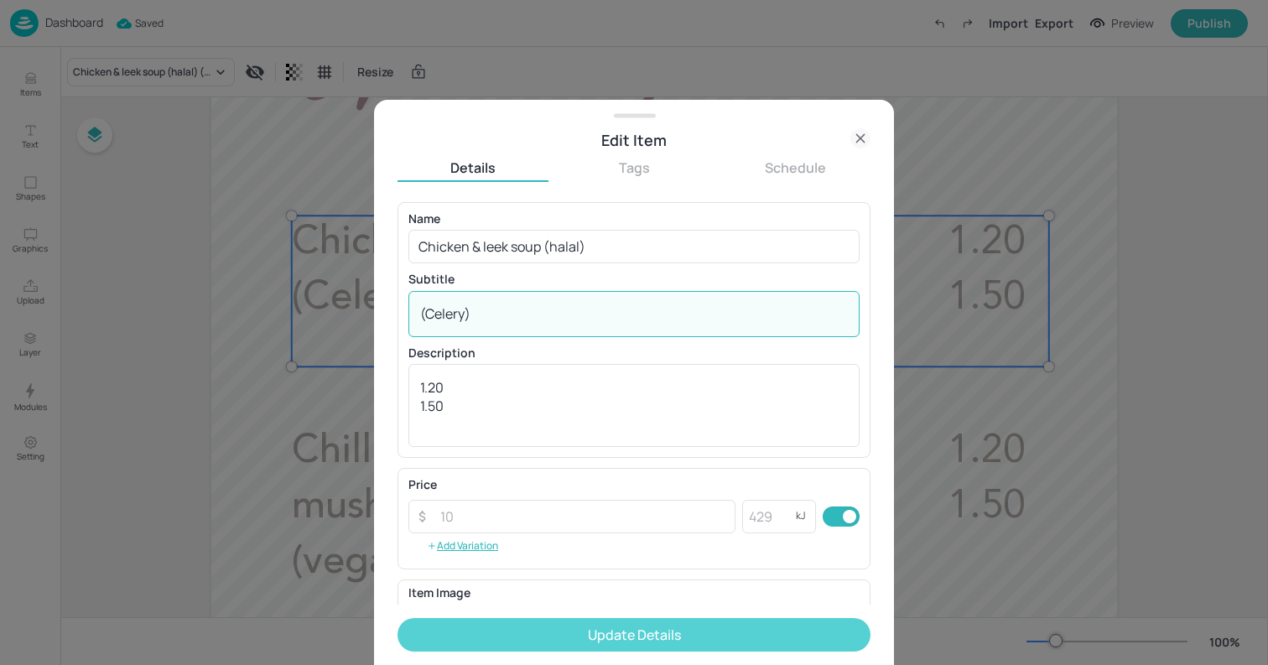
type textarea "(Celery)"
click at [681, 636] on button "Update Details" at bounding box center [634, 635] width 473 height 34
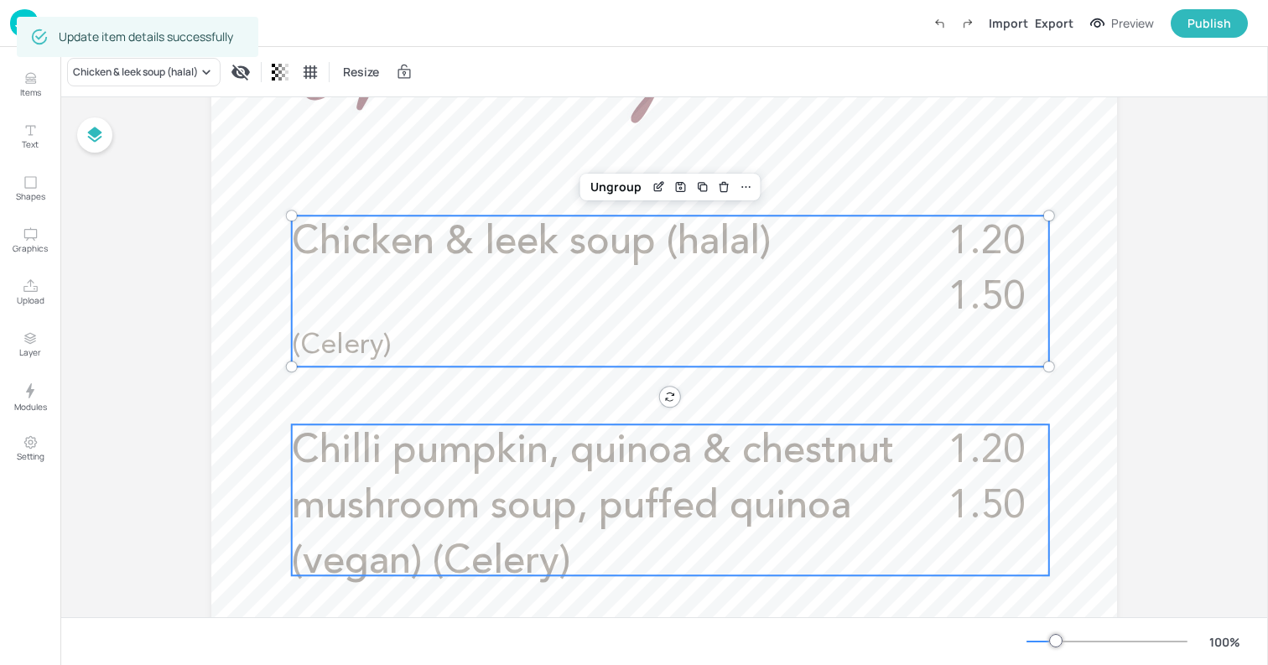
click at [629, 515] on span "Chilli pumpkin, quinoa & chestnut mushroom soup, puffed quinoa (vegan) (Celery)" at bounding box center [593, 507] width 602 height 150
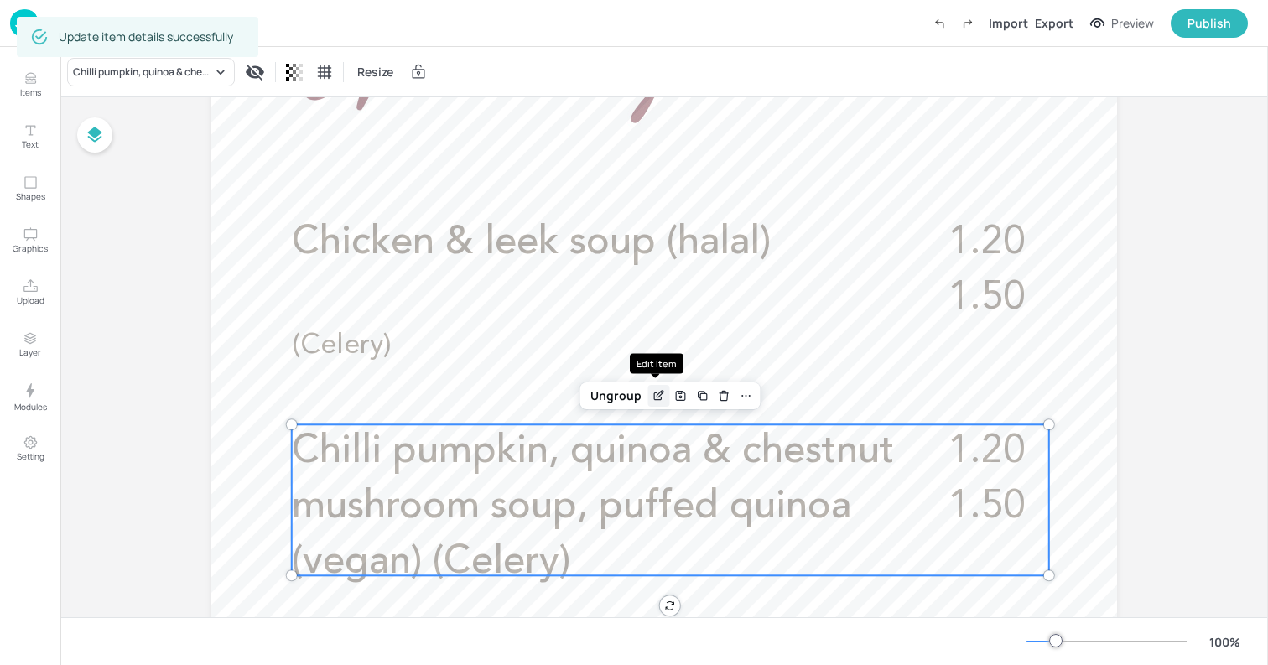
click at [655, 393] on icon "Edit Item" at bounding box center [659, 395] width 14 height 13
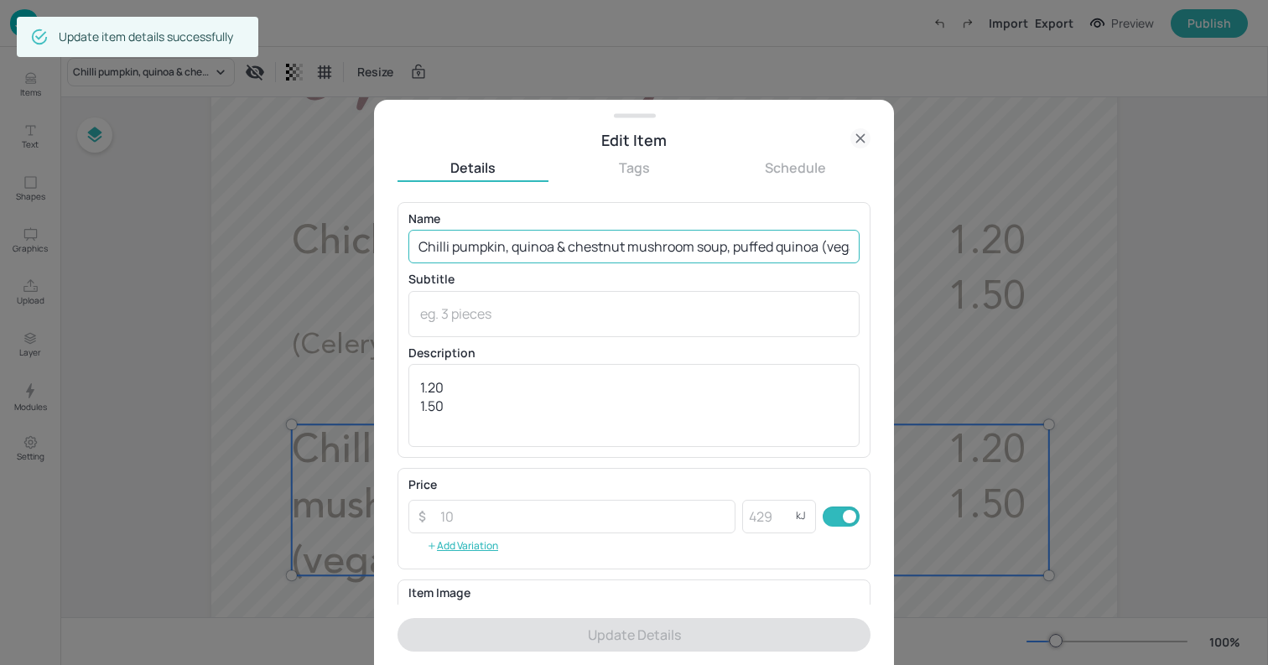
click at [679, 254] on input "Chilli pumpkin, quinoa & chestnut mushroom soup, puffed quinoa (vegan) (Celery)" at bounding box center [634, 247] width 451 height 34
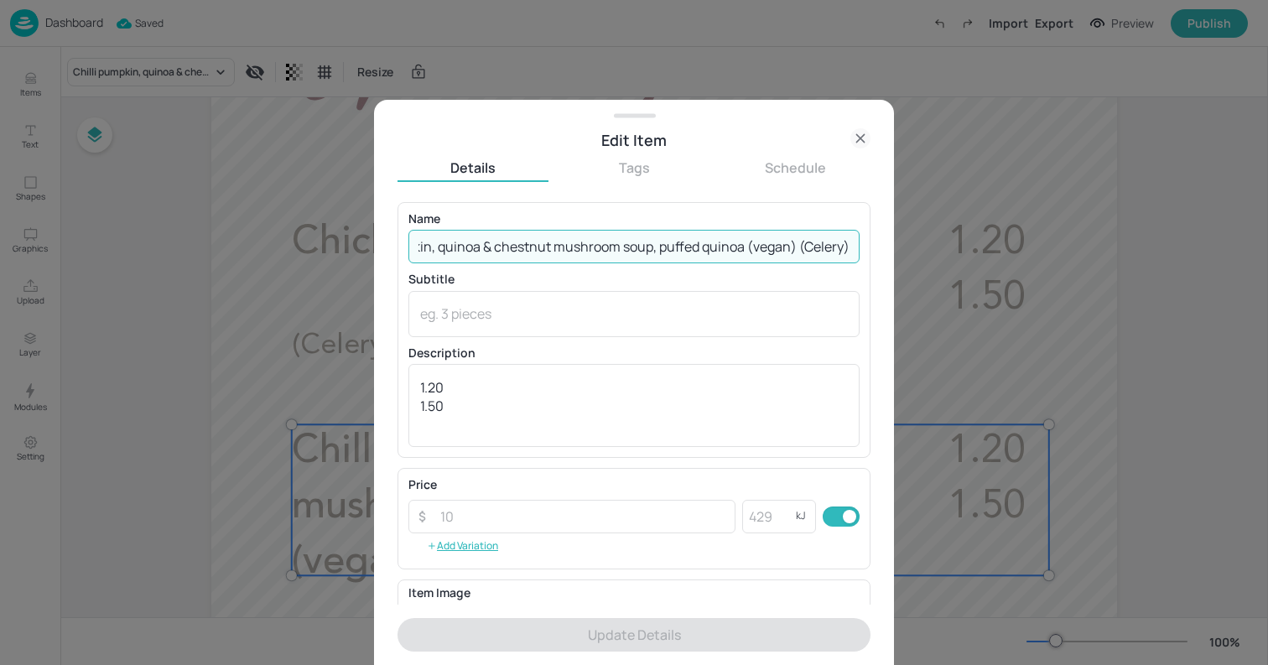
drag, startPoint x: 794, startPoint y: 246, endPoint x: 881, endPoint y: 261, distance: 88.5
click at [881, 261] on div "Edit Item Details Tags Schedule Name Chilli pumpkin, quinoa & chestnut mushroom…" at bounding box center [634, 382] width 520 height 565
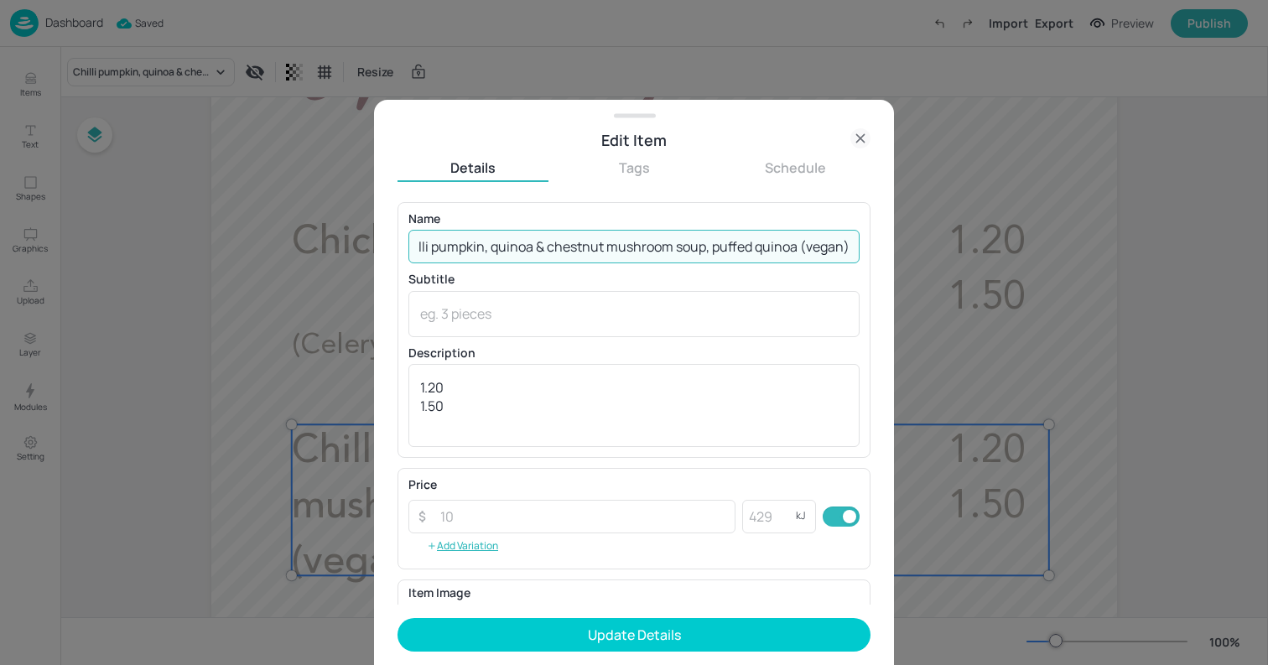
scroll to position [0, 25]
type input "Chilli pumpkin, quinoa & chestnut mushroom soup, puffed quinoa (vegan)"
click at [820, 309] on textarea at bounding box center [634, 314] width 428 height 18
paste textarea "(Celery)"
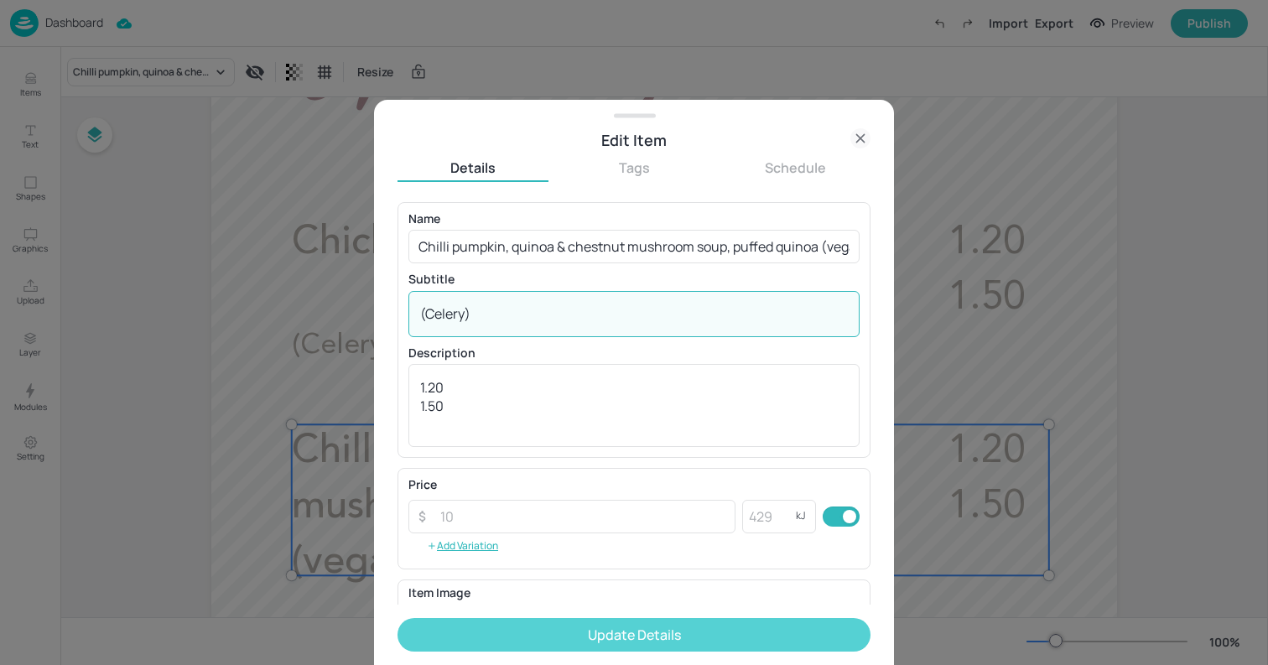
type textarea "(Celery)"
click at [694, 619] on button "Update Details" at bounding box center [634, 635] width 473 height 34
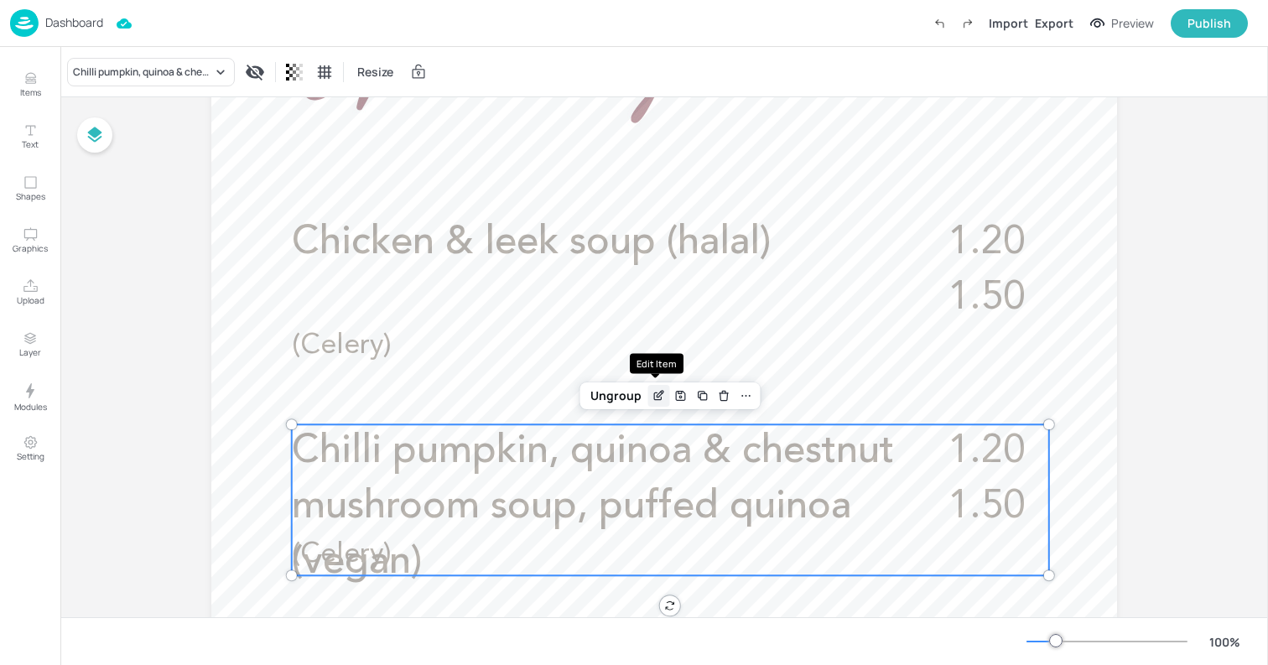
click at [652, 396] on icon "Edit Item" at bounding box center [659, 395] width 14 height 13
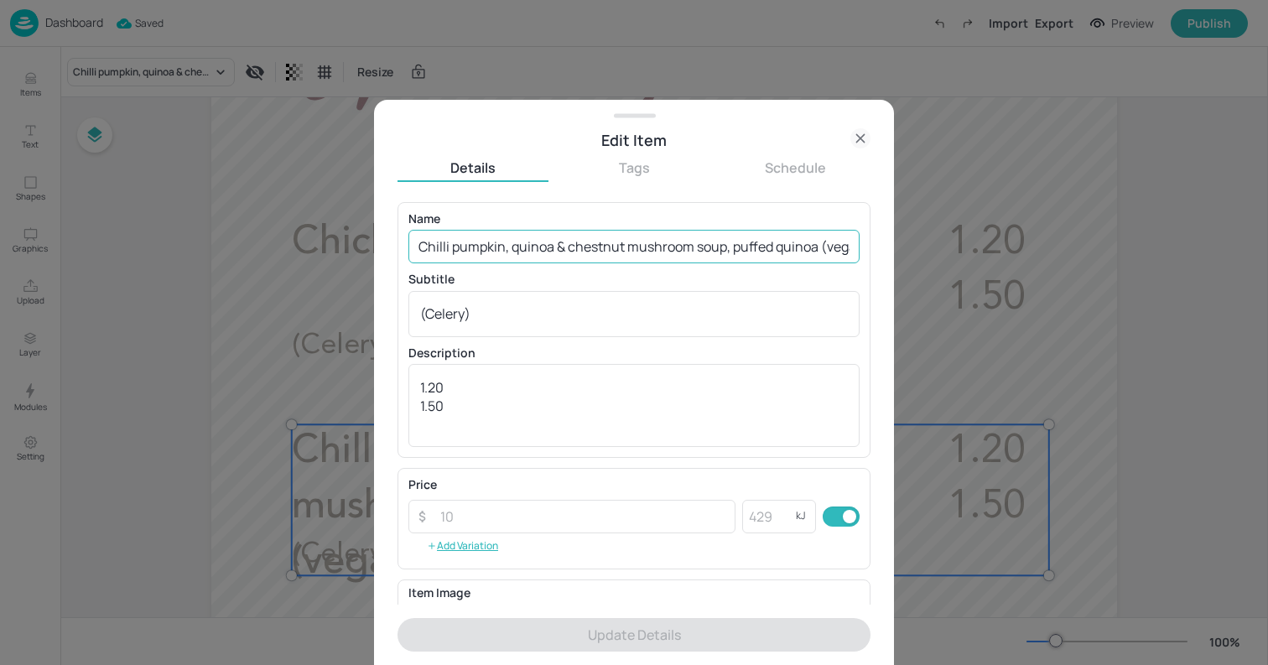
click at [578, 244] on input "Chilli pumpkin, quinoa & chestnut mushroom soup, puffed quinoa (vegan)" at bounding box center [634, 247] width 451 height 34
click at [596, 246] on input "Chilli pumpkin, quinoa & chestnut mushroom soup, puffed quinoa (vegan)" at bounding box center [634, 247] width 451 height 34
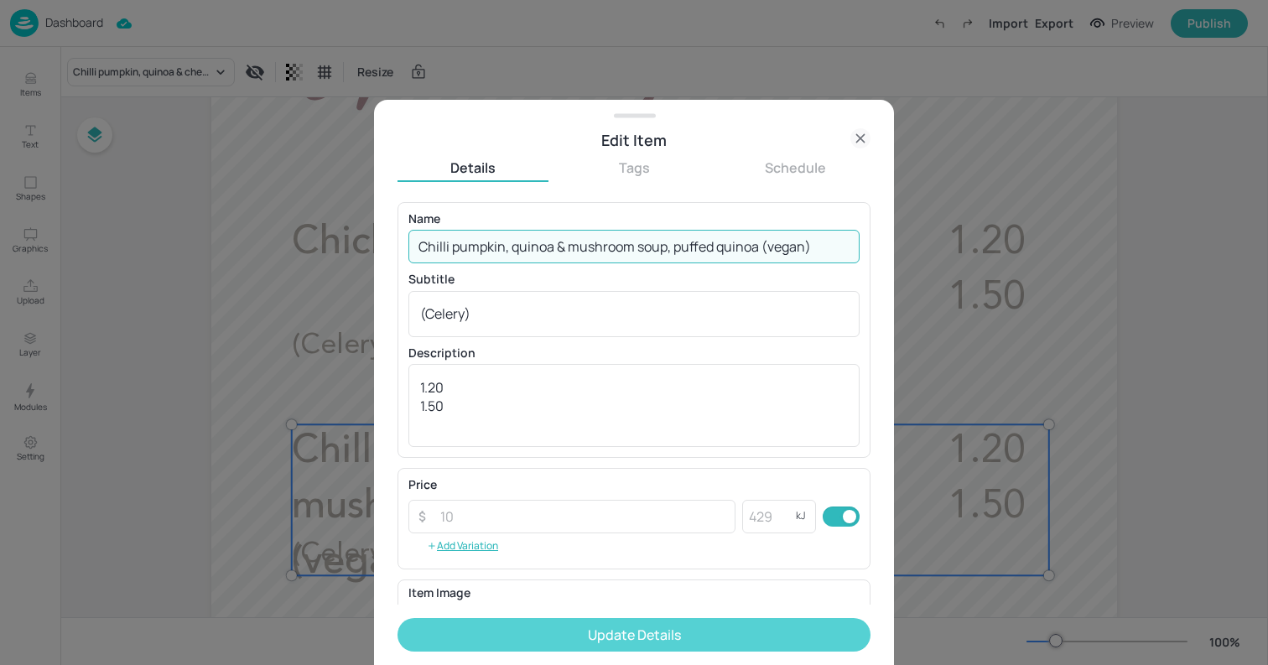
type input "Chilli pumpkin, quinoa & mushroom soup, puffed quinoa (vegan)"
click at [720, 631] on button "Update Details" at bounding box center [634, 635] width 473 height 34
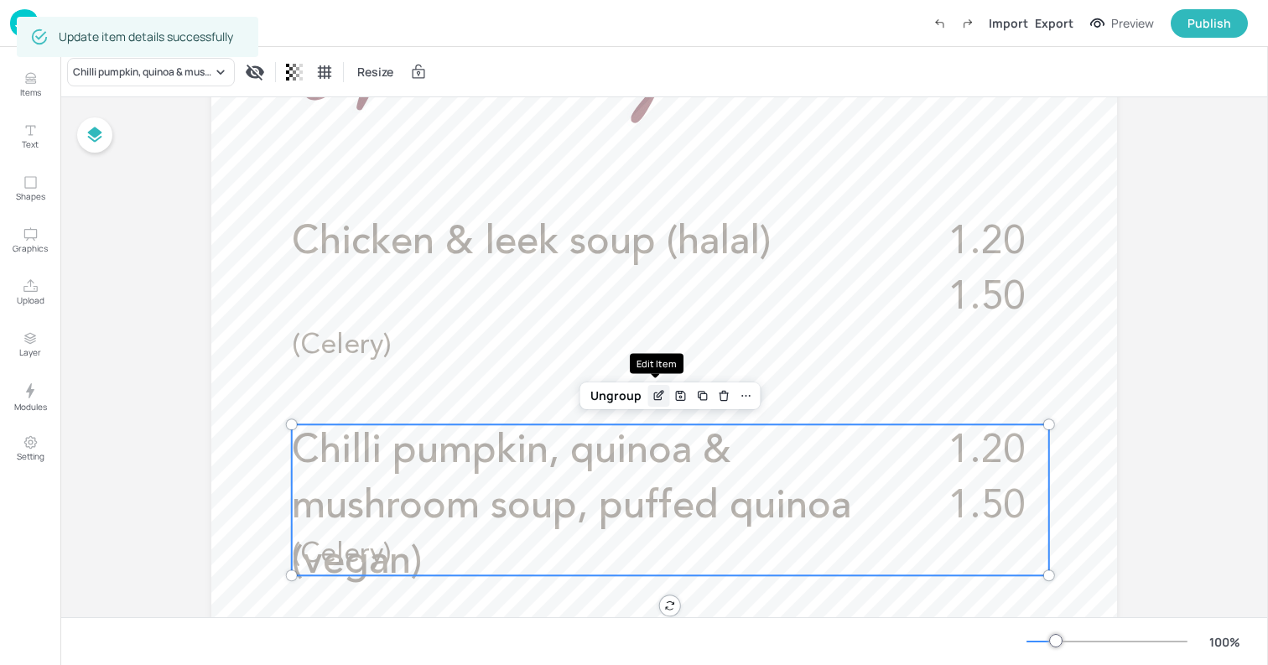
click at [652, 397] on icon "Edit Item" at bounding box center [659, 395] width 14 height 13
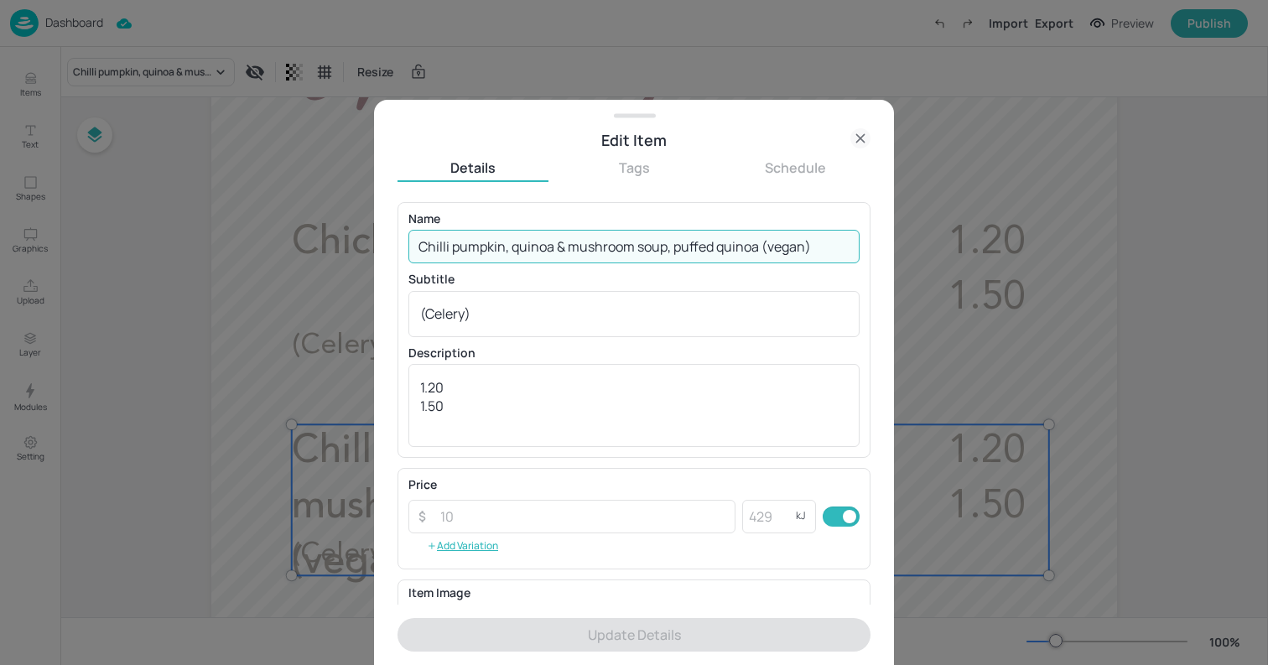
drag, startPoint x: 758, startPoint y: 248, endPoint x: 677, endPoint y: 247, distance: 80.6
click at [677, 247] on input "Chilli pumpkin, quinoa & mushroom soup, puffed quinoa (vegan)" at bounding box center [634, 247] width 451 height 34
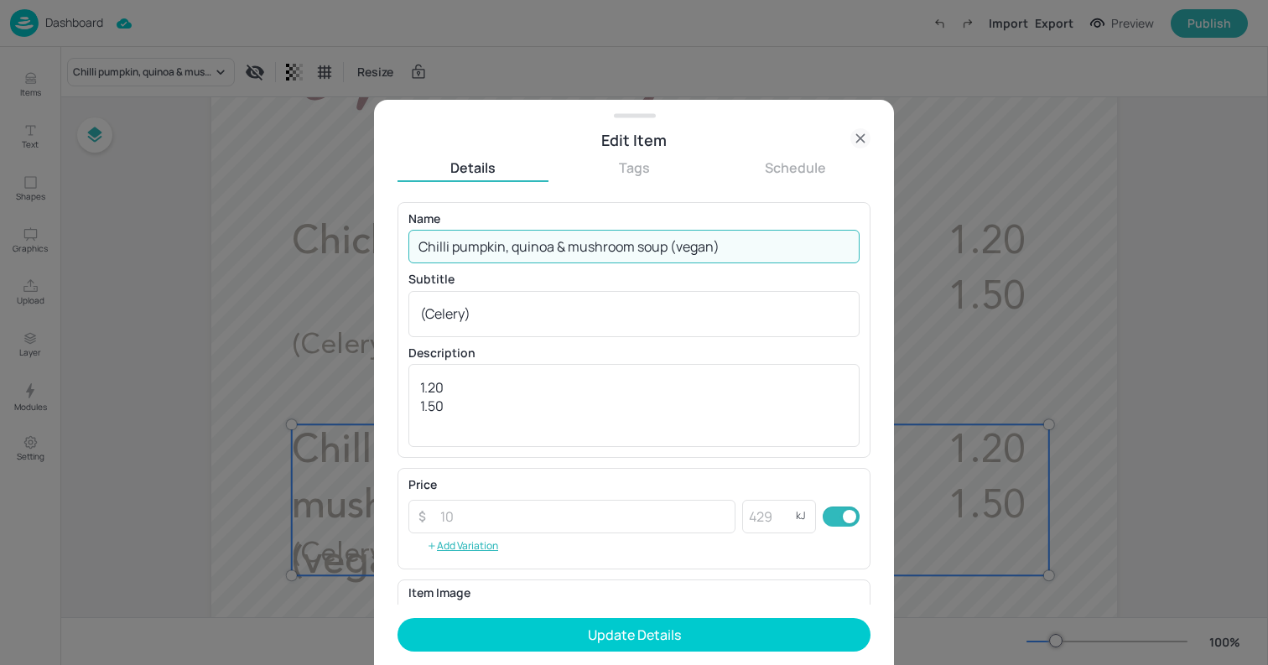
click at [574, 247] on input "Chilli pumpkin, quinoa & mushroom soup (vegan)" at bounding box center [634, 247] width 451 height 34
click at [572, 247] on input "Chilli pumpkin, quinoa & mushroom soup (vegan)" at bounding box center [634, 247] width 451 height 34
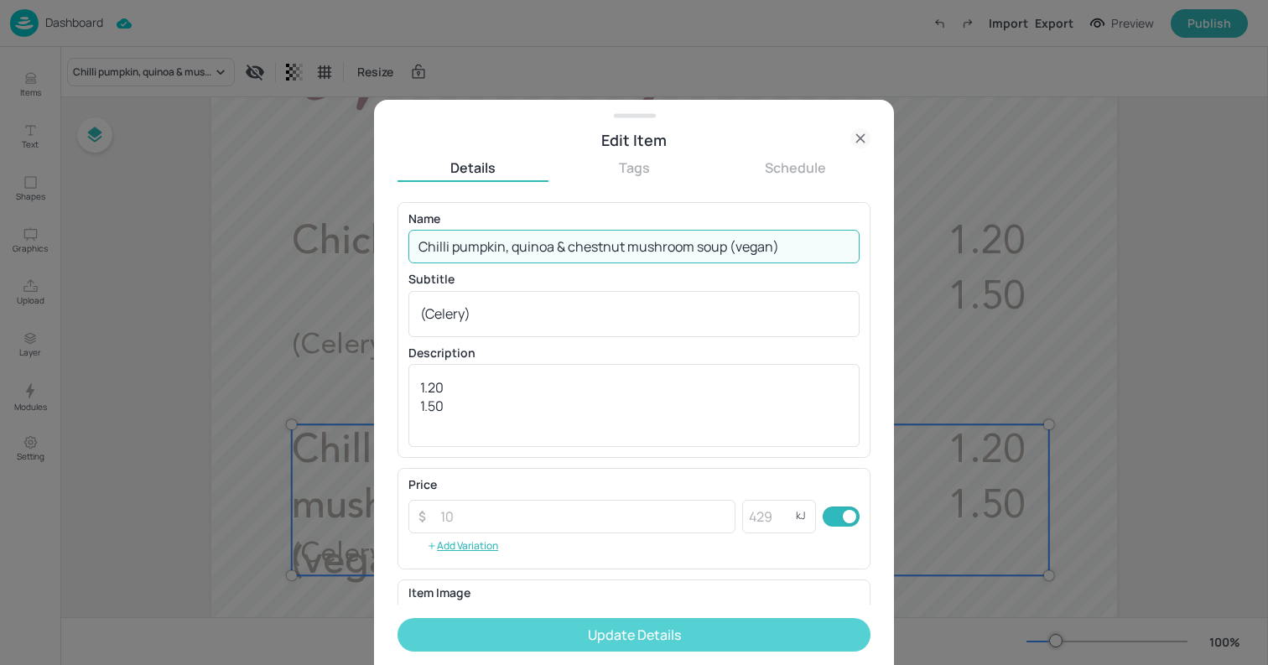
type input "Chilli pumpkin, quinoa & chestnut mushroom soup (vegan)"
click at [669, 628] on button "Update Details" at bounding box center [634, 635] width 473 height 34
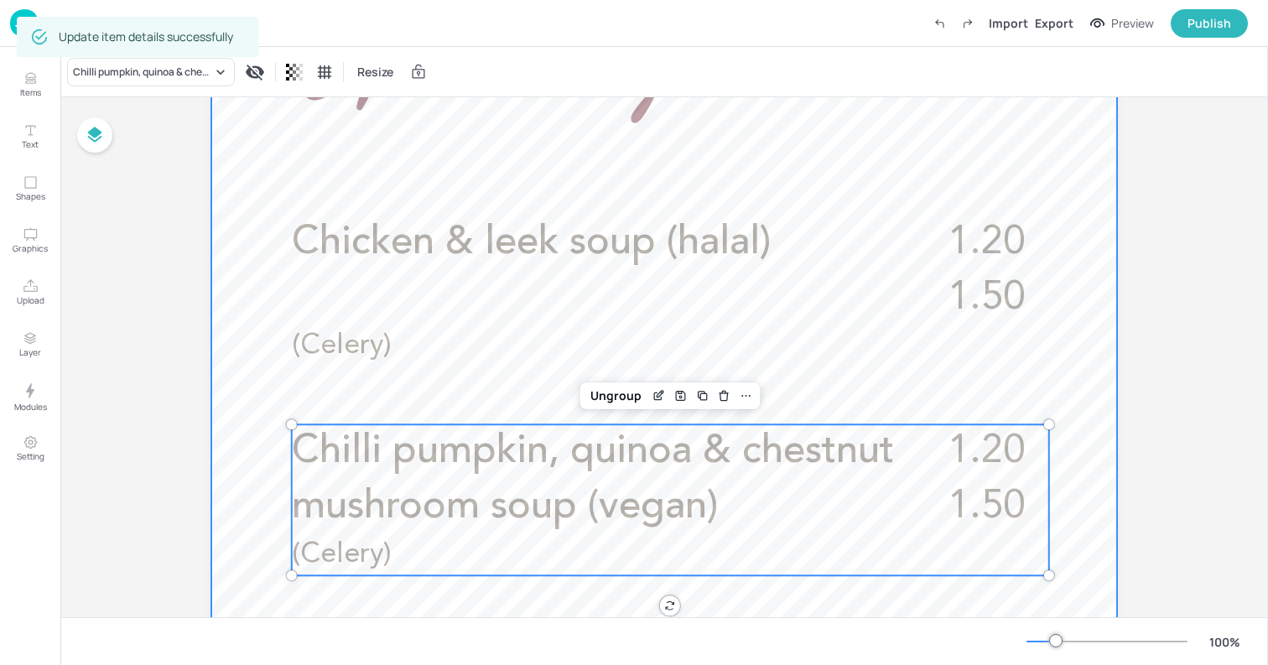
click at [237, 370] on div at bounding box center [664, 469] width 906 height 1611
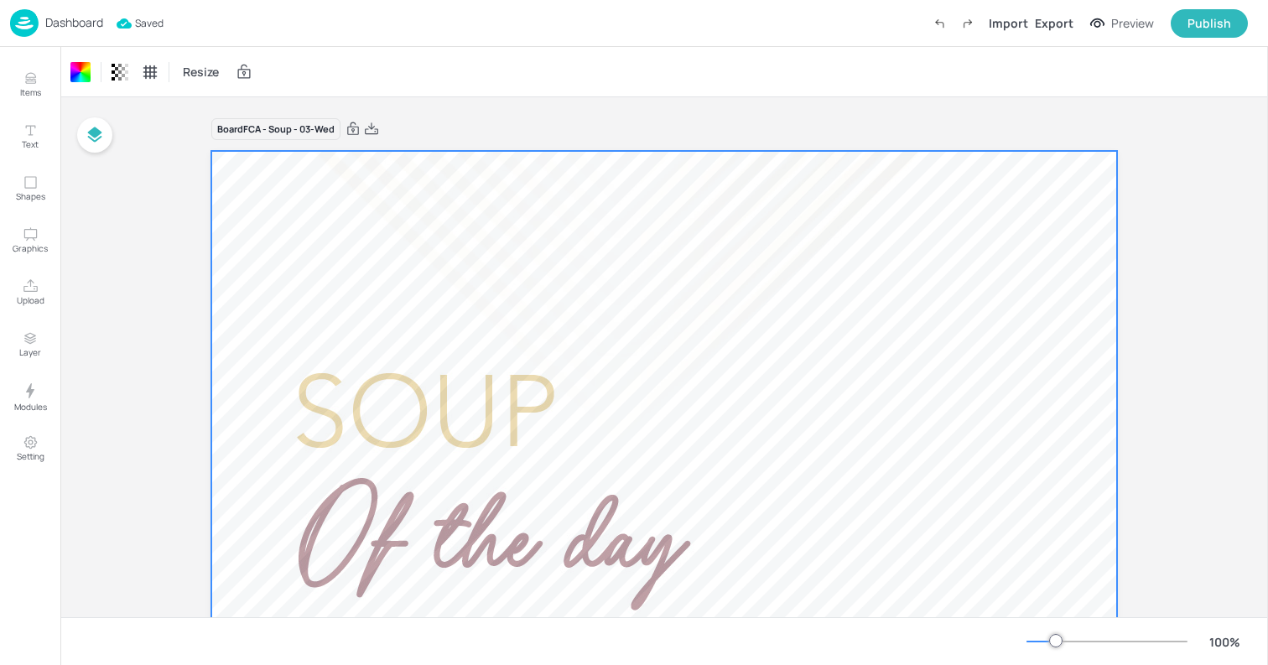
click at [65, 23] on p "Dashboard" at bounding box center [74, 23] width 58 height 12
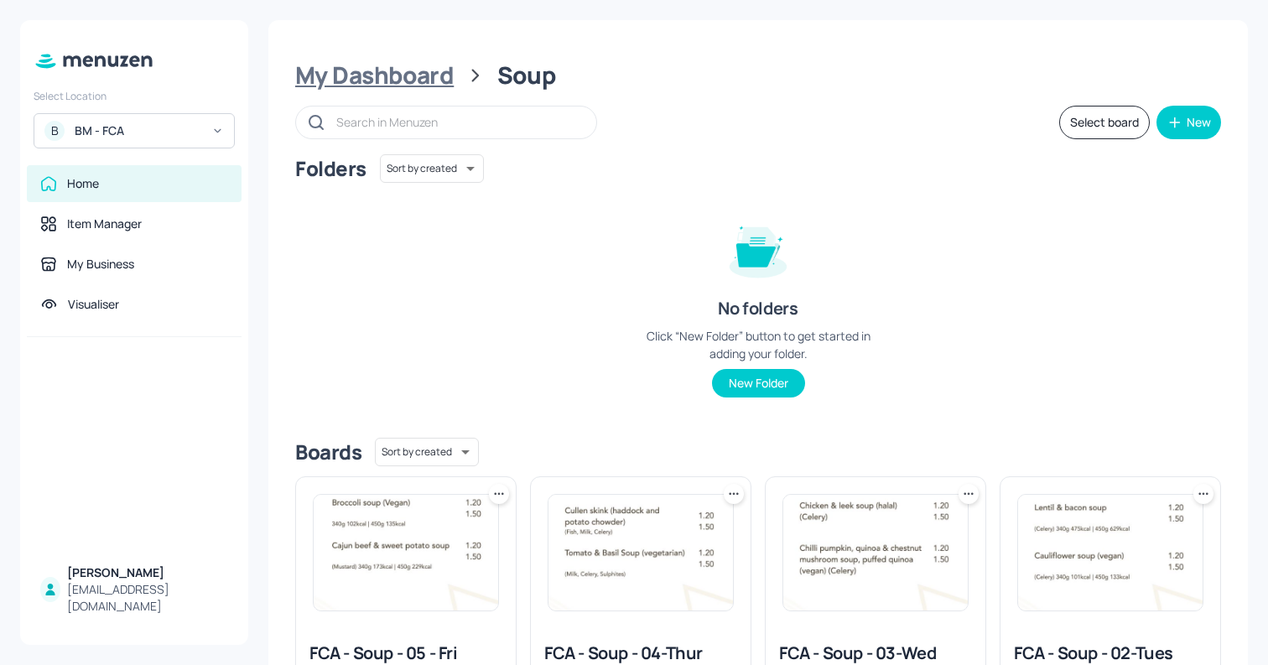
click at [409, 85] on div "My Dashboard" at bounding box center [374, 75] width 159 height 30
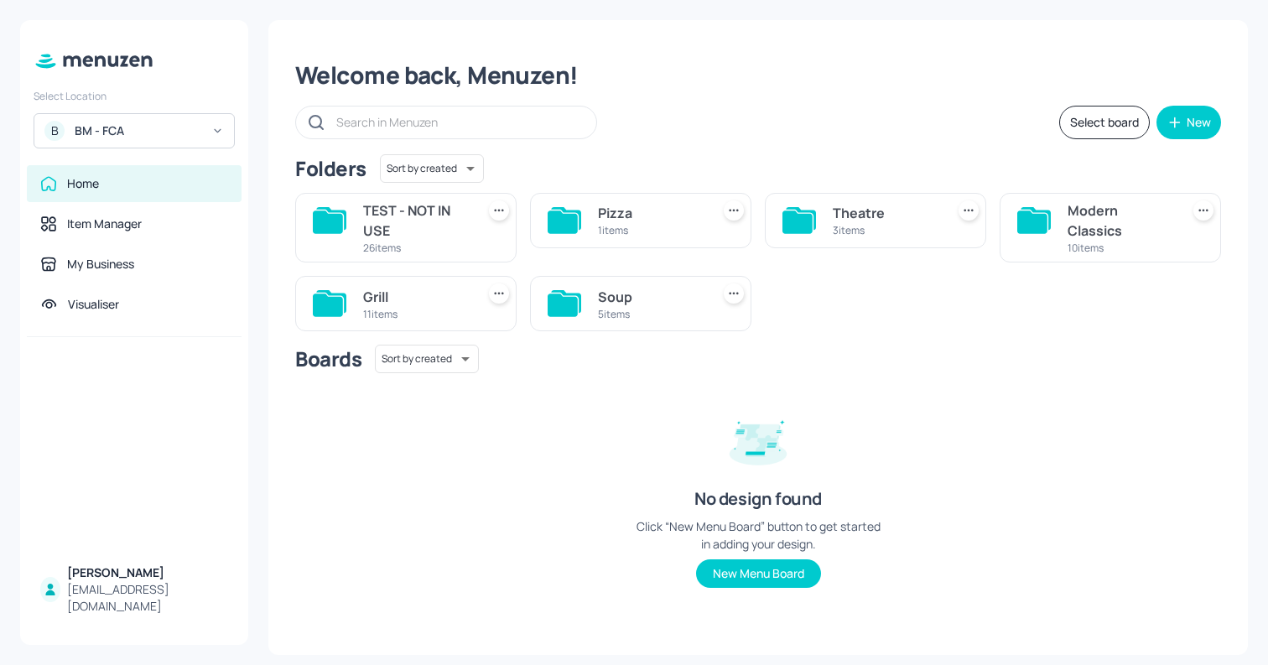
click at [386, 294] on div "Grill" at bounding box center [416, 297] width 106 height 20
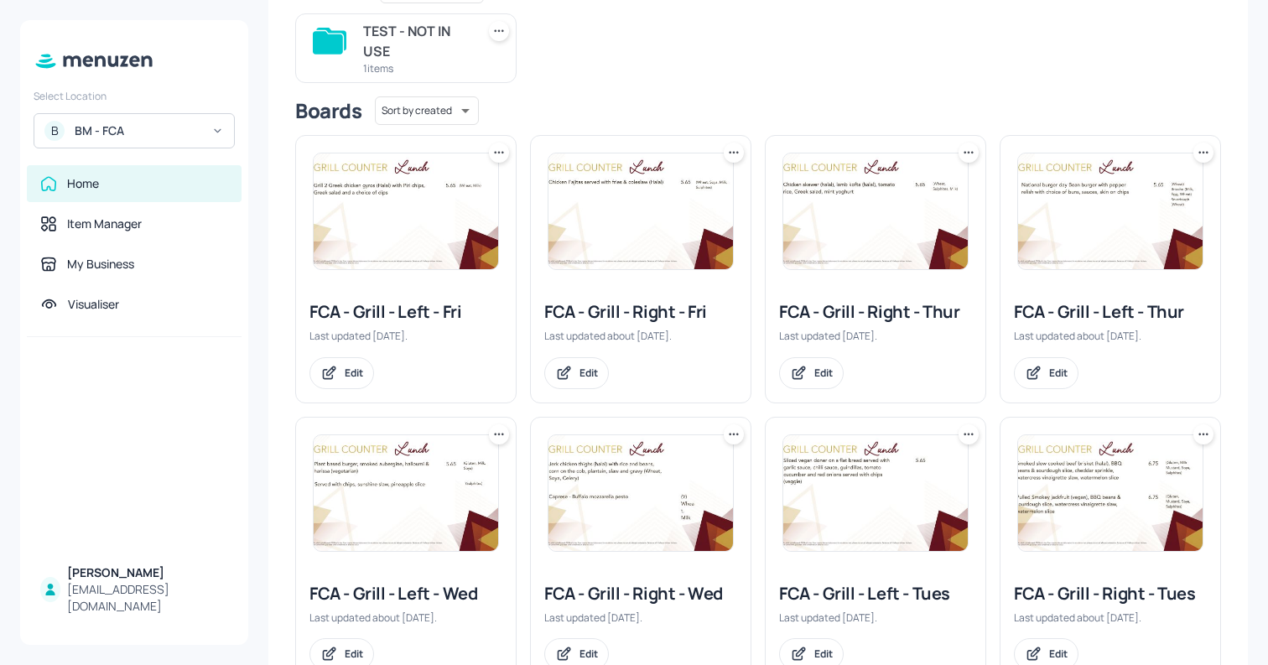
scroll to position [218, 0]
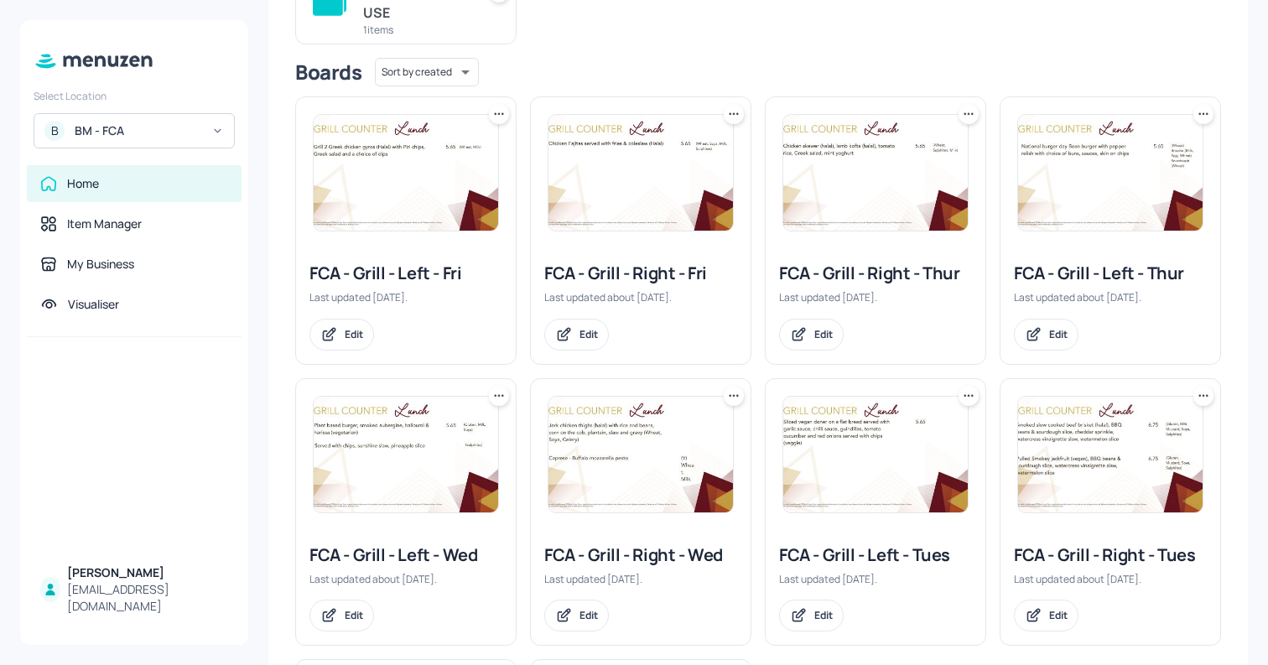
click at [649, 486] on img at bounding box center [641, 455] width 185 height 116
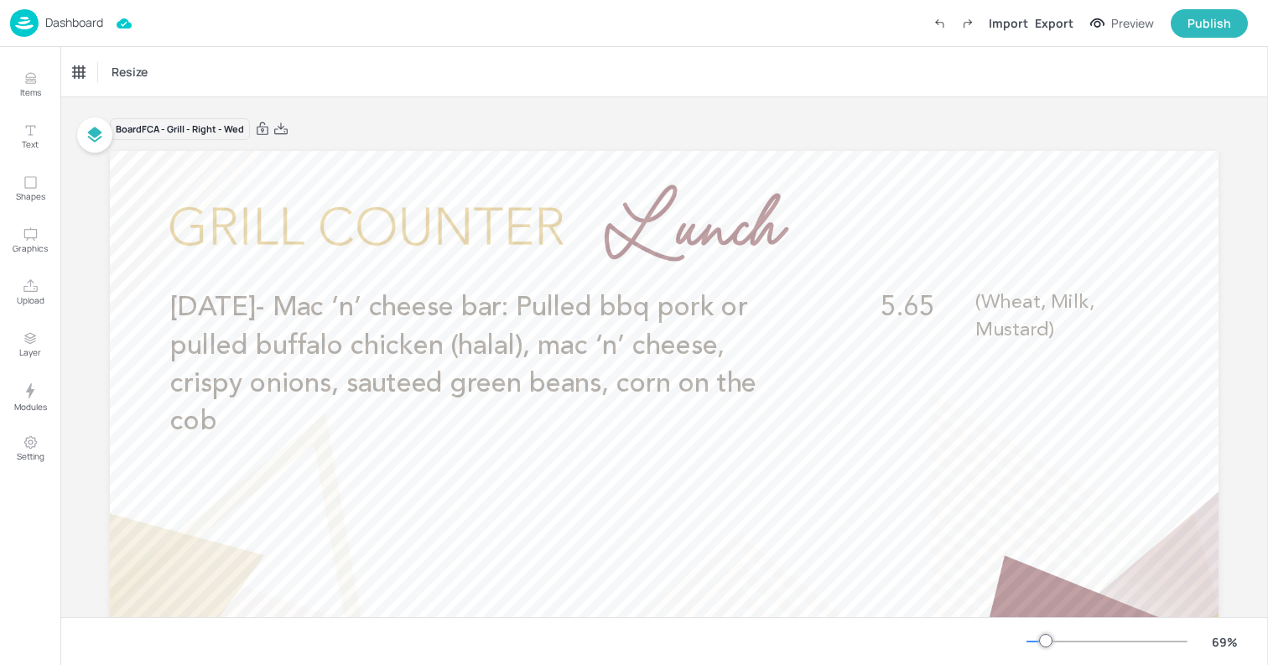
click at [95, 34] on div "Dashboard" at bounding box center [56, 23] width 93 height 28
